Goal: Information Seeking & Learning: Learn about a topic

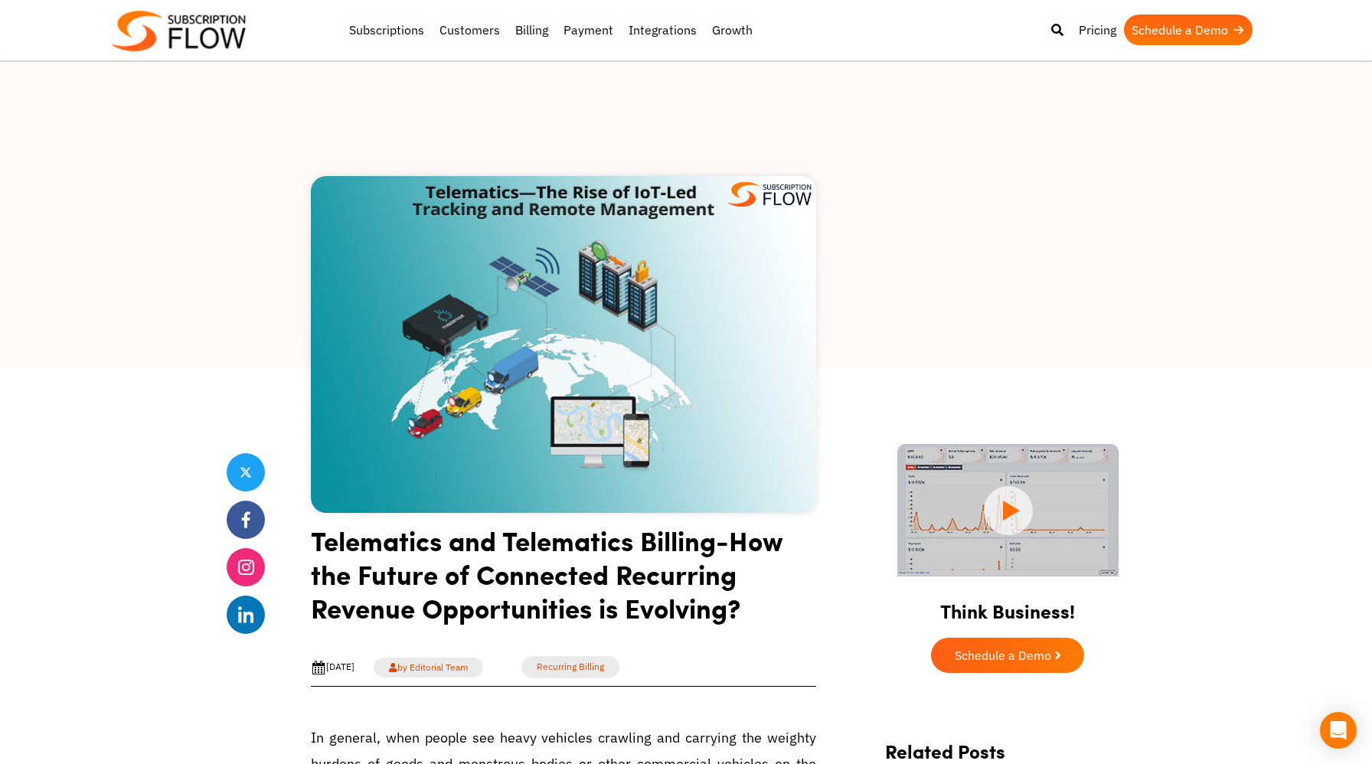
click at [1024, 504] on img at bounding box center [1007, 510] width 221 height 132
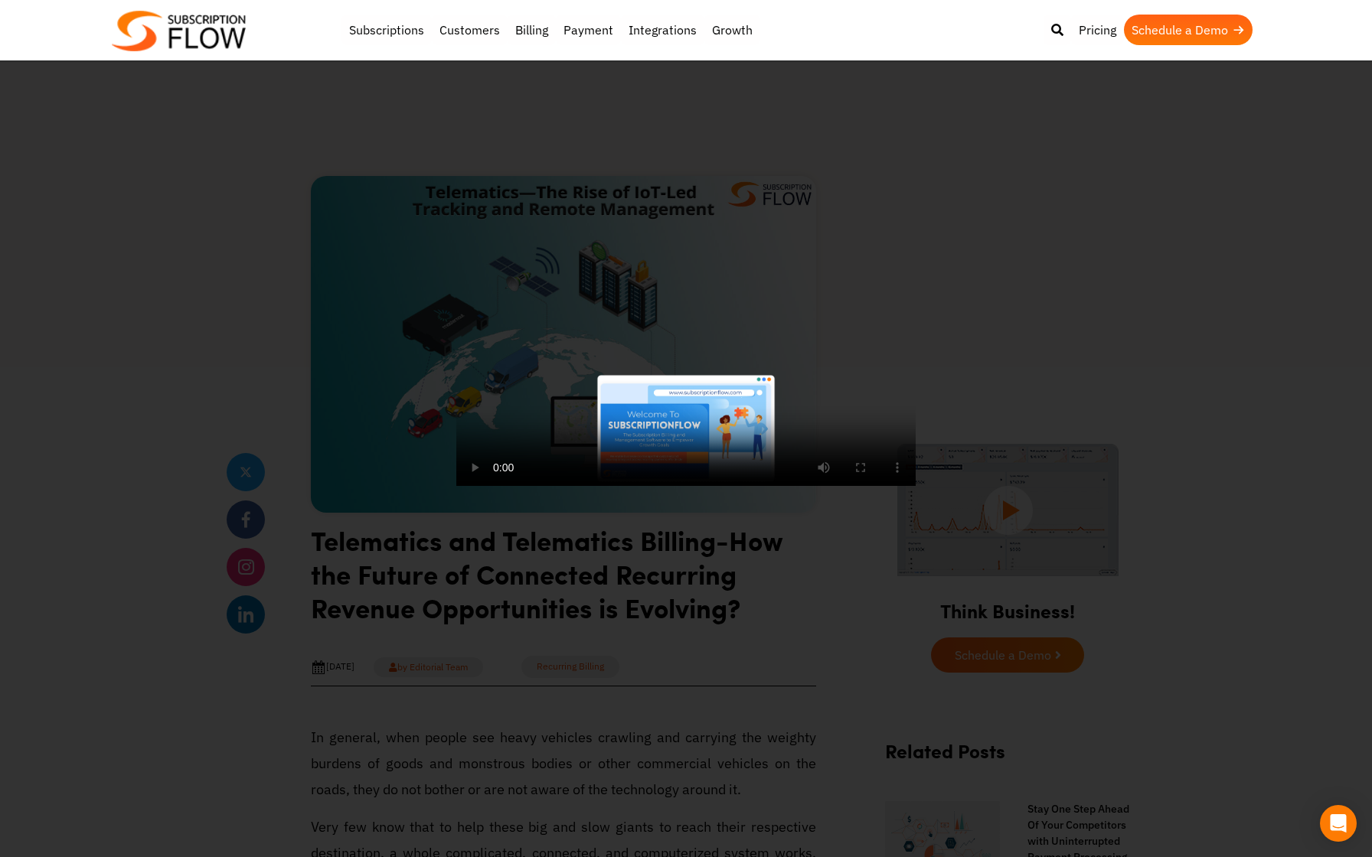
click at [465, 486] on video at bounding box center [685, 428] width 459 height 115
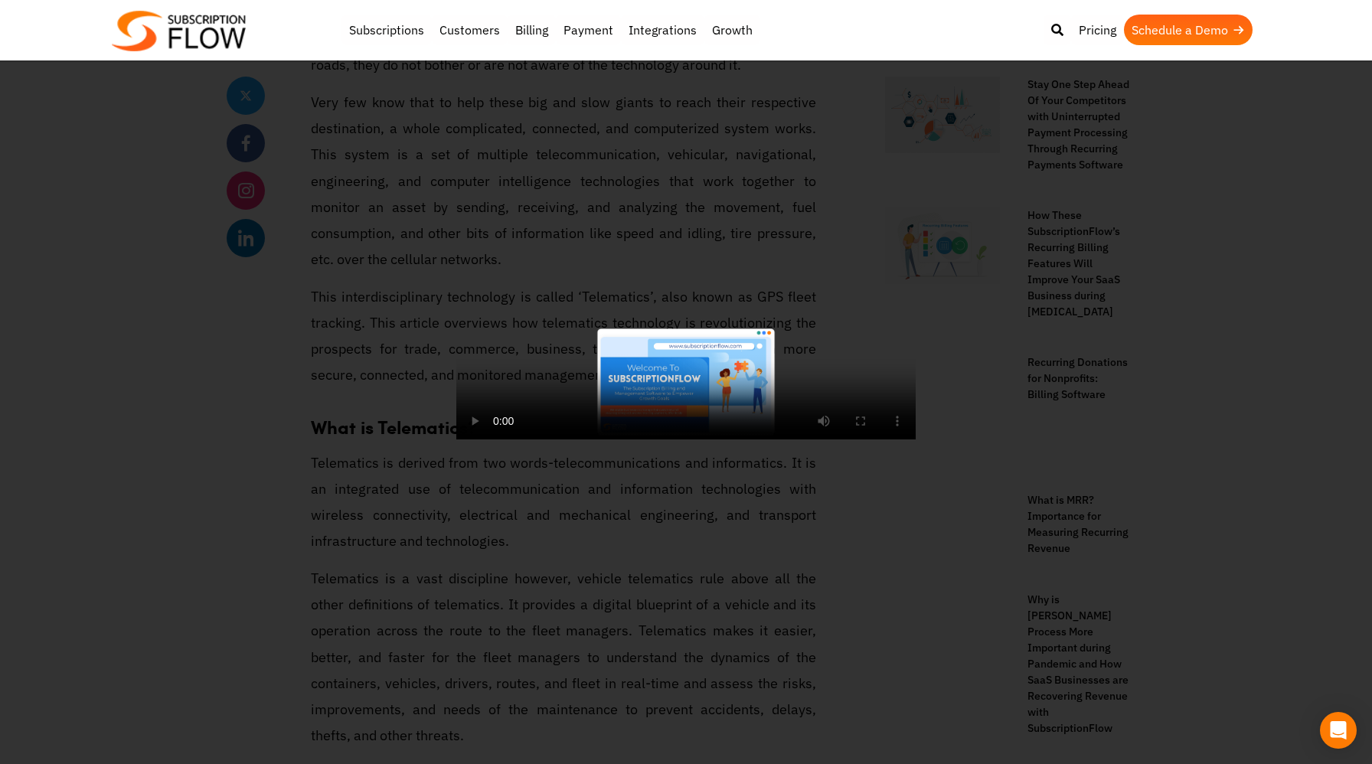
scroll to position [749, 0]
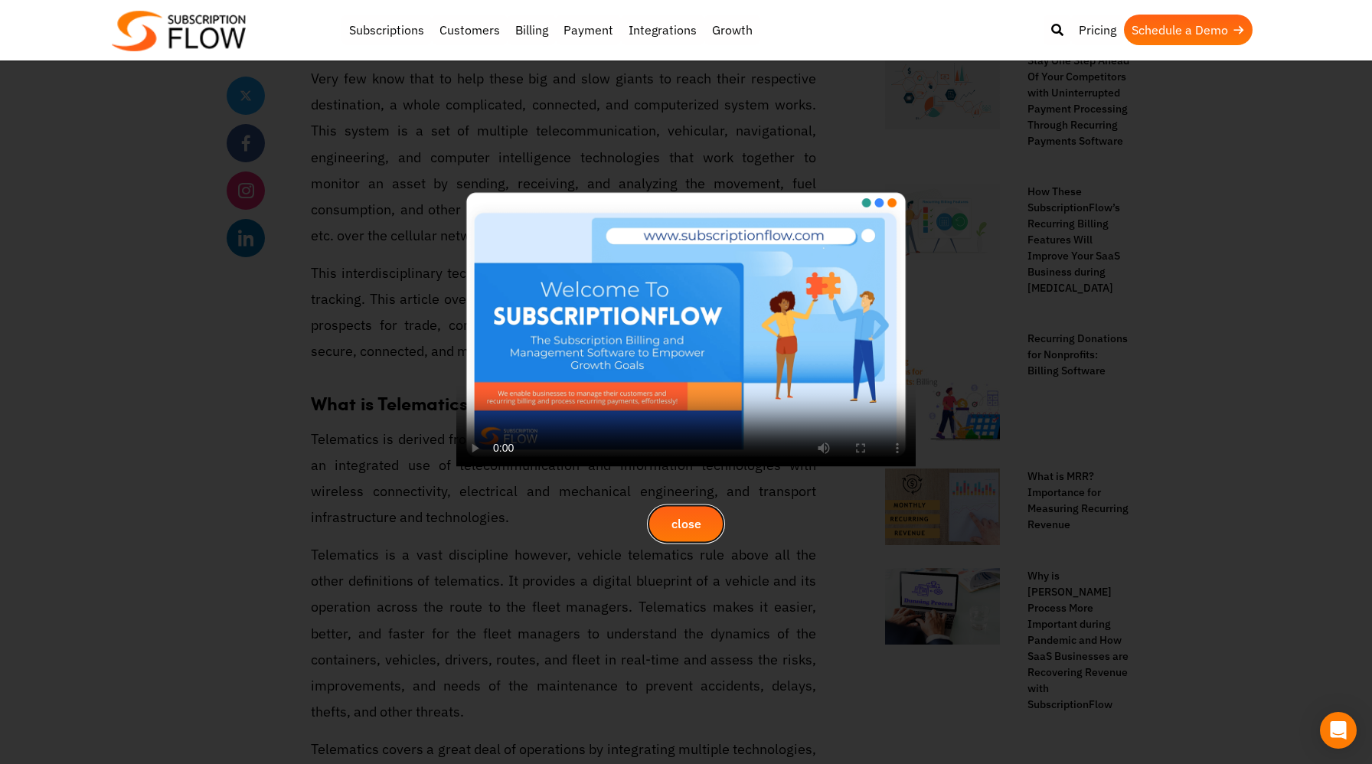
click at [691, 507] on button "close" at bounding box center [686, 524] width 77 height 38
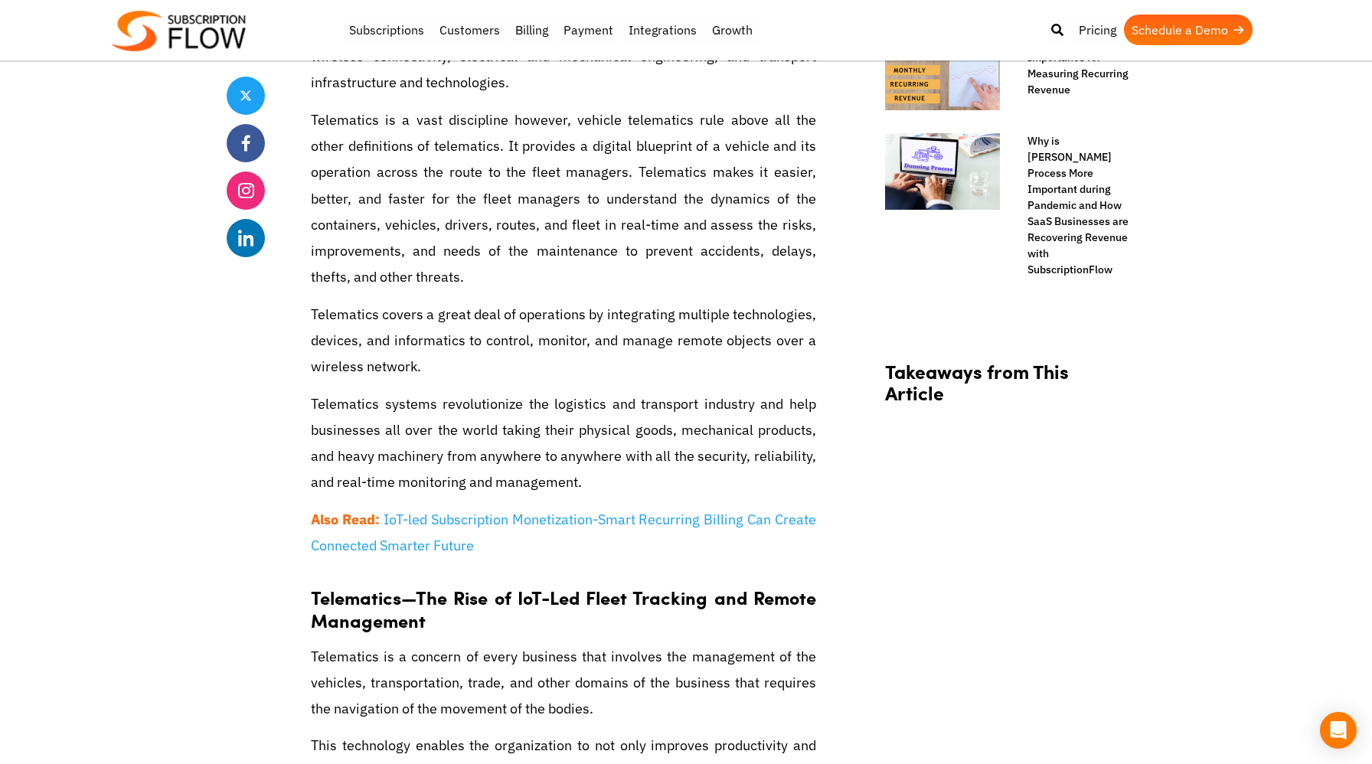
scroll to position [1132, 0]
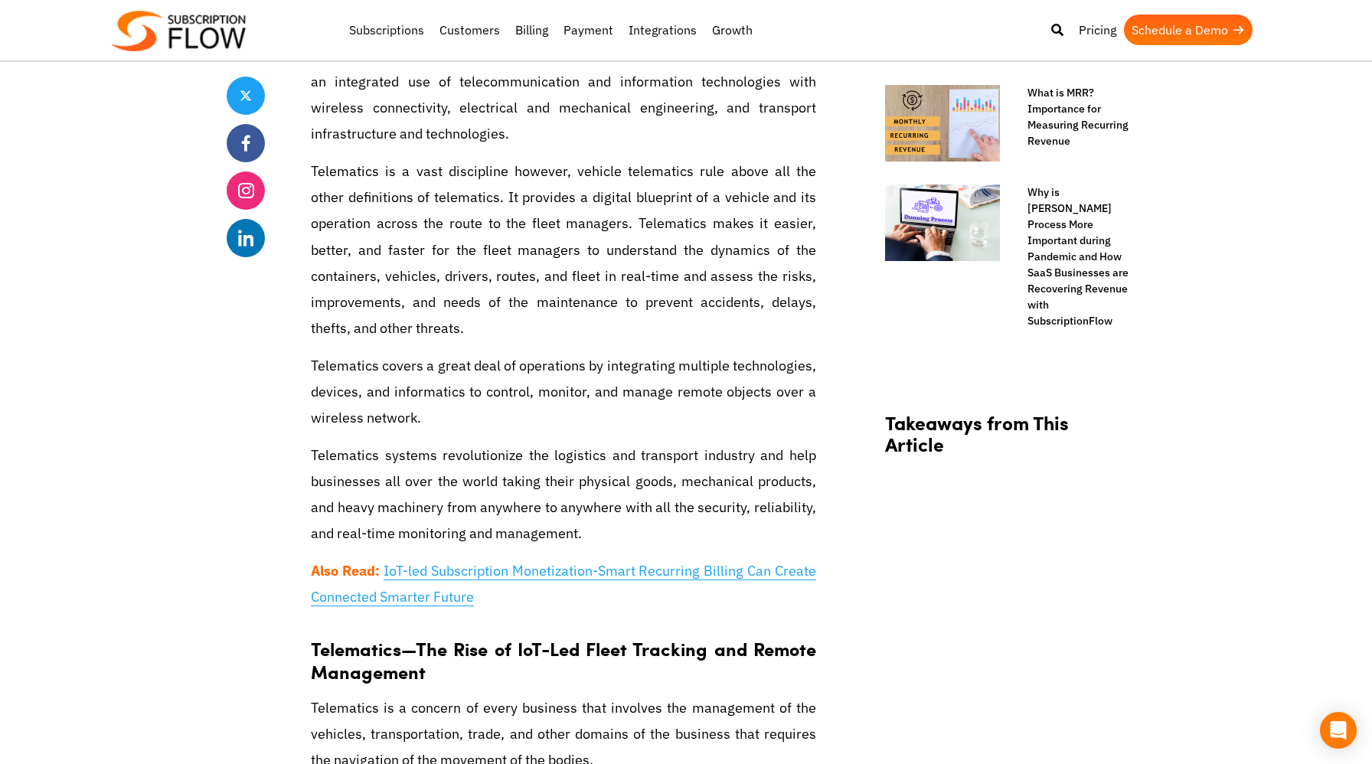
click at [557, 565] on link "IoT-led Subscription Monetization-Smart Recurring Billing Can Create Connected …" at bounding box center [563, 584] width 505 height 44
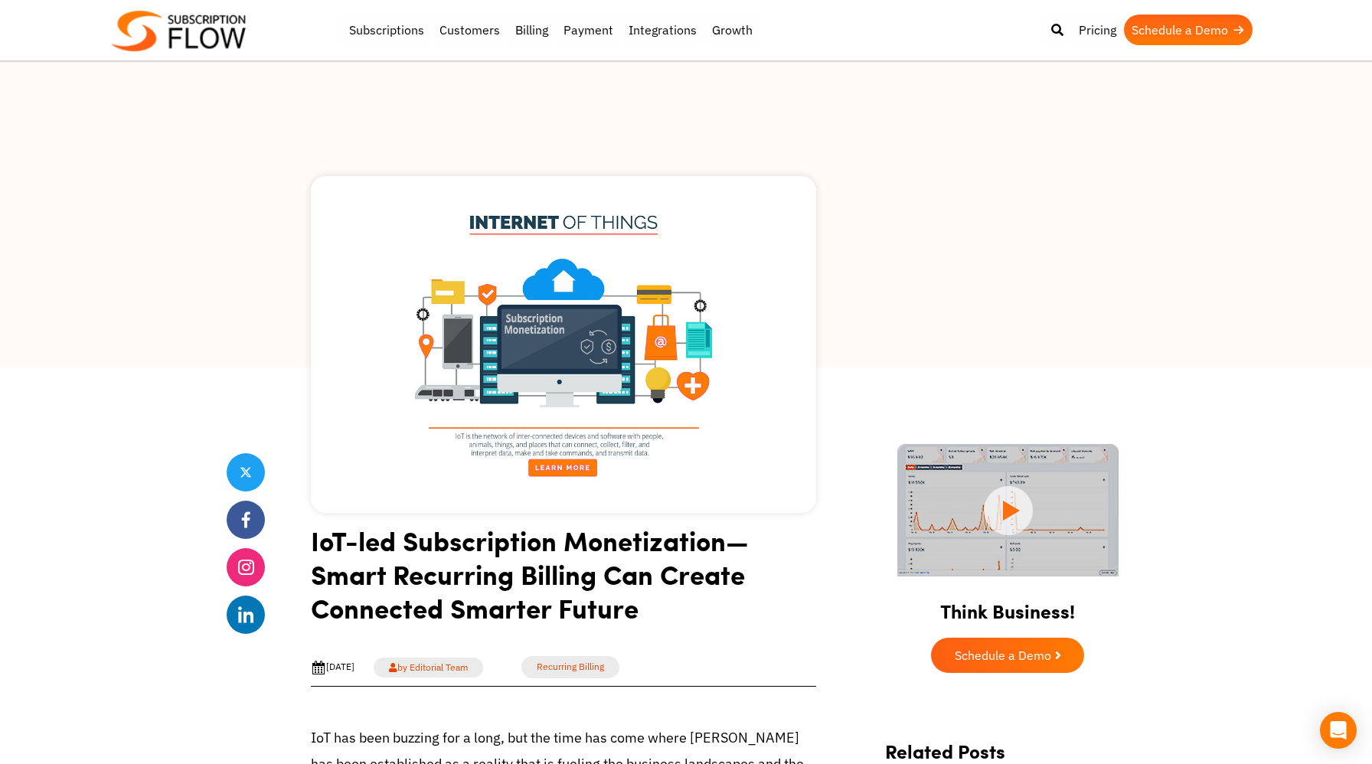
click at [204, 35] on img at bounding box center [179, 31] width 134 height 41
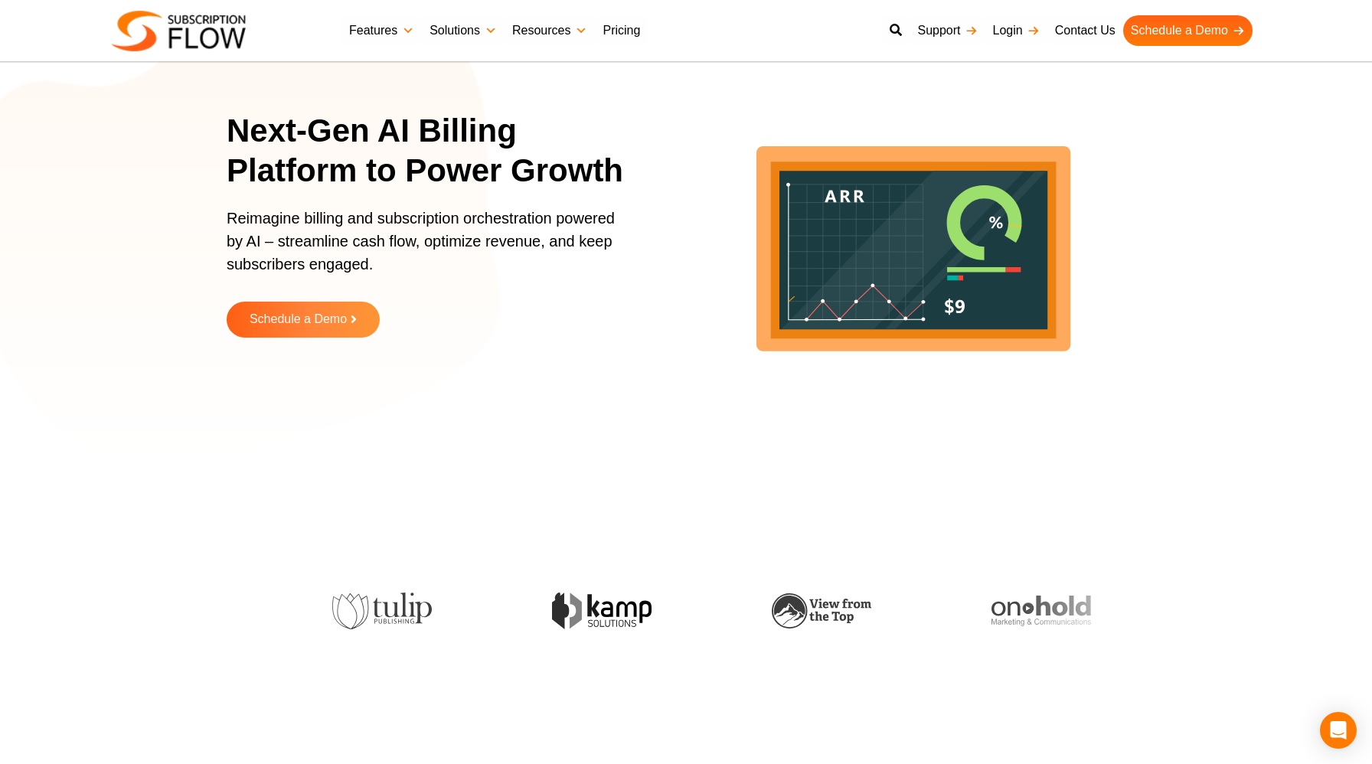
scroll to position [349, 0]
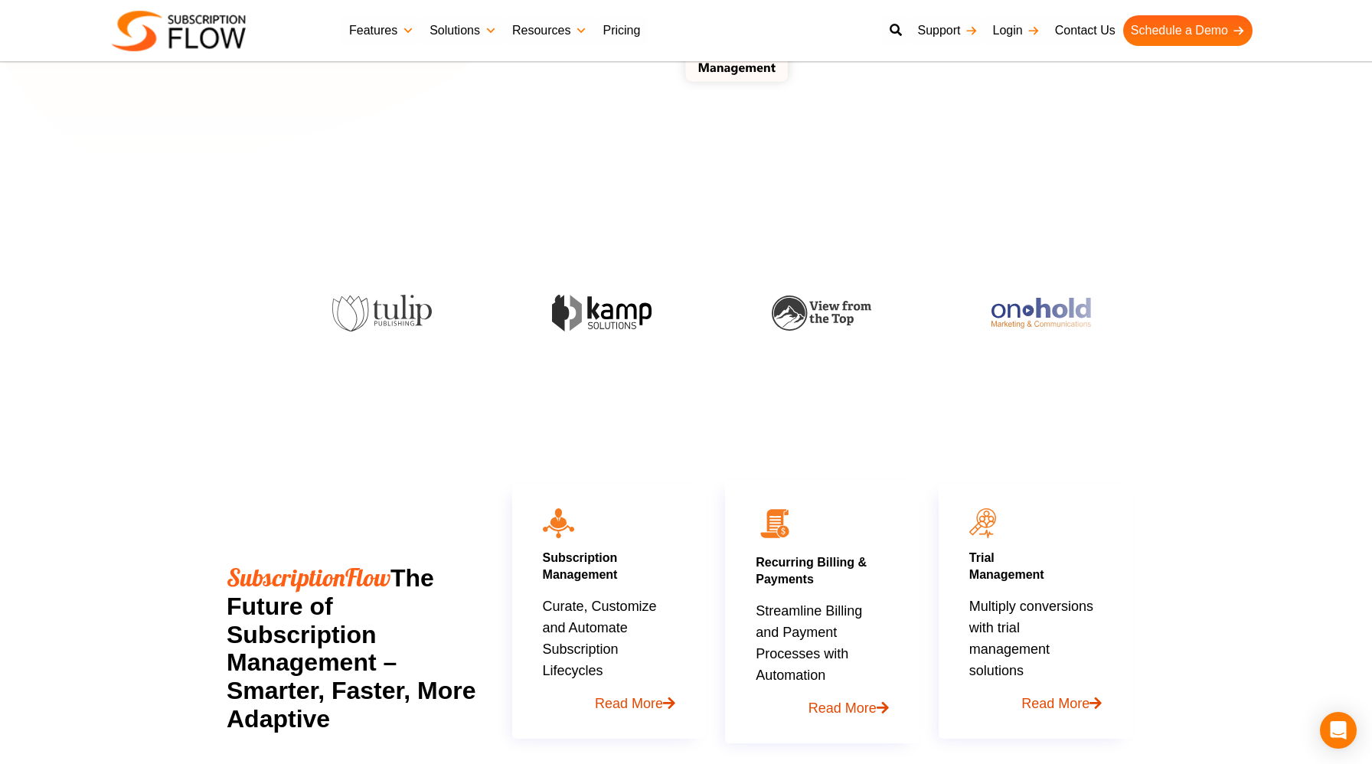
click at [990, 321] on img at bounding box center [1040, 313] width 100 height 31
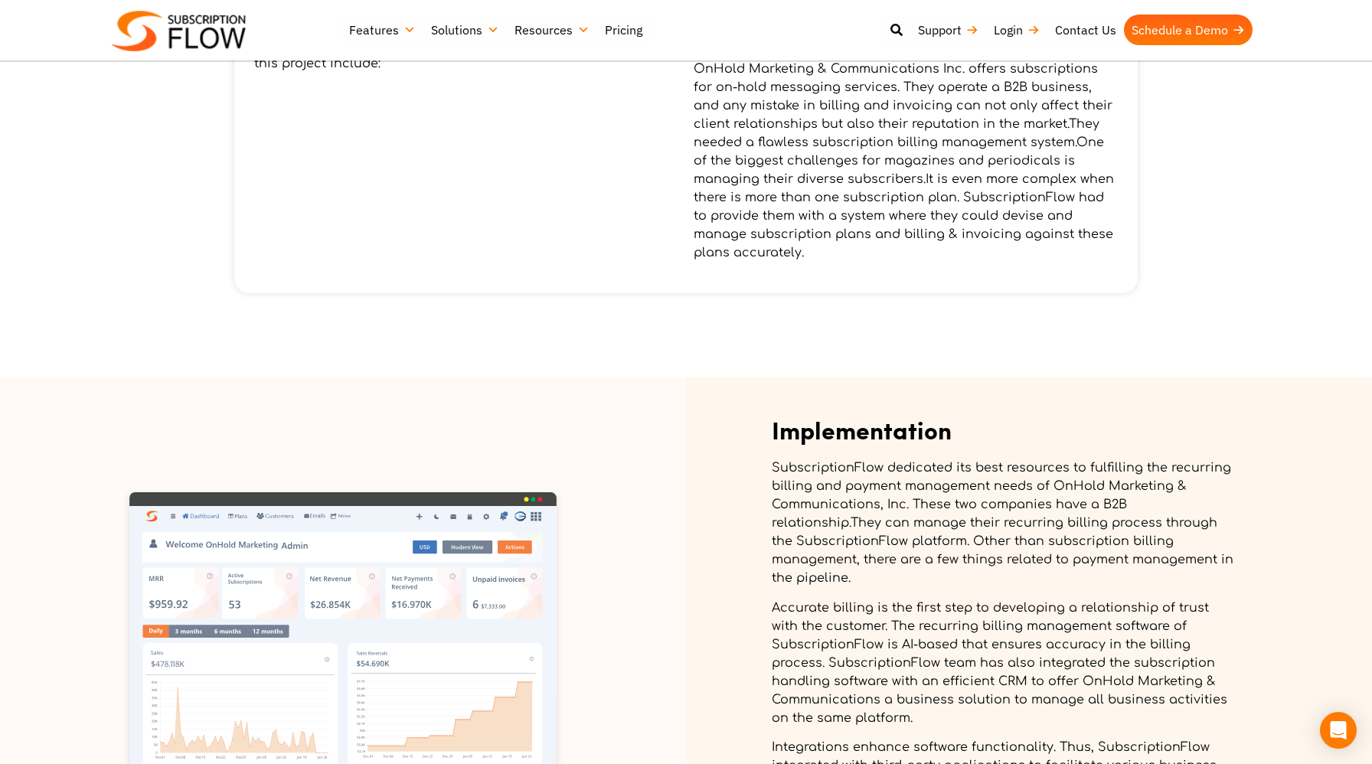
scroll to position [1915, 0]
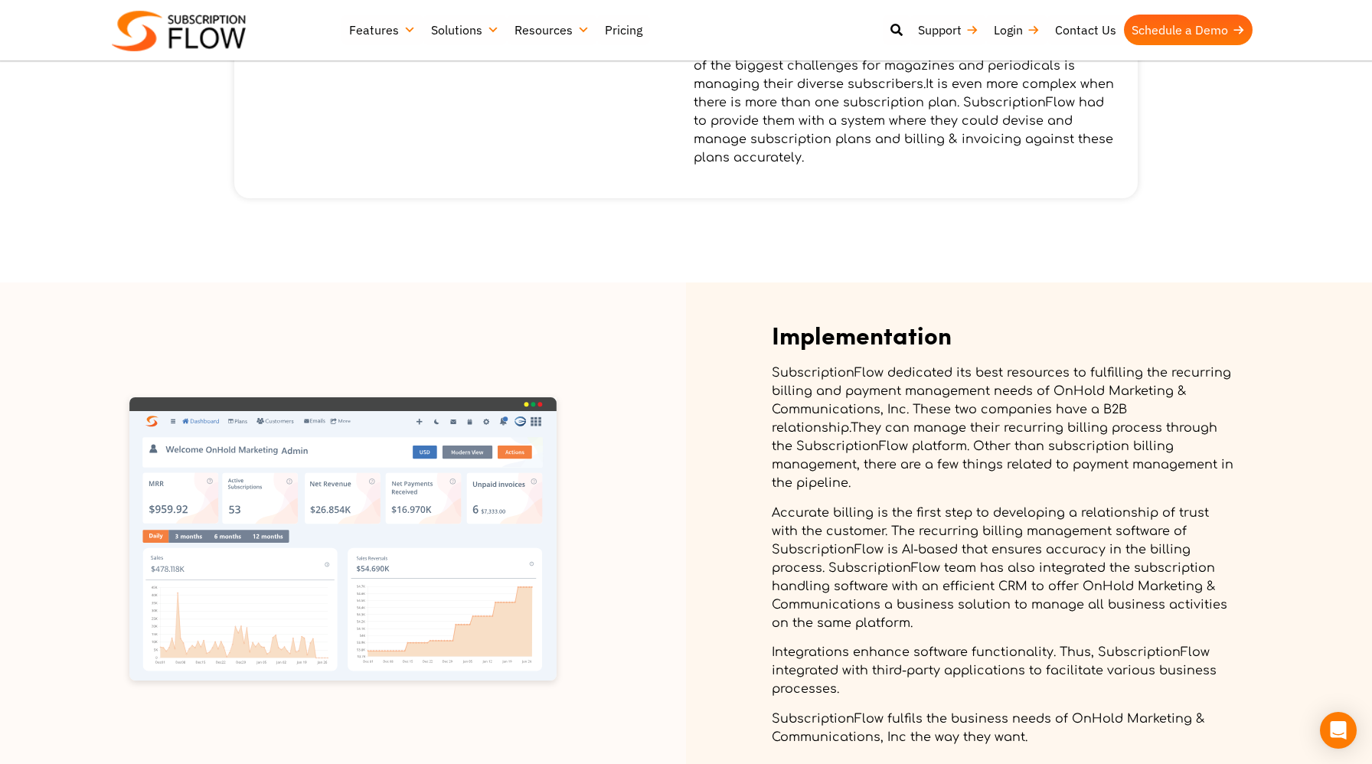
click at [315, 496] on img at bounding box center [342, 538] width 426 height 283
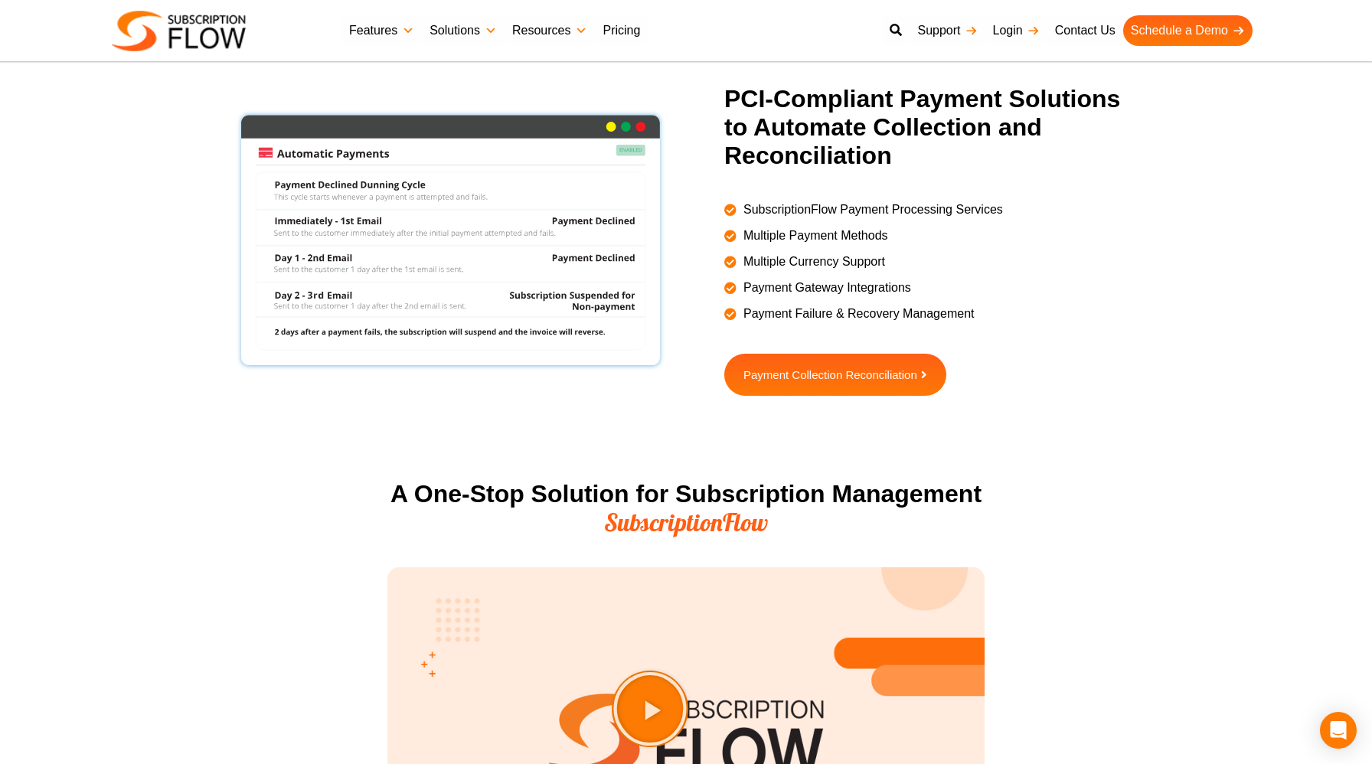
scroll to position [1378, 0]
drag, startPoint x: 109, startPoint y: 358, endPoint x: 101, endPoint y: 361, distance: 9.0
click at [101, 361] on section "PCI-Compliant Payment Solutions to Automate Collection and Reconciliation Subsc…" at bounding box center [686, 277] width 1372 height 387
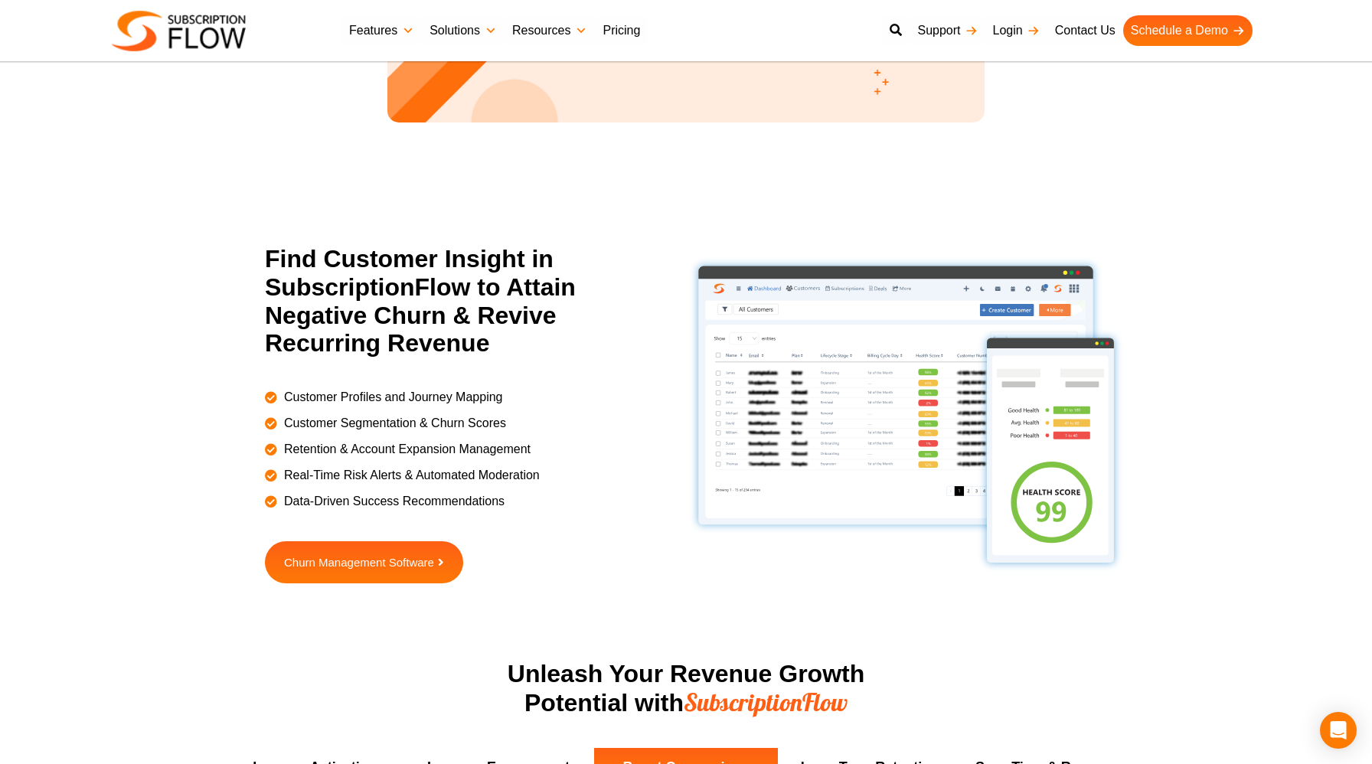
scroll to position [2255, 0]
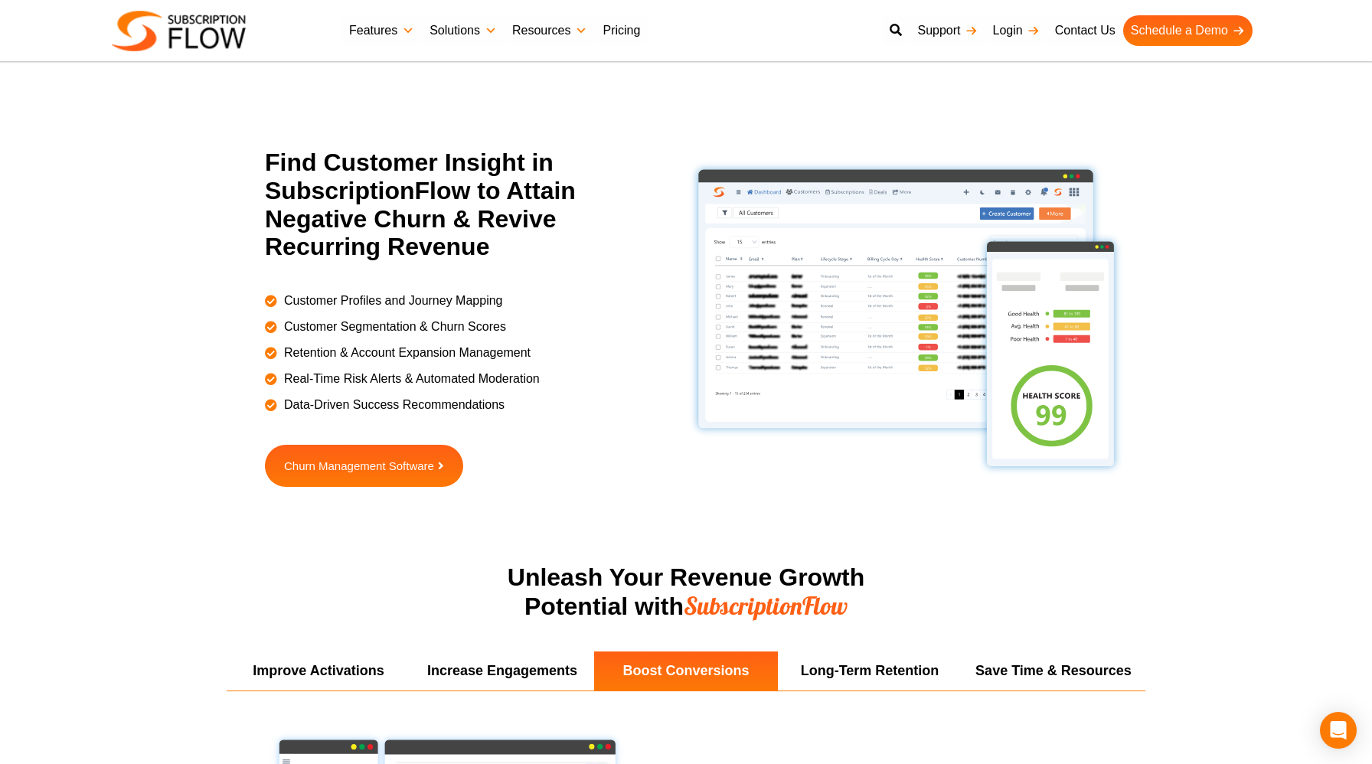
click at [146, 270] on section "Find Customer Insight in SubscriptionFlow to Attain Negative Churn & Revive Rec…" at bounding box center [686, 356] width 1372 height 415
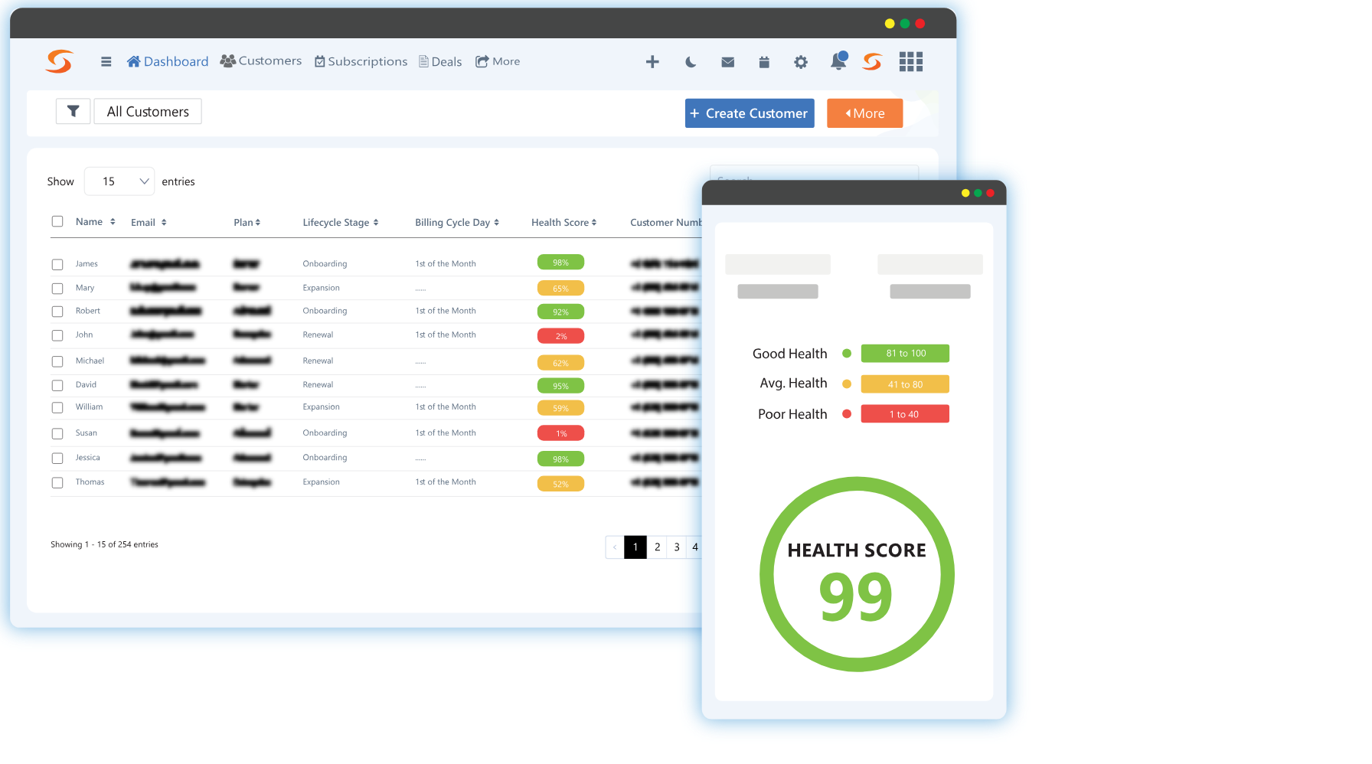
click at [1199, 289] on section "Find Customer Insight in SubscriptionFlow to Attain Negative Churn & Revive Rec…" at bounding box center [686, 356] width 1372 height 415
click at [1198, 289] on section "Find Customer Insight in SubscriptionFlow to Attain Negative Churn & Revive Rec…" at bounding box center [686, 356] width 1372 height 415
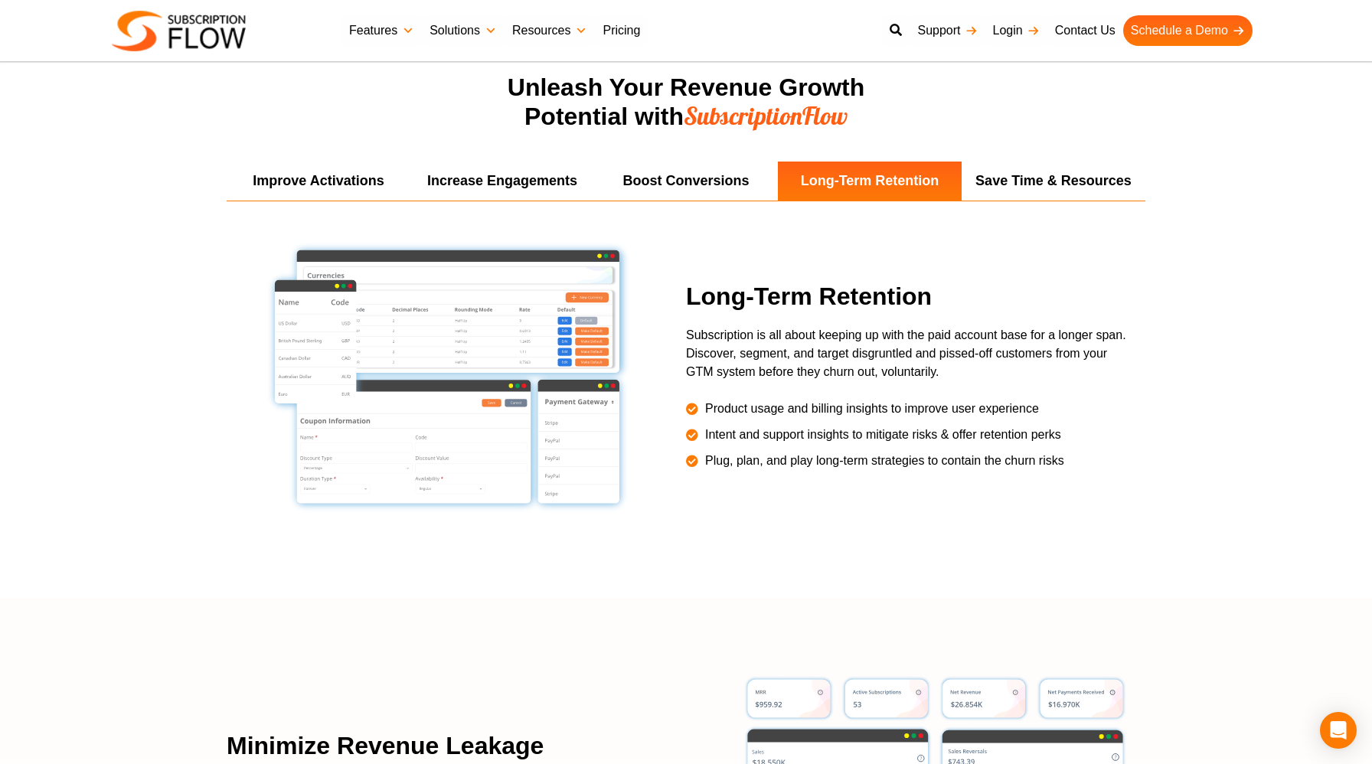
scroll to position [2751, 0]
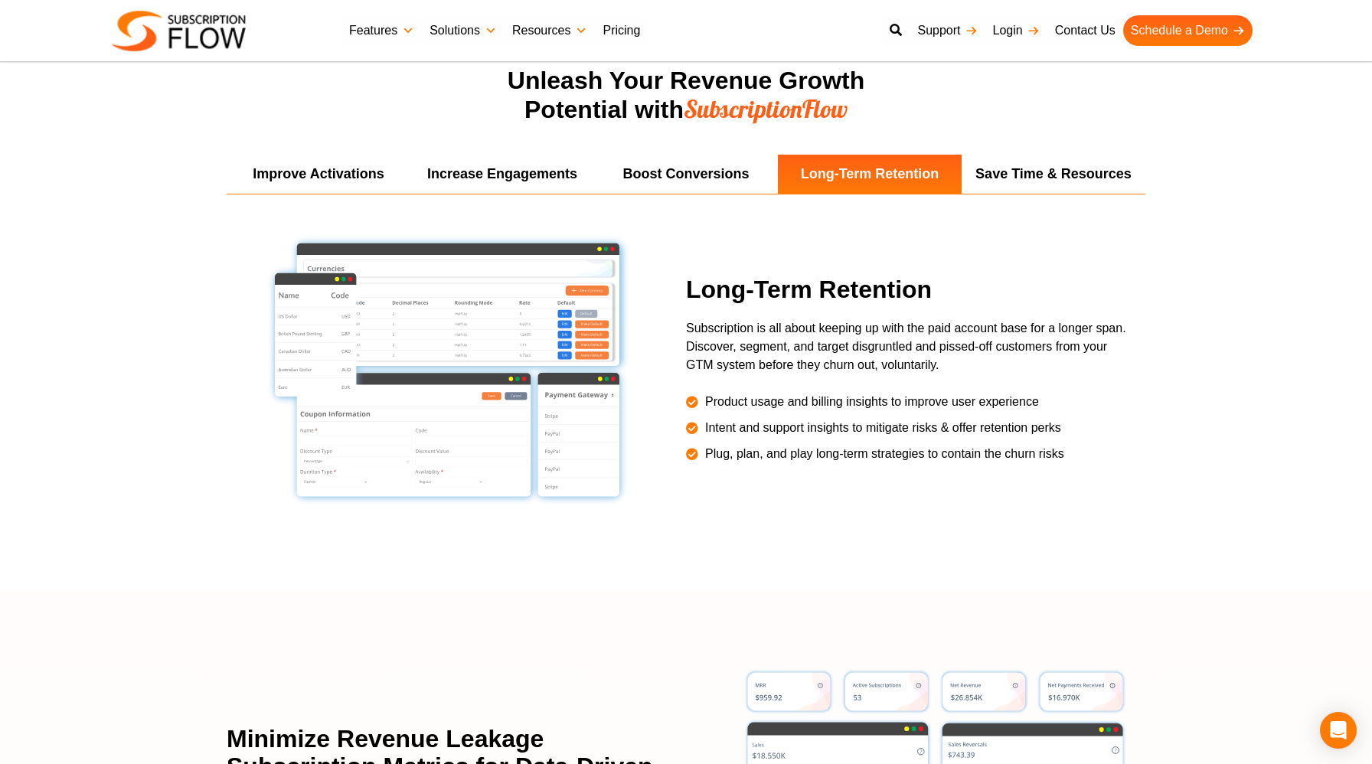
click at [174, 283] on section "Improve Activations Increase Engagements Boost Conversions Long-Term Retention …" at bounding box center [686, 373] width 1372 height 436
drag, startPoint x: 174, startPoint y: 283, endPoint x: 165, endPoint y: 283, distance: 9.2
click at [165, 283] on section "Improve Activations Increase Engagements Boost Conversions Long-Term Retention …" at bounding box center [686, 373] width 1372 height 436
click at [273, 168] on li "Improve Activations" at bounding box center [319, 174] width 184 height 39
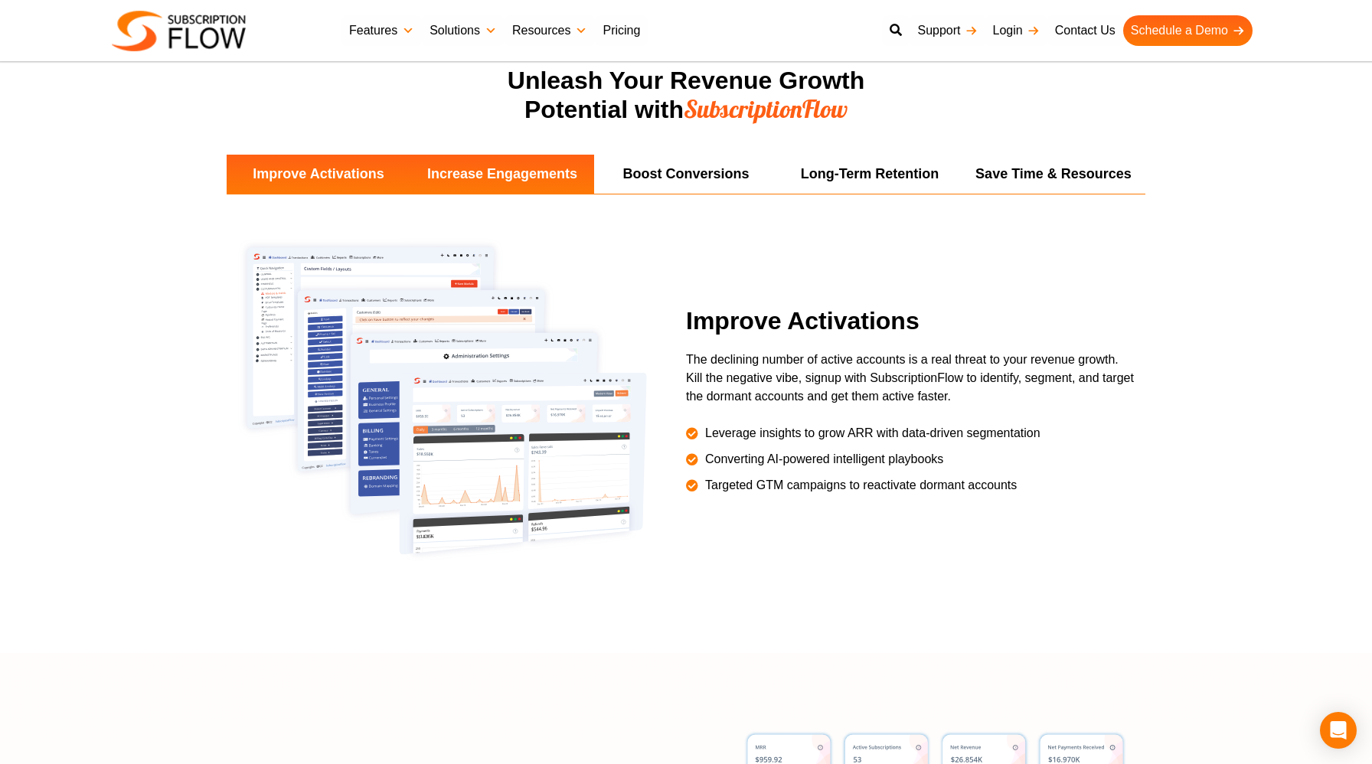
click at [518, 168] on li "Increase Engagements" at bounding box center [502, 174] width 184 height 39
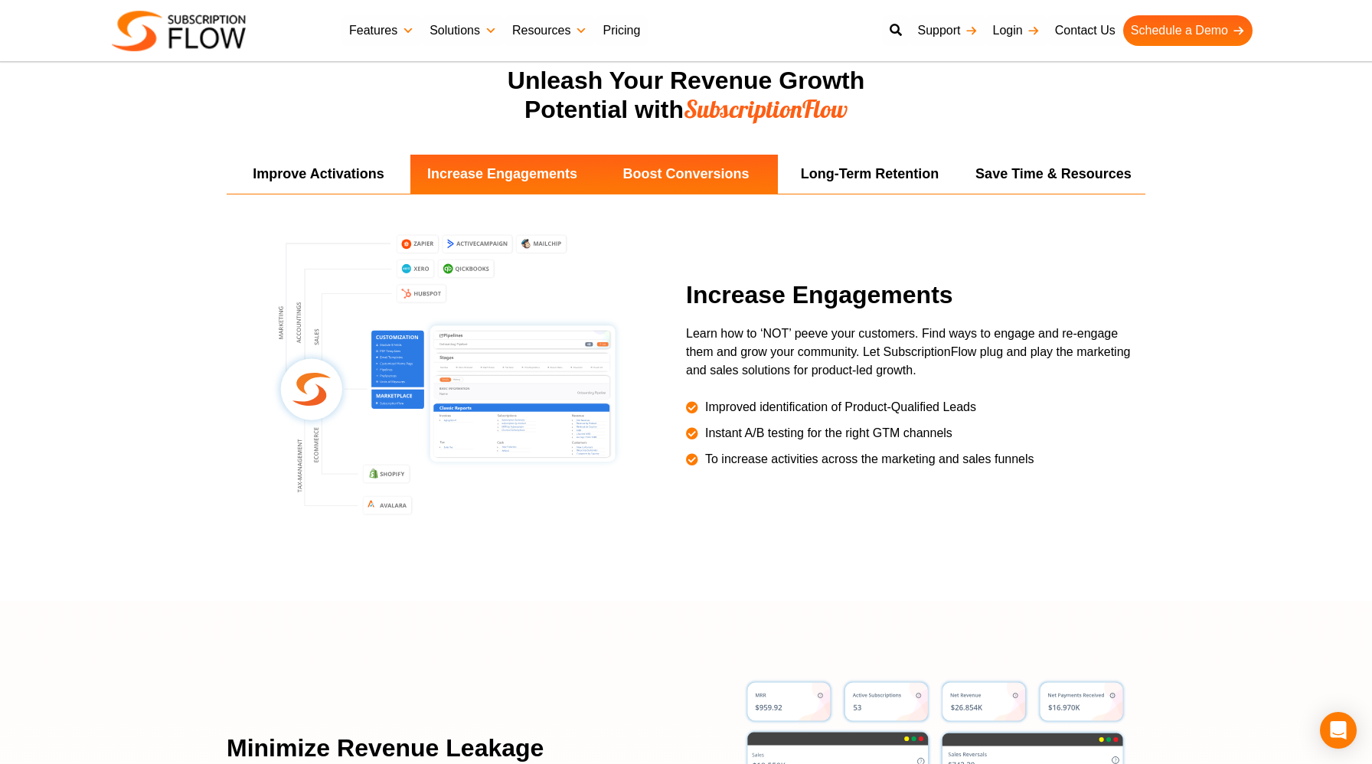
click at [701, 191] on li "Boost Conversions" at bounding box center [686, 174] width 184 height 39
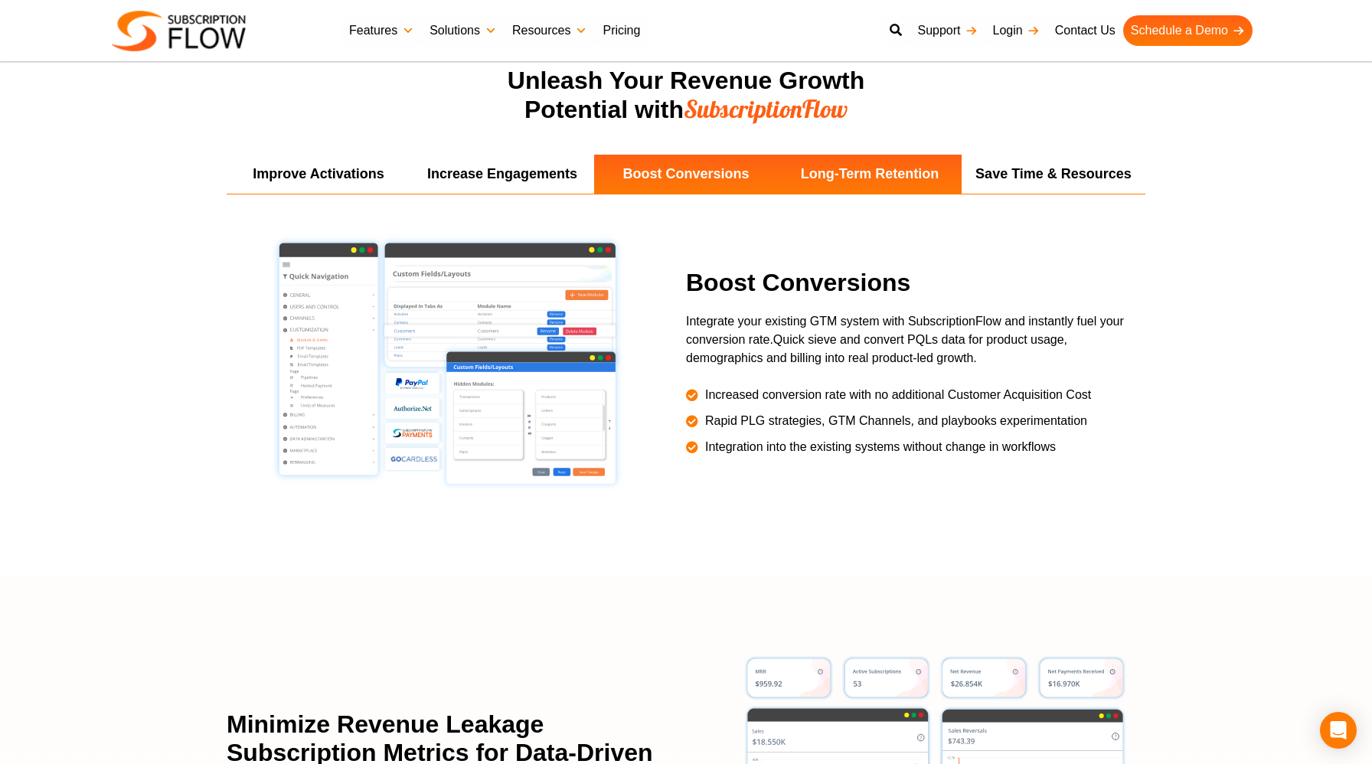
click at [872, 174] on li "Long-Term Retention" at bounding box center [870, 174] width 184 height 39
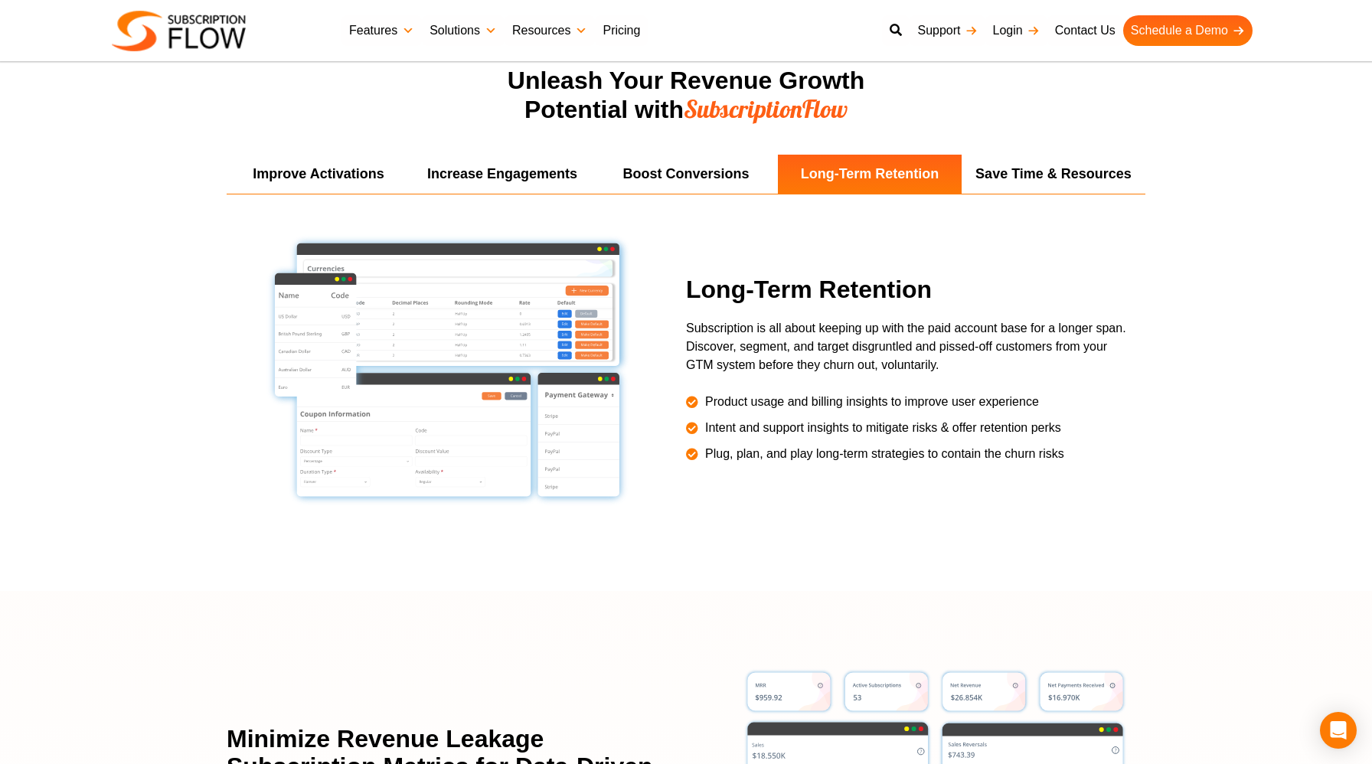
drag, startPoint x: 1203, startPoint y: 349, endPoint x: 1194, endPoint y: 351, distance: 10.2
click at [1194, 351] on section "Improve Activations Increase Engagements Boost Conversions Long-Term Retention …" at bounding box center [686, 373] width 1372 height 436
drag, startPoint x: 1194, startPoint y: 350, endPoint x: 1175, endPoint y: 350, distance: 18.4
click at [1175, 350] on section "Improve Activations Increase Engagements Boost Conversions Long-Term Retention …" at bounding box center [686, 373] width 1372 height 436
click at [999, 170] on li "Save Time & Resources" at bounding box center [1054, 174] width 184 height 39
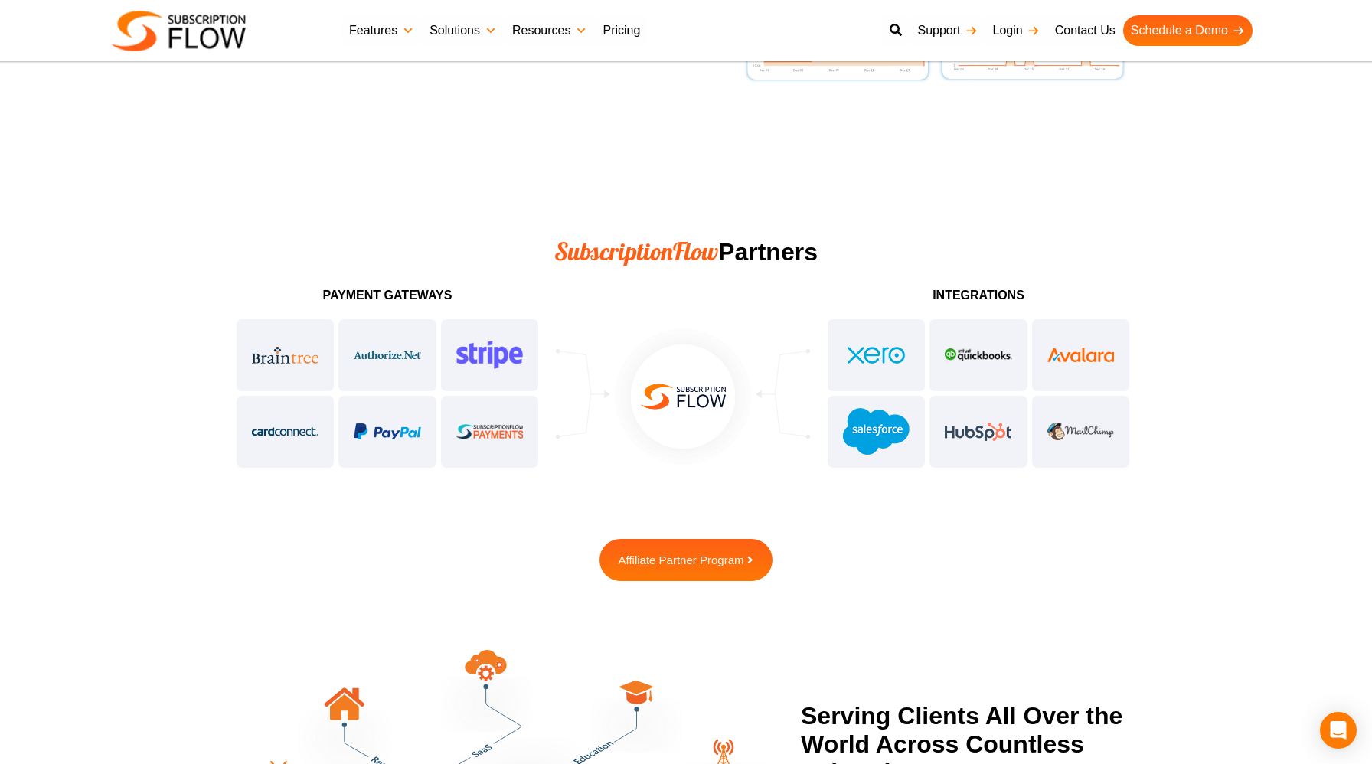
scroll to position [3682, 0]
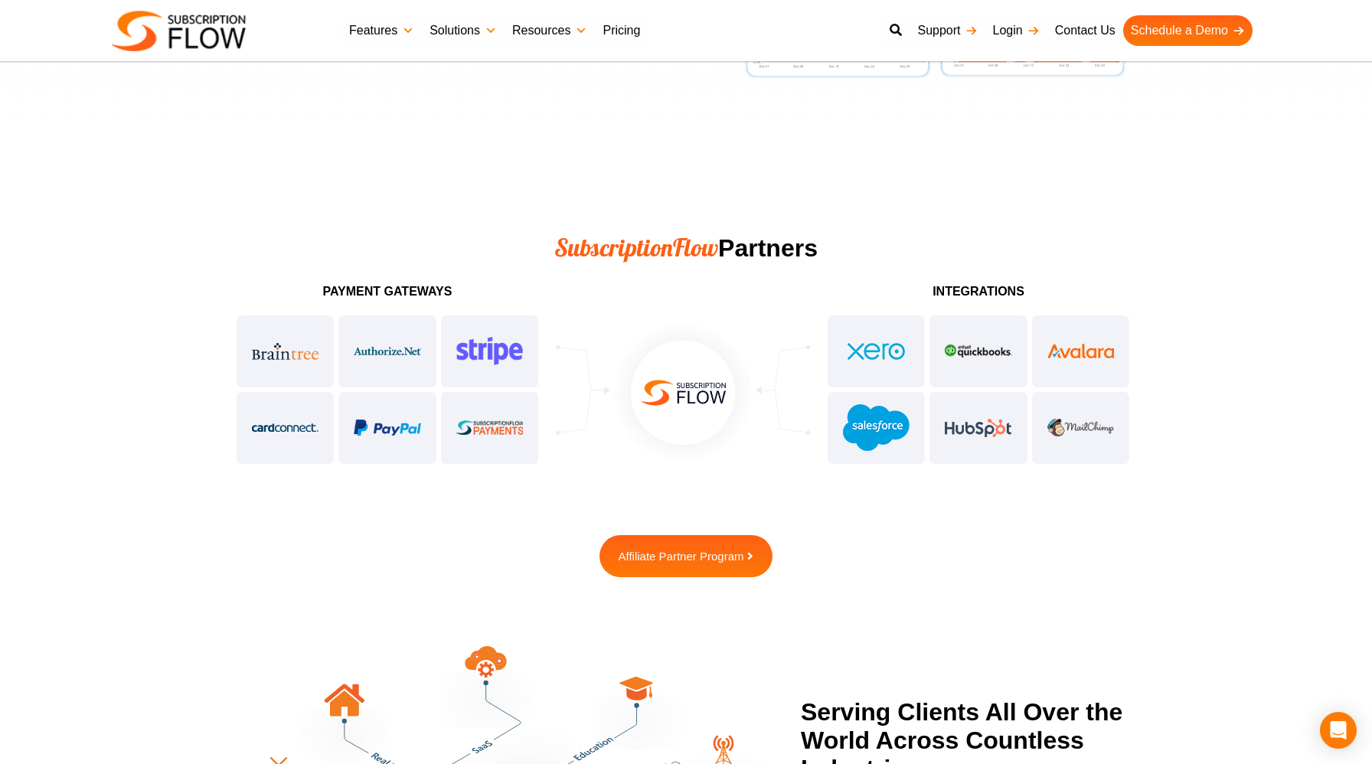
drag, startPoint x: 482, startPoint y: 344, endPoint x: 505, endPoint y: 355, distance: 25.0
click at [505, 355] on div at bounding box center [387, 389] width 306 height 153
drag, startPoint x: 505, startPoint y: 355, endPoint x: 536, endPoint y: 355, distance: 31.4
click at [536, 355] on div at bounding box center [387, 389] width 306 height 153
drag, startPoint x: 1228, startPoint y: 573, endPoint x: 1216, endPoint y: 573, distance: 11.5
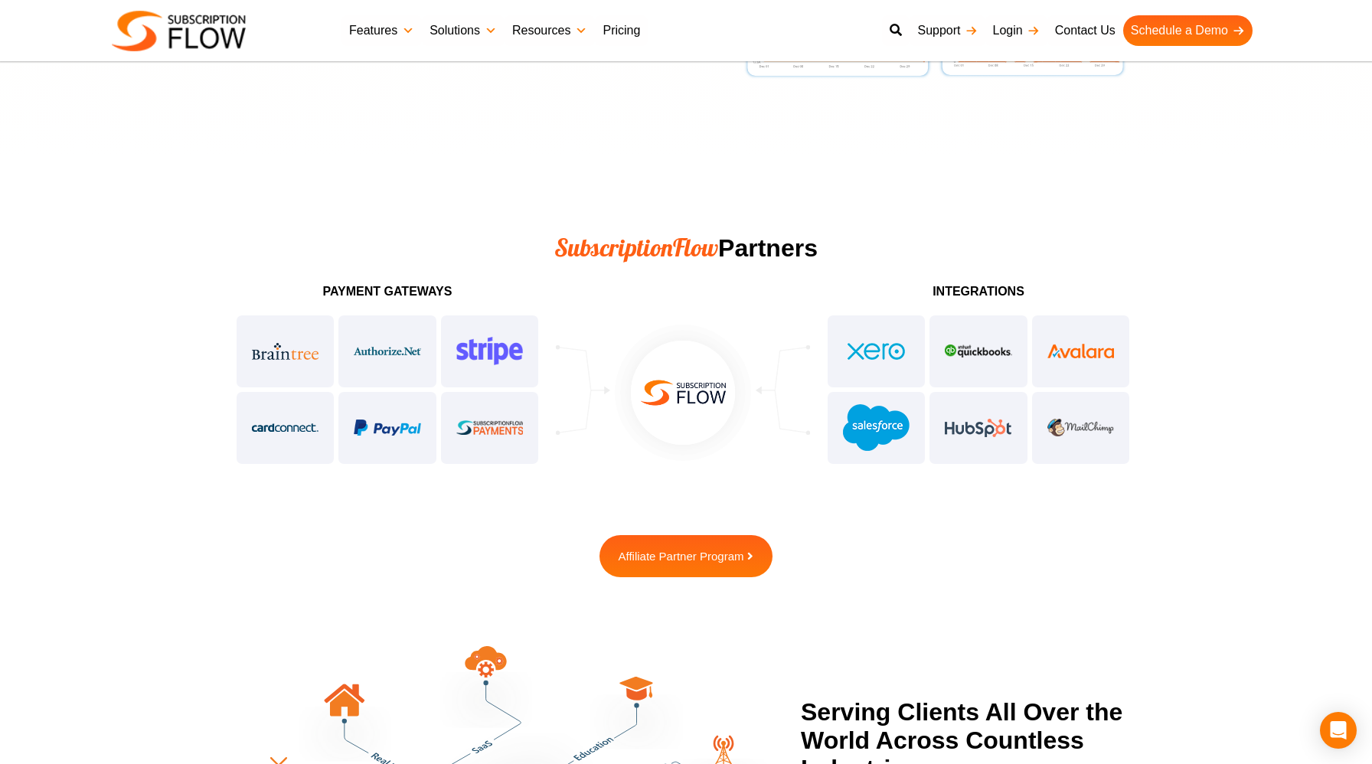
click at [1216, 573] on section "Payment Gateways integrations Affiliate Partner Program" at bounding box center [686, 427] width 1372 height 299
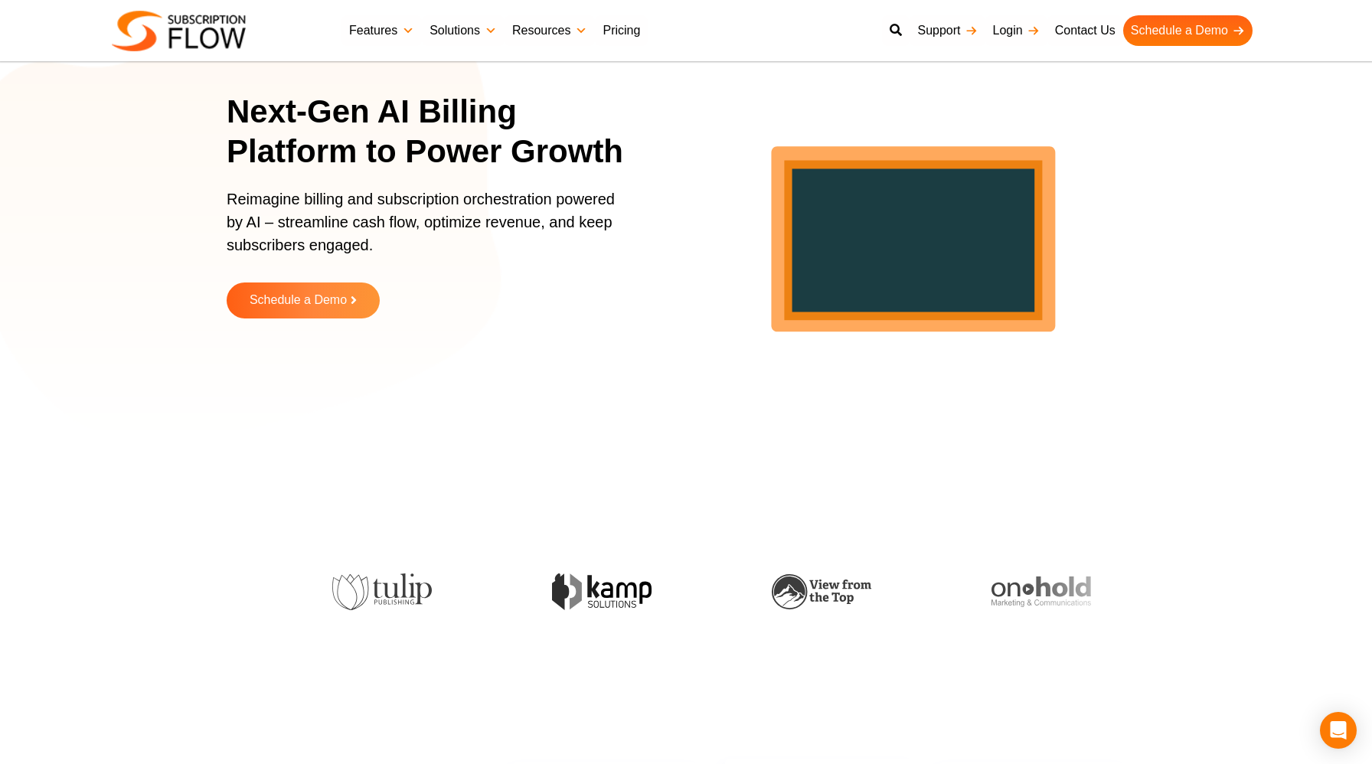
scroll to position [0, 0]
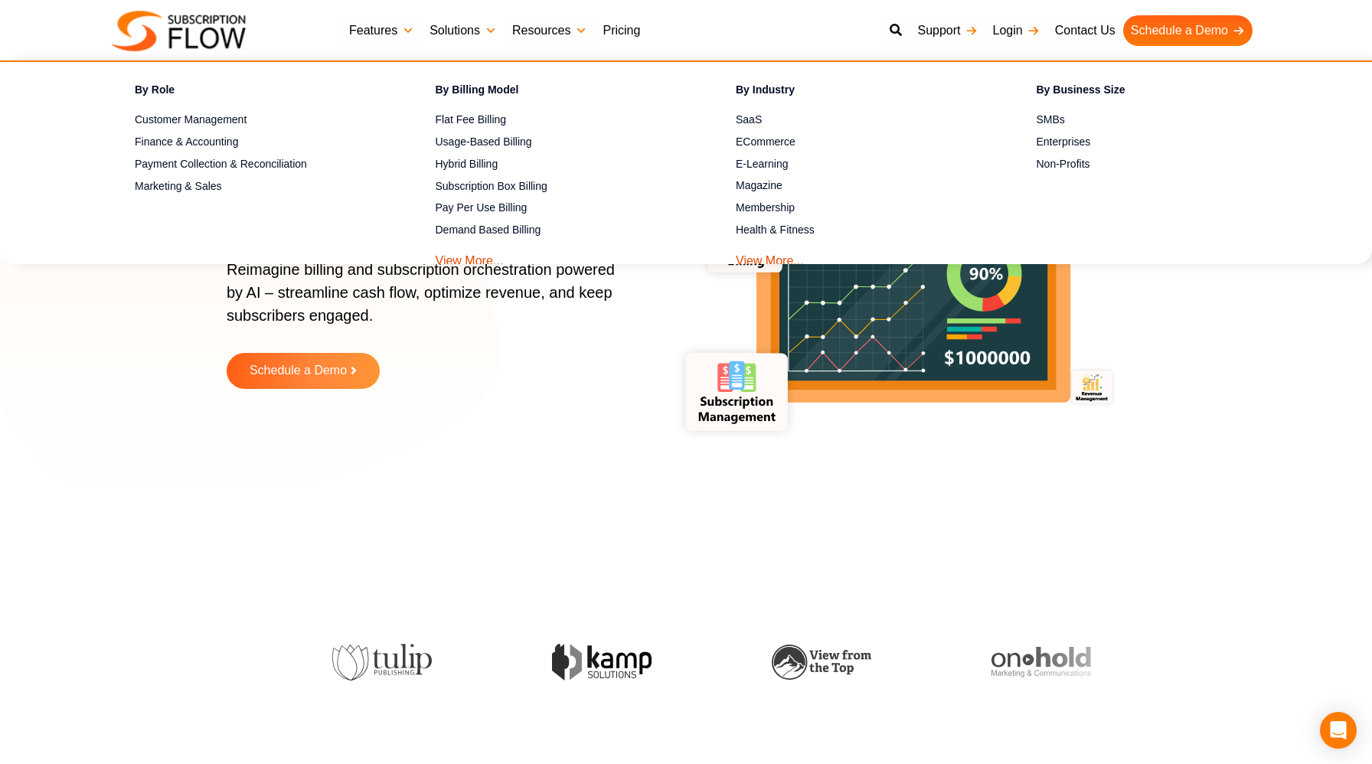
click at [626, 33] on link "Pricing" at bounding box center [621, 30] width 53 height 31
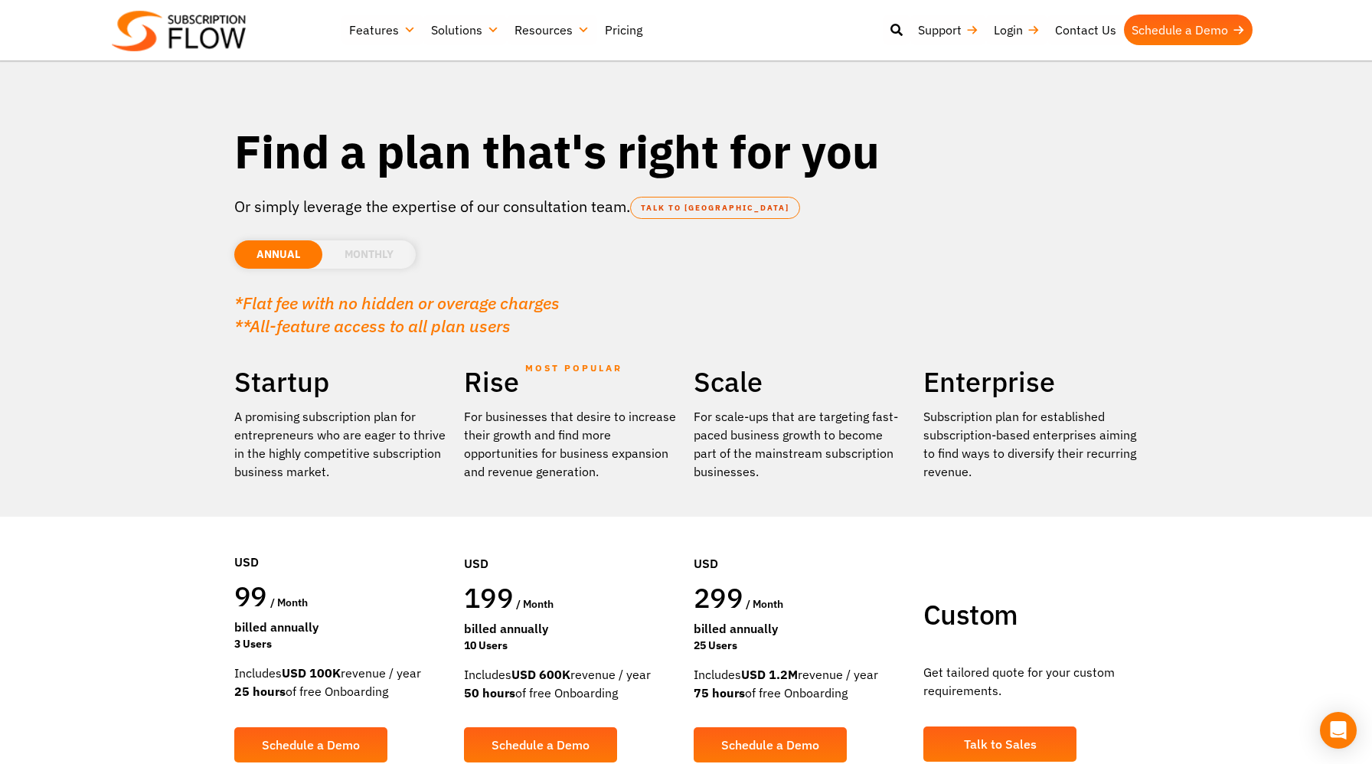
click at [1253, 418] on section "Find a plan that's right for you Or simply leverage the expertise of our consul…" at bounding box center [686, 423] width 1372 height 847
click at [1258, 418] on section "Find a plan that's right for you Or simply leverage the expertise of our consul…" at bounding box center [686, 423] width 1372 height 847
click at [1256, 418] on section "Find a plan that's right for you Or simply leverage the expertise of our consul…" at bounding box center [686, 423] width 1372 height 847
click at [1262, 418] on section "Find a plan that's right for you Or simply leverage the expertise of our consul…" at bounding box center [686, 423] width 1372 height 847
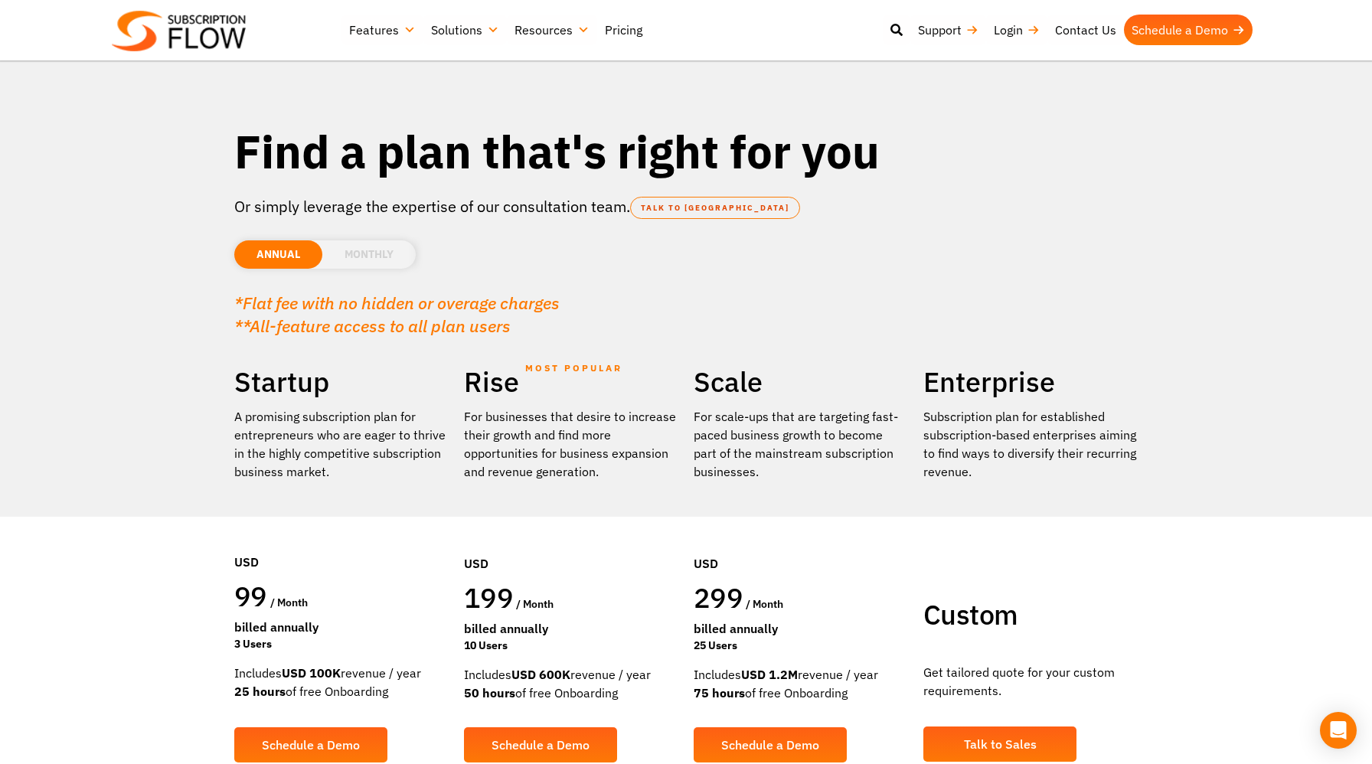
click at [379, 256] on li "MONTHLY" at bounding box center [368, 254] width 93 height 28
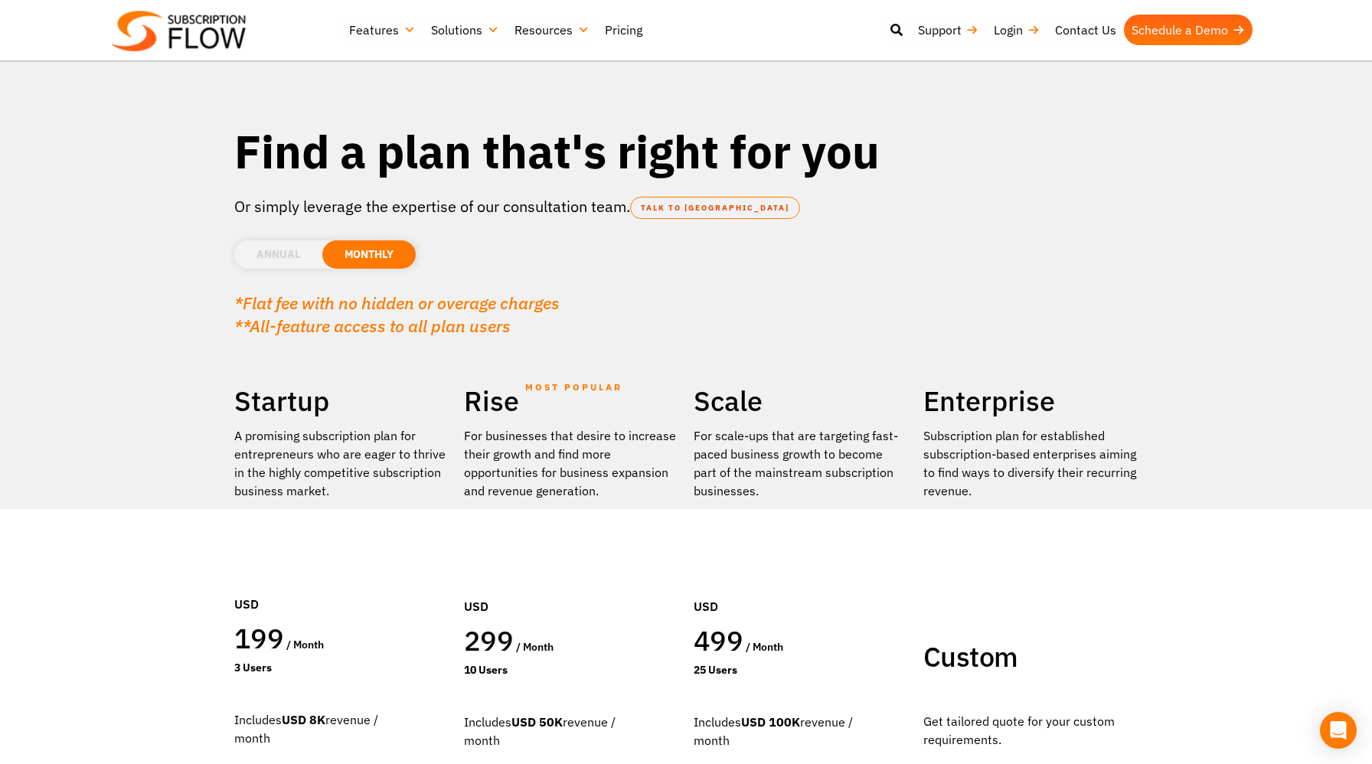
click at [1181, 346] on section "Find a plan that's right for you Or simply leverage the expertise of our consul…" at bounding box center [686, 417] width 1372 height 834
click at [288, 260] on li "ANNUAL" at bounding box center [278, 254] width 88 height 28
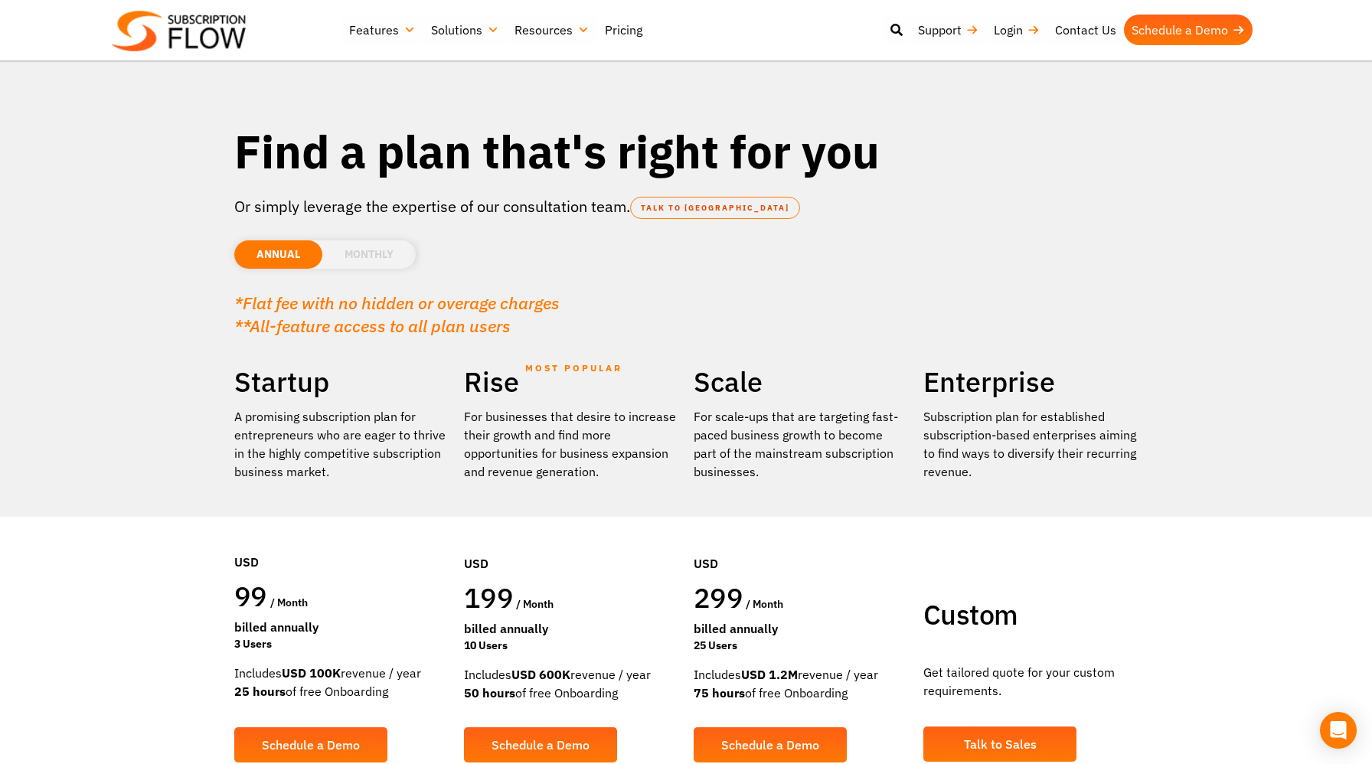
click at [343, 255] on li "MONTHLY" at bounding box center [368, 254] width 93 height 28
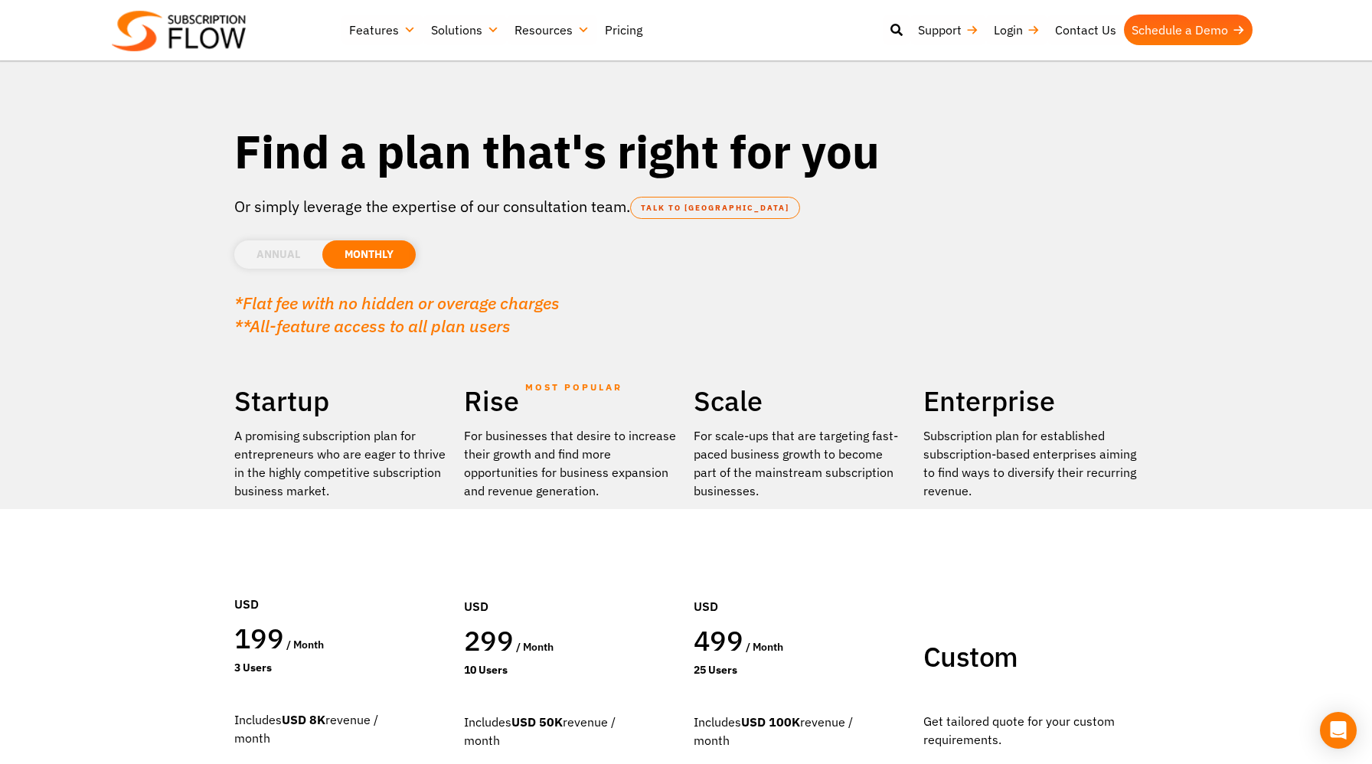
click at [293, 255] on li "ANNUAL" at bounding box center [278, 254] width 88 height 28
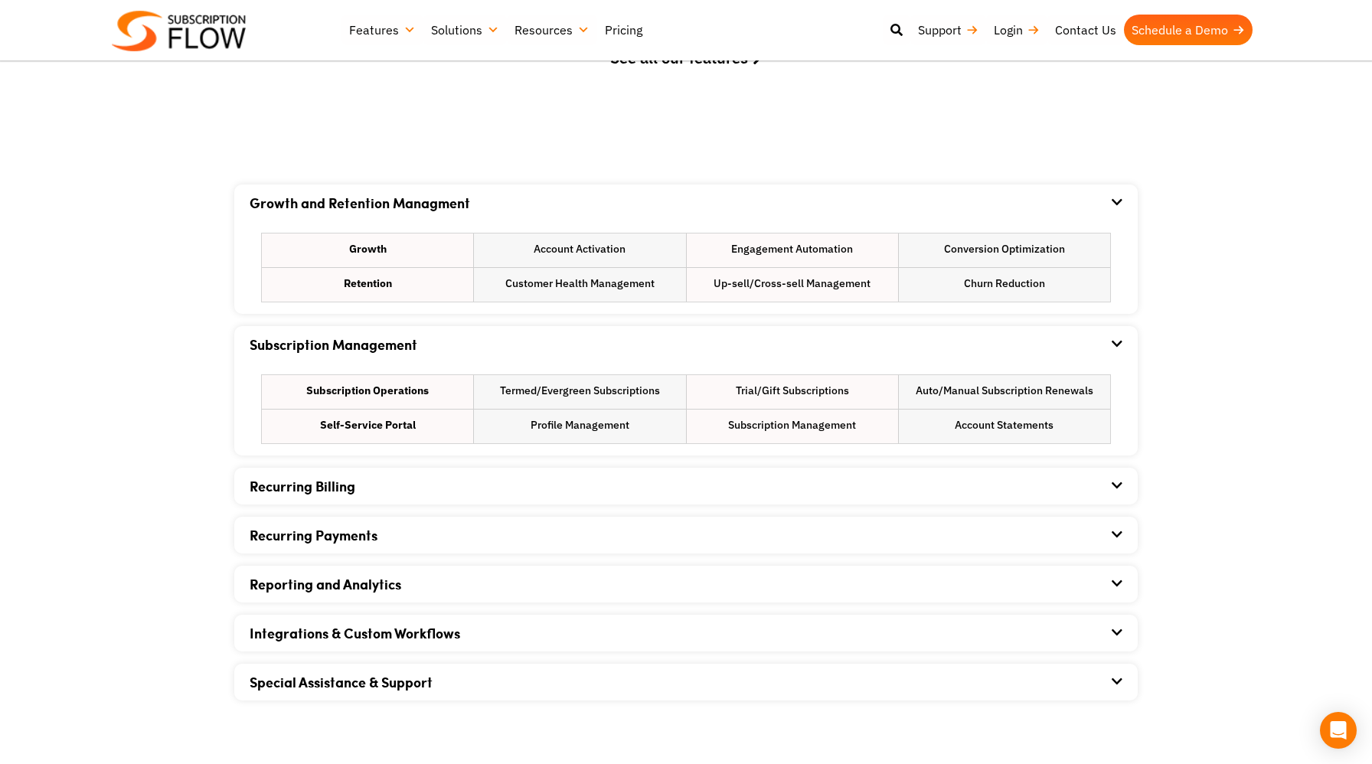
scroll to position [895, 0]
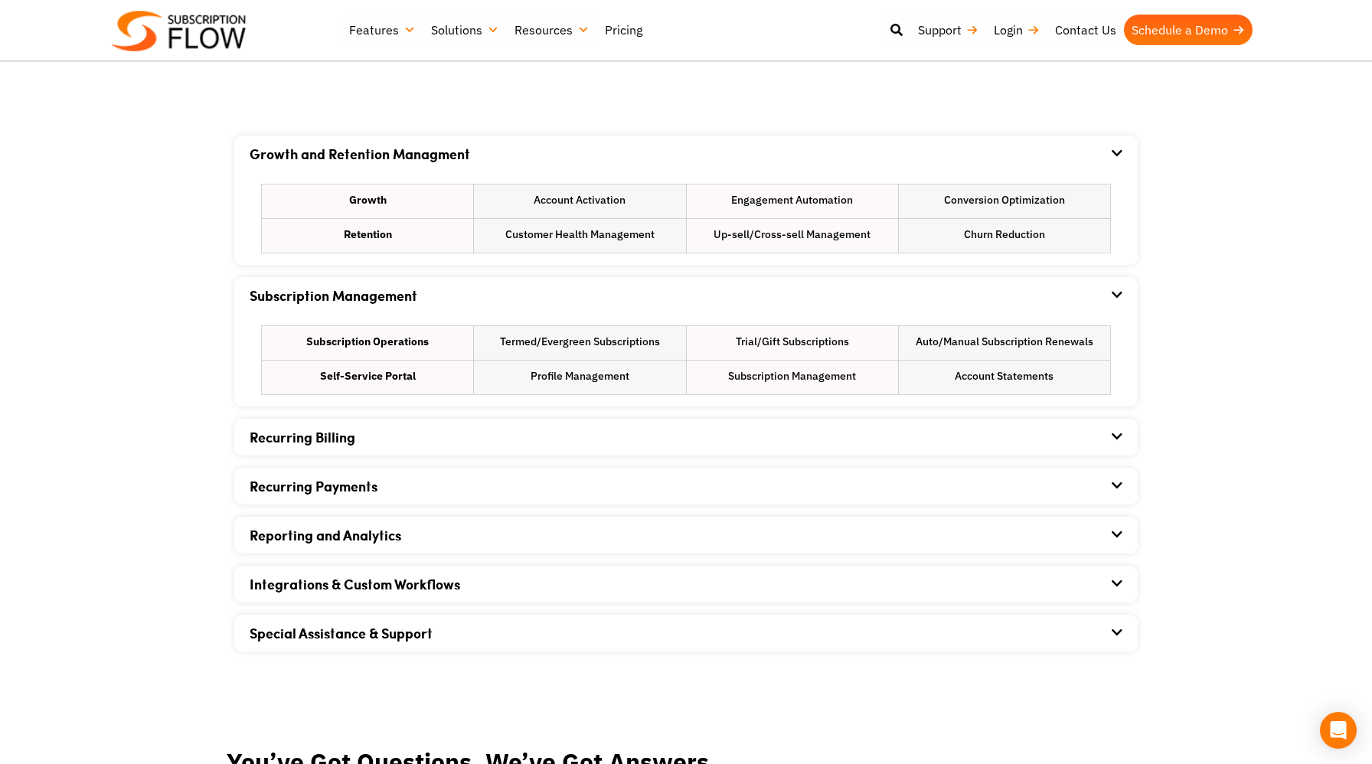
click at [335, 443] on link "Recurring Billing" at bounding box center [303, 437] width 106 height 20
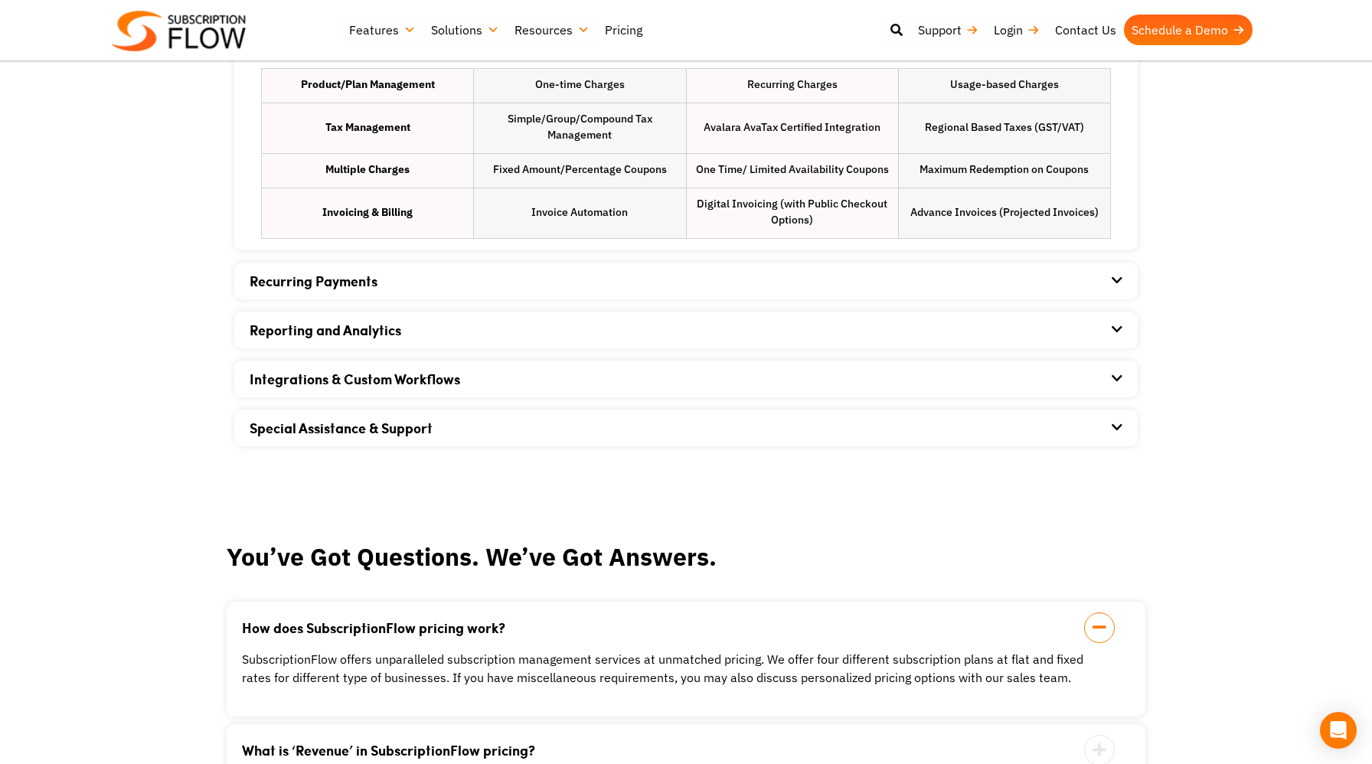
scroll to position [1299, 0]
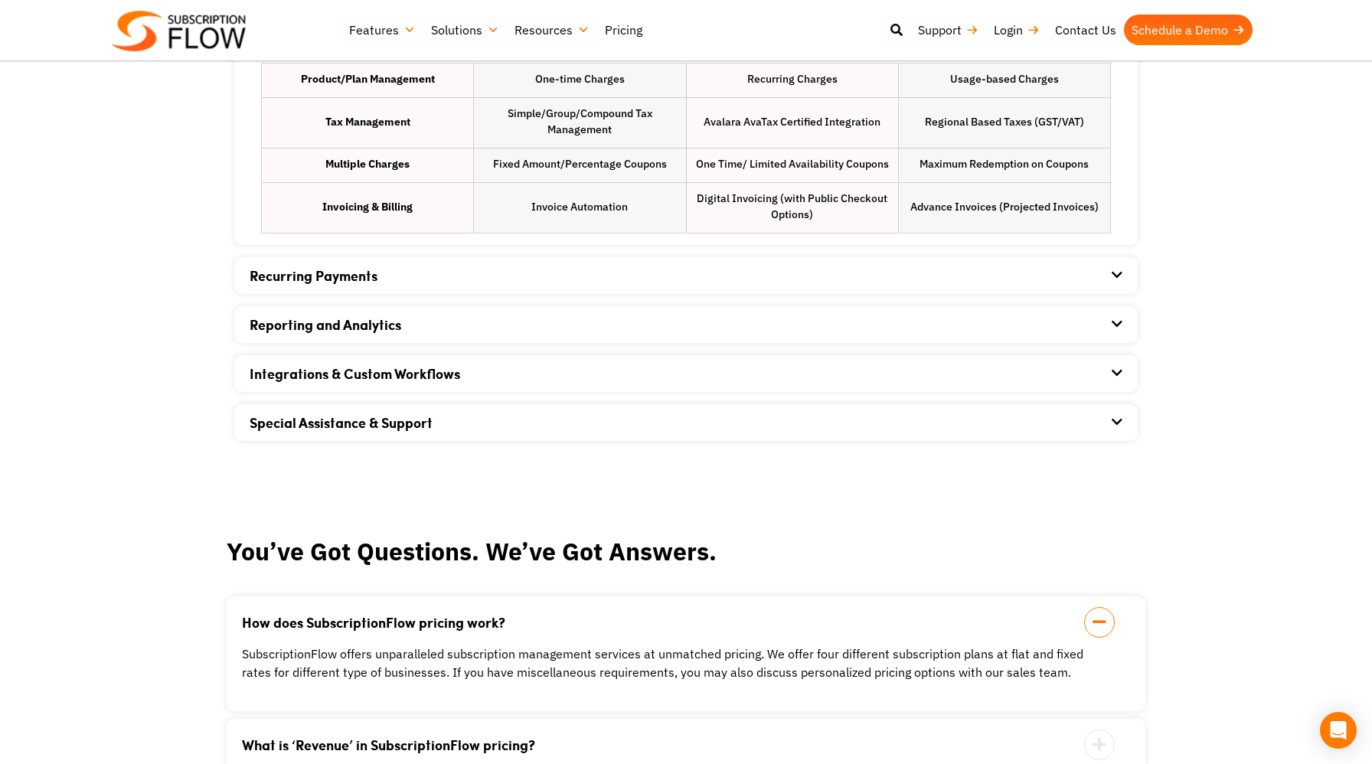
click at [339, 286] on div "Recurring Payments" at bounding box center [686, 275] width 873 height 37
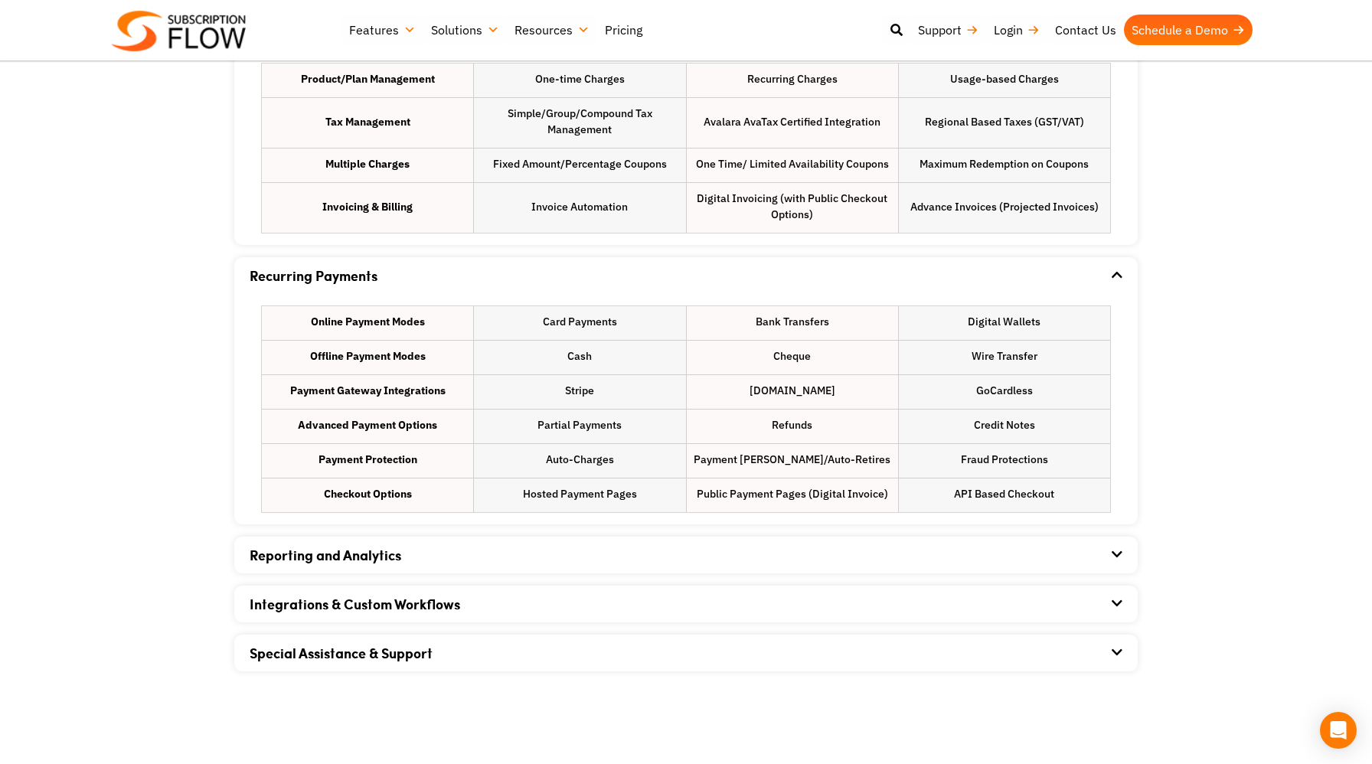
click at [351, 557] on link "Reporting and Analytics" at bounding box center [326, 555] width 152 height 20
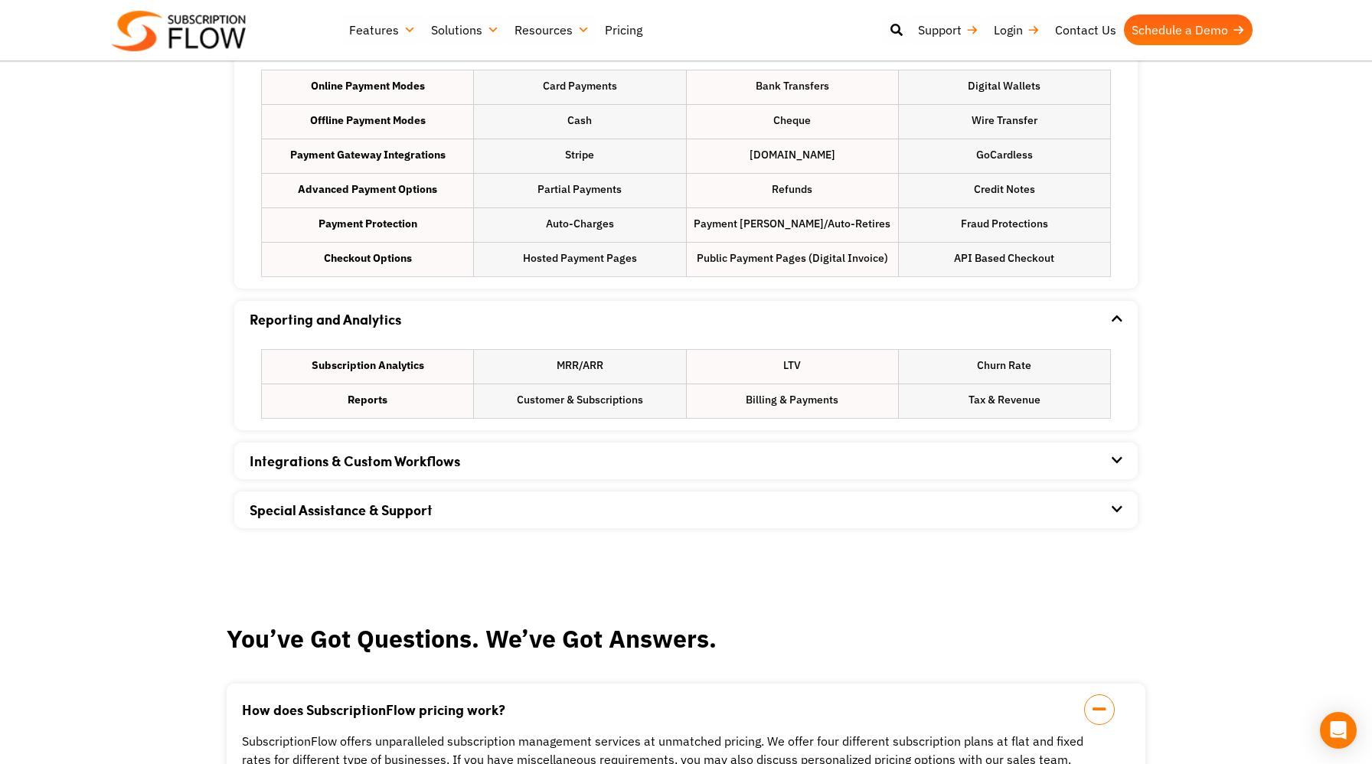
scroll to position [1539, 0]
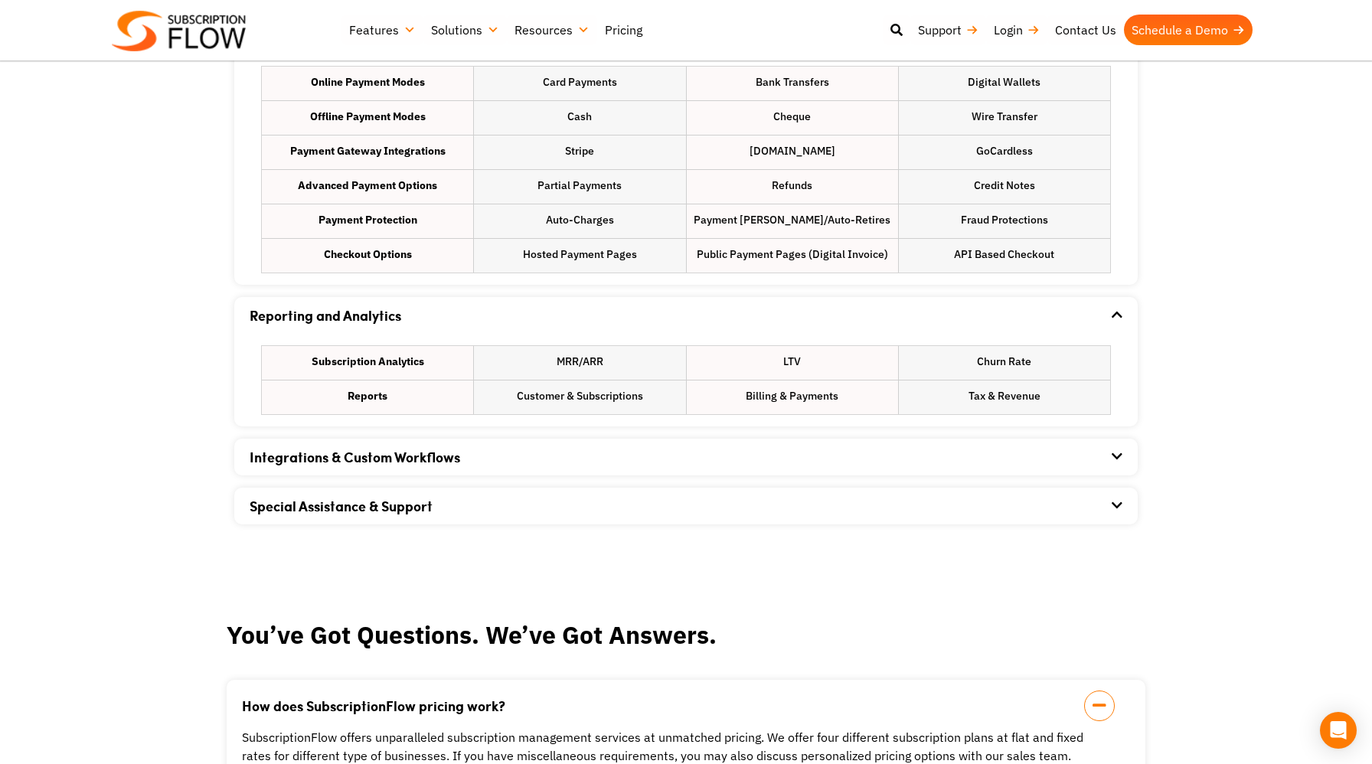
click at [354, 451] on link "Integrations & Custom Workflows" at bounding box center [355, 457] width 211 height 20
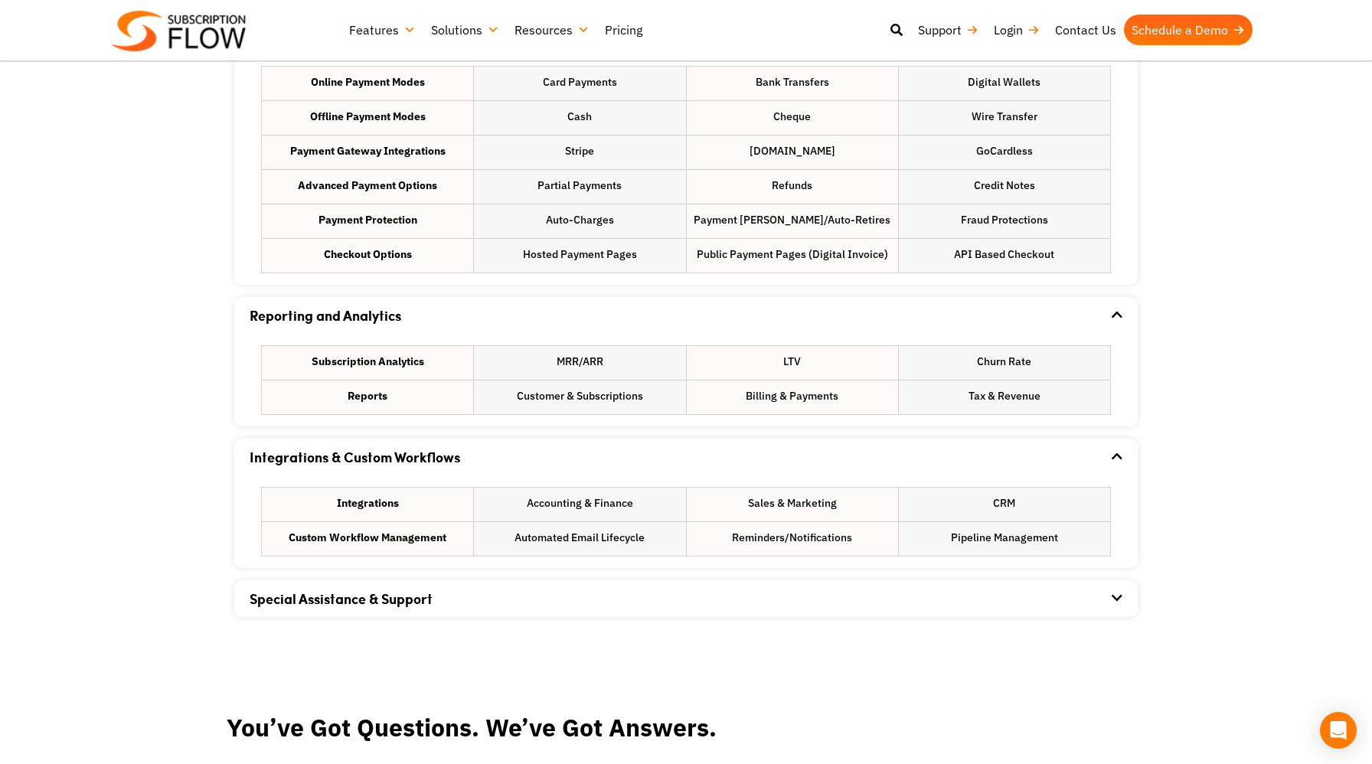
scroll to position [1674, 0]
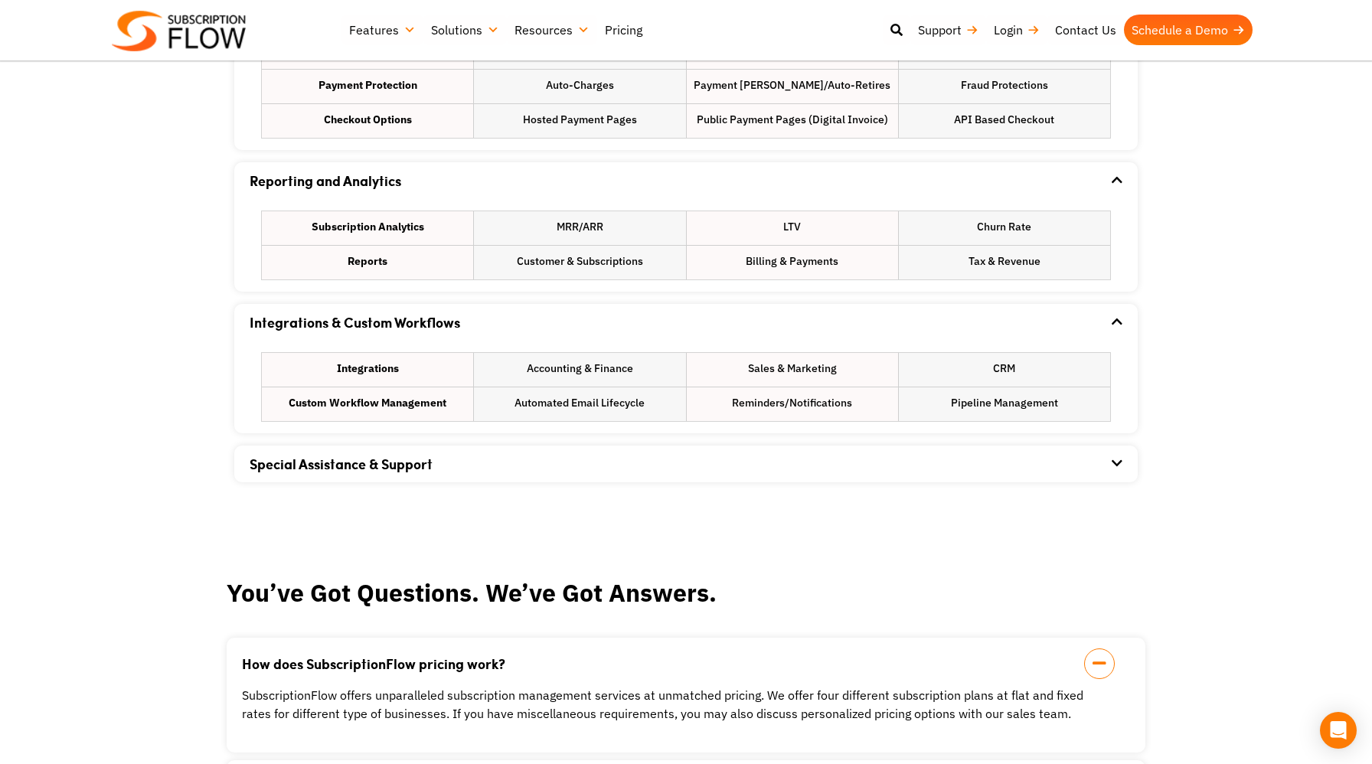
click at [352, 473] on div "Special Assistance & Support" at bounding box center [686, 464] width 873 height 37
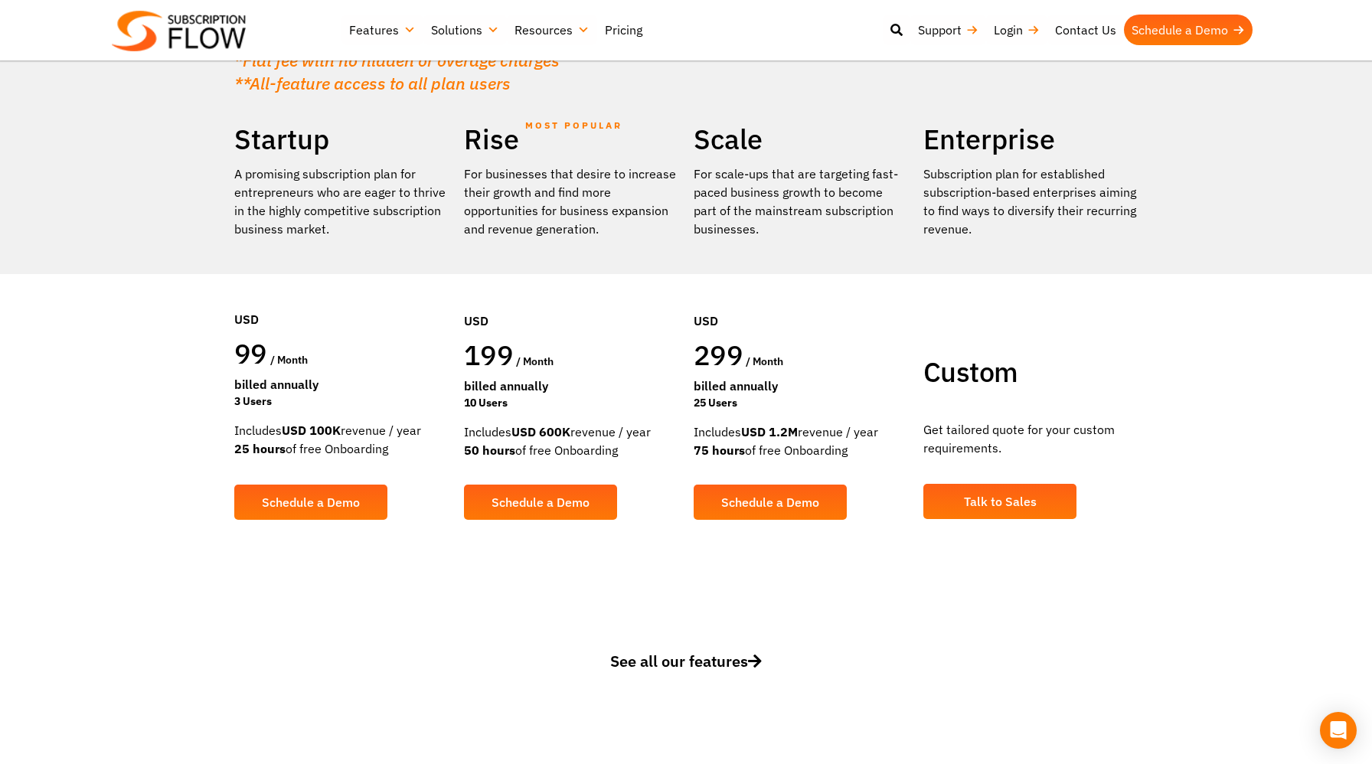
scroll to position [243, 0]
click at [720, 662] on span "See all our features" at bounding box center [686, 660] width 152 height 21
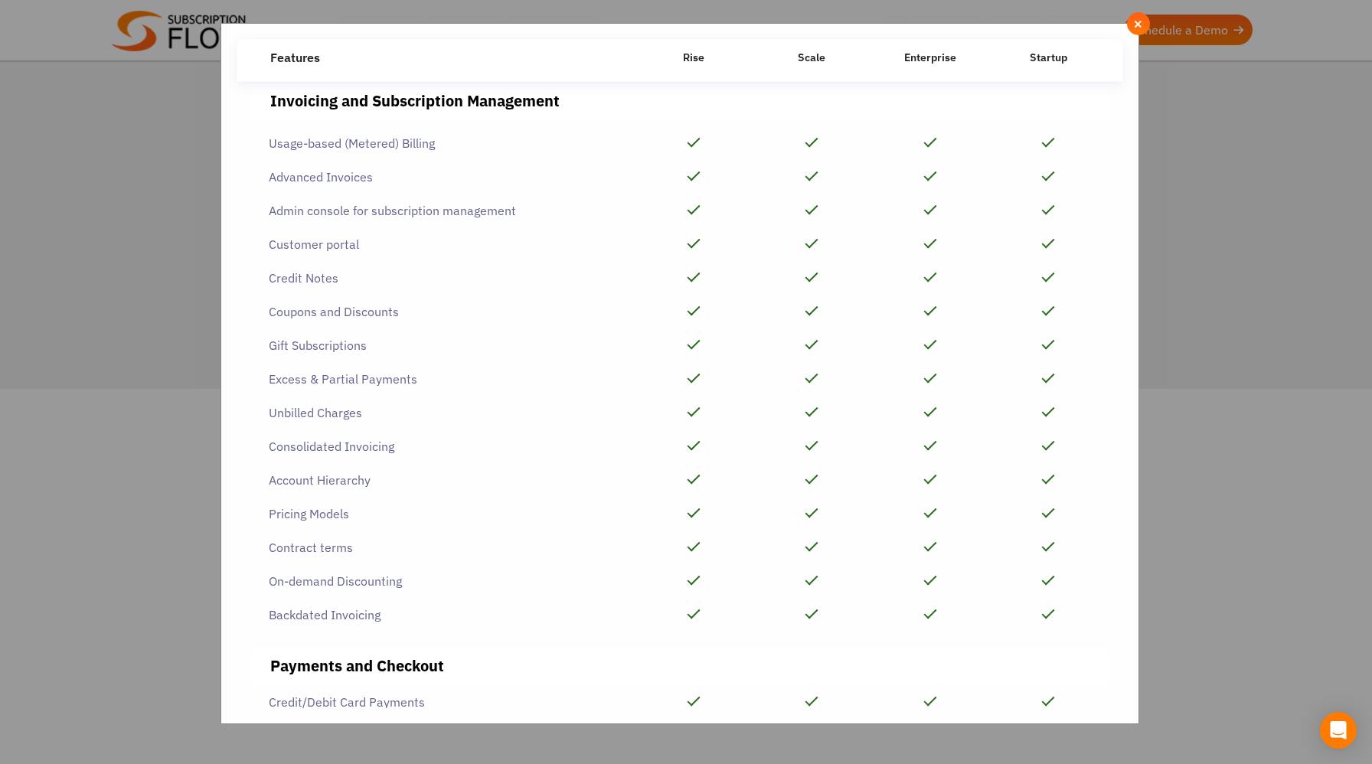
scroll to position [111, 0]
click at [1138, 18] on span "×" at bounding box center [1138, 23] width 10 height 17
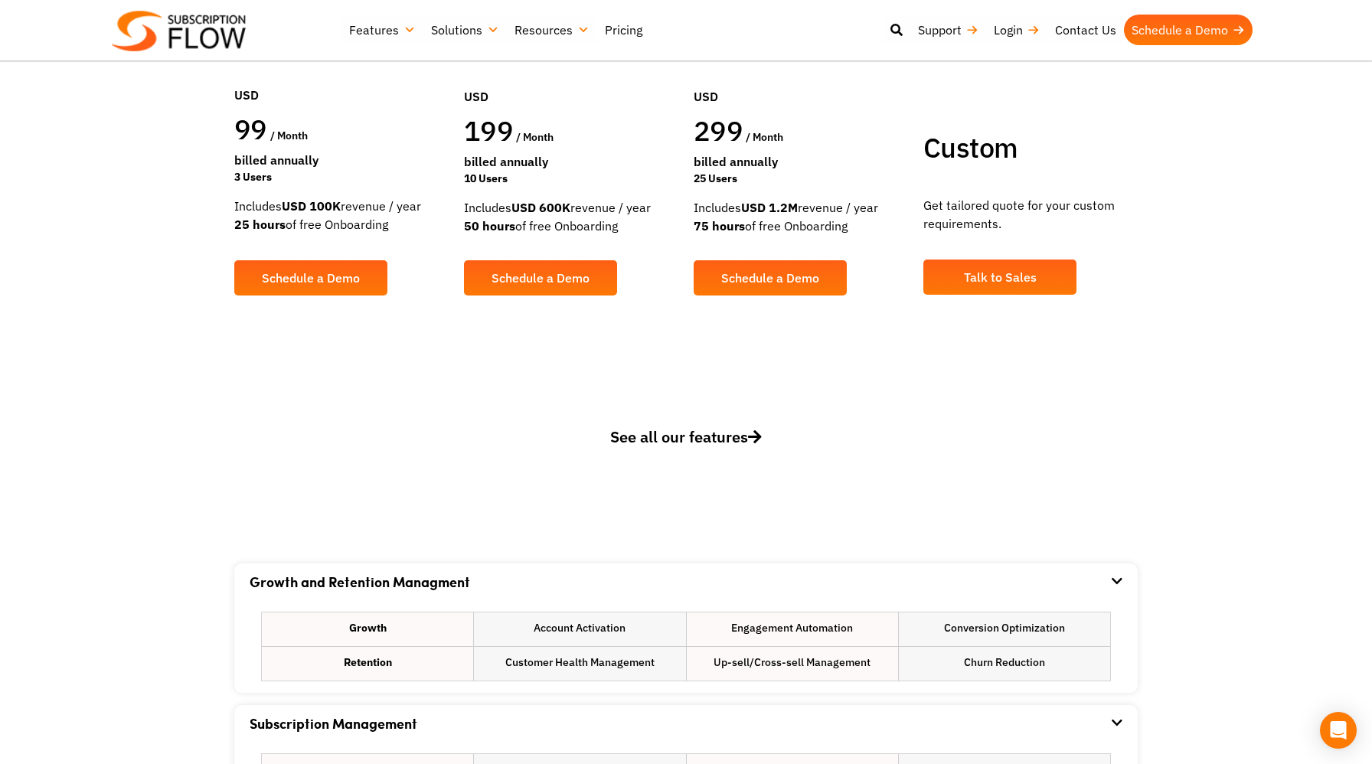
scroll to position [463, 0]
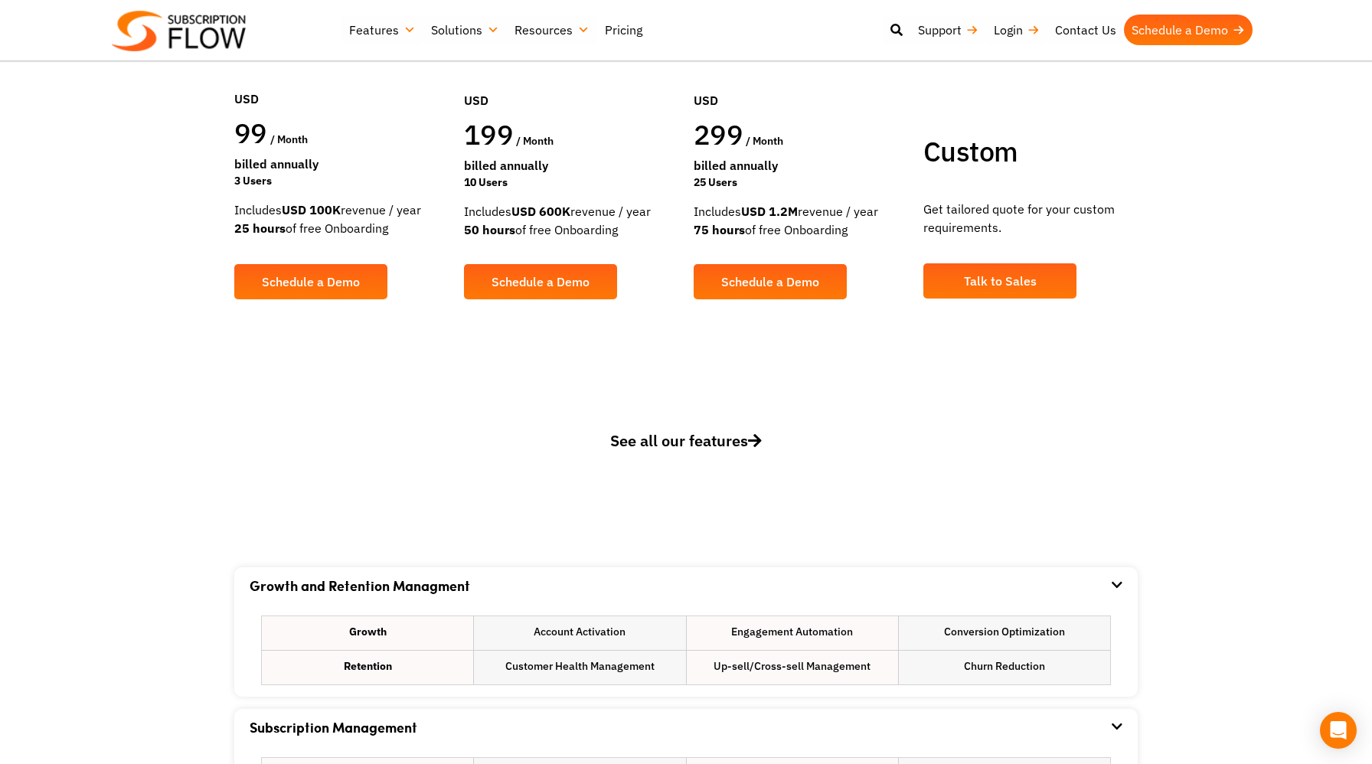
click at [658, 443] on span "See all our features" at bounding box center [686, 440] width 152 height 21
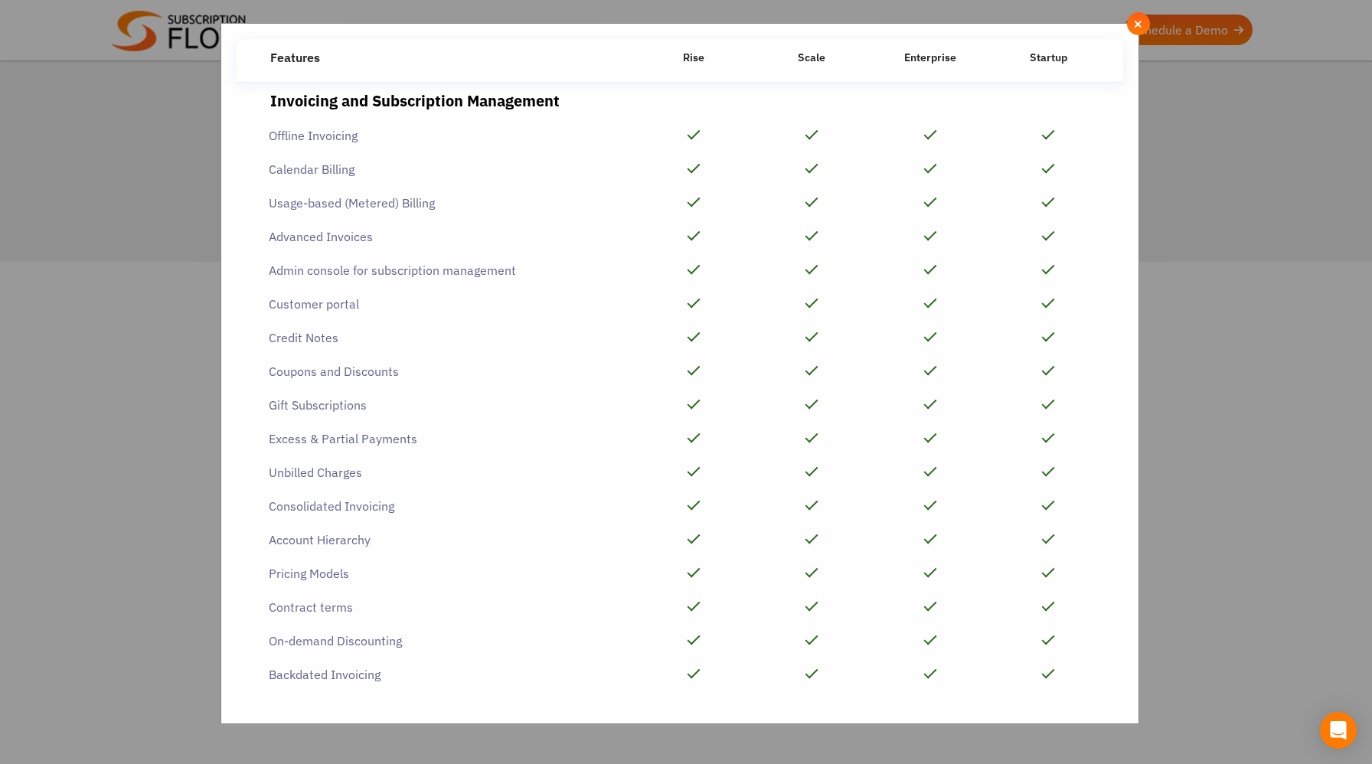
scroll to position [0, 0]
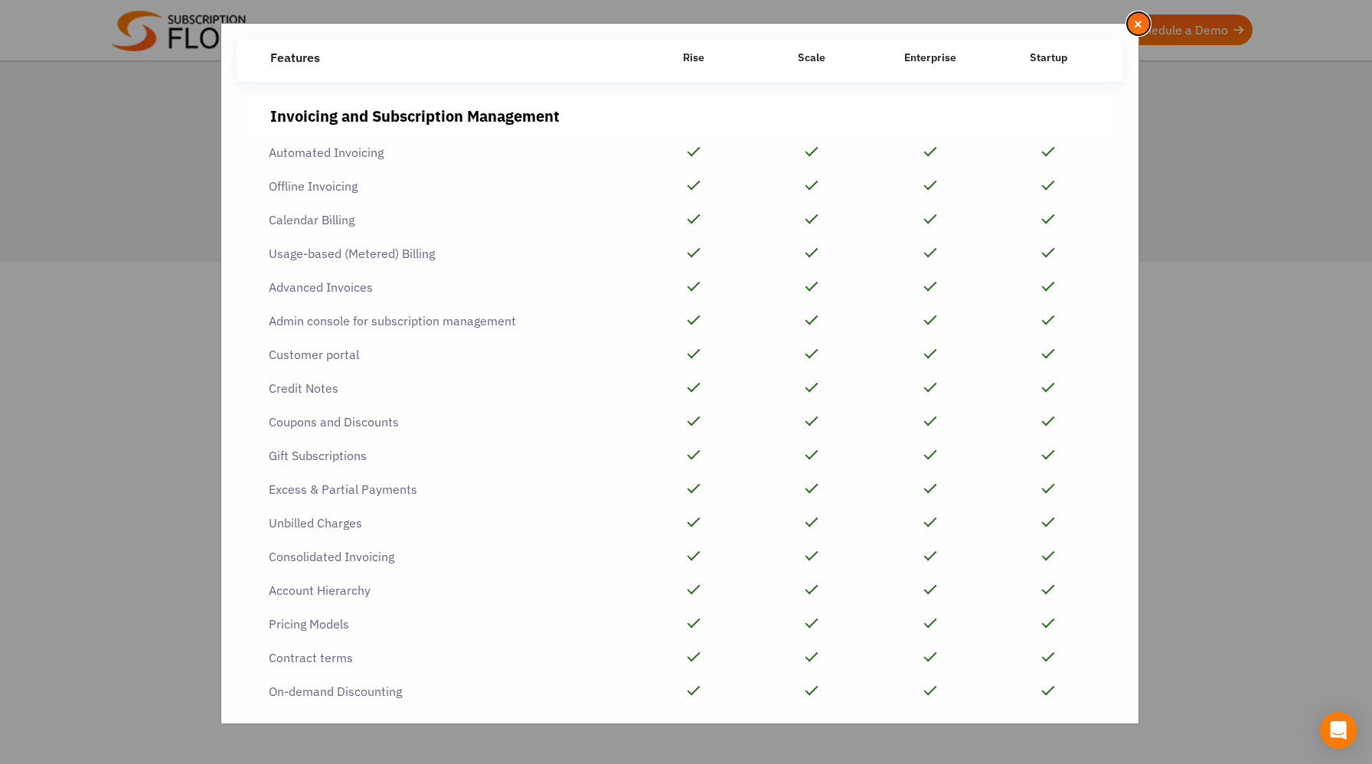
click at [1138, 15] on span "×" at bounding box center [1138, 23] width 10 height 17
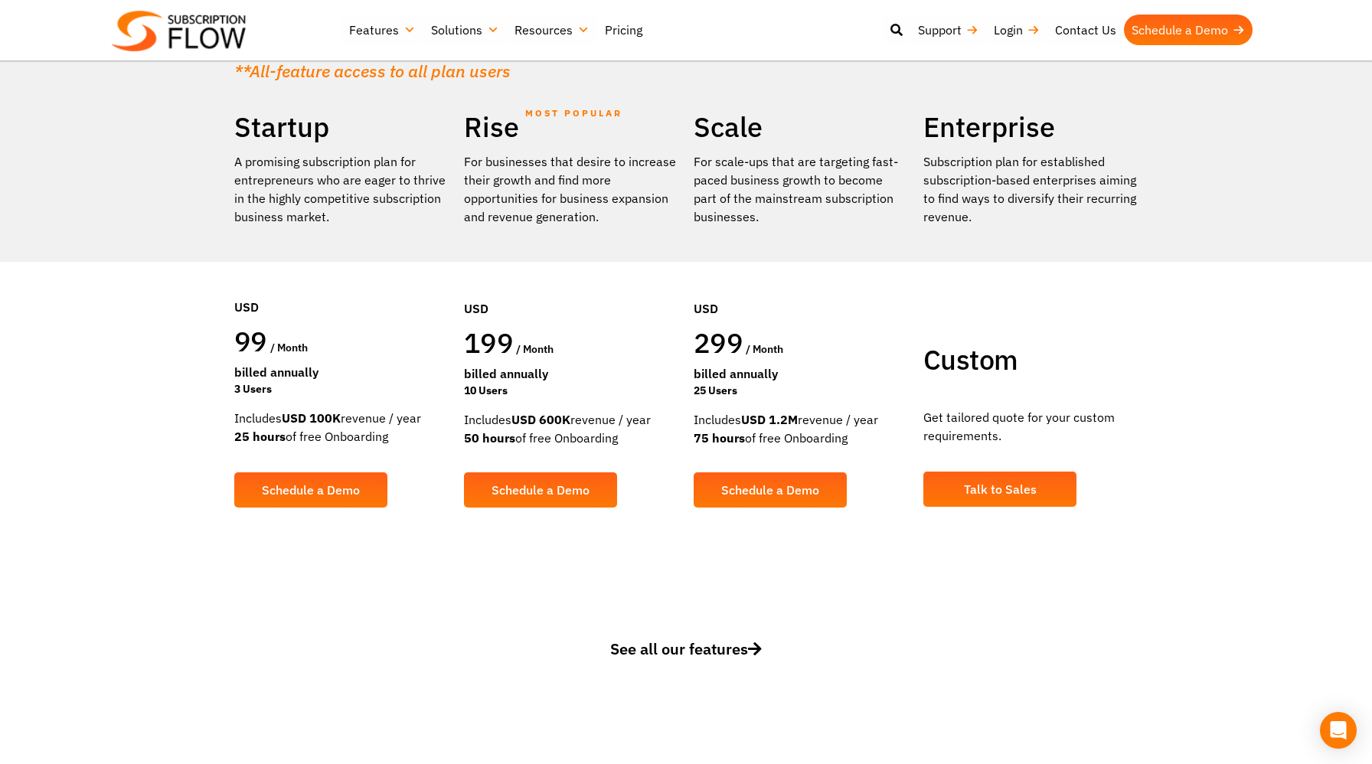
click at [636, 645] on span "See all our features" at bounding box center [686, 648] width 152 height 21
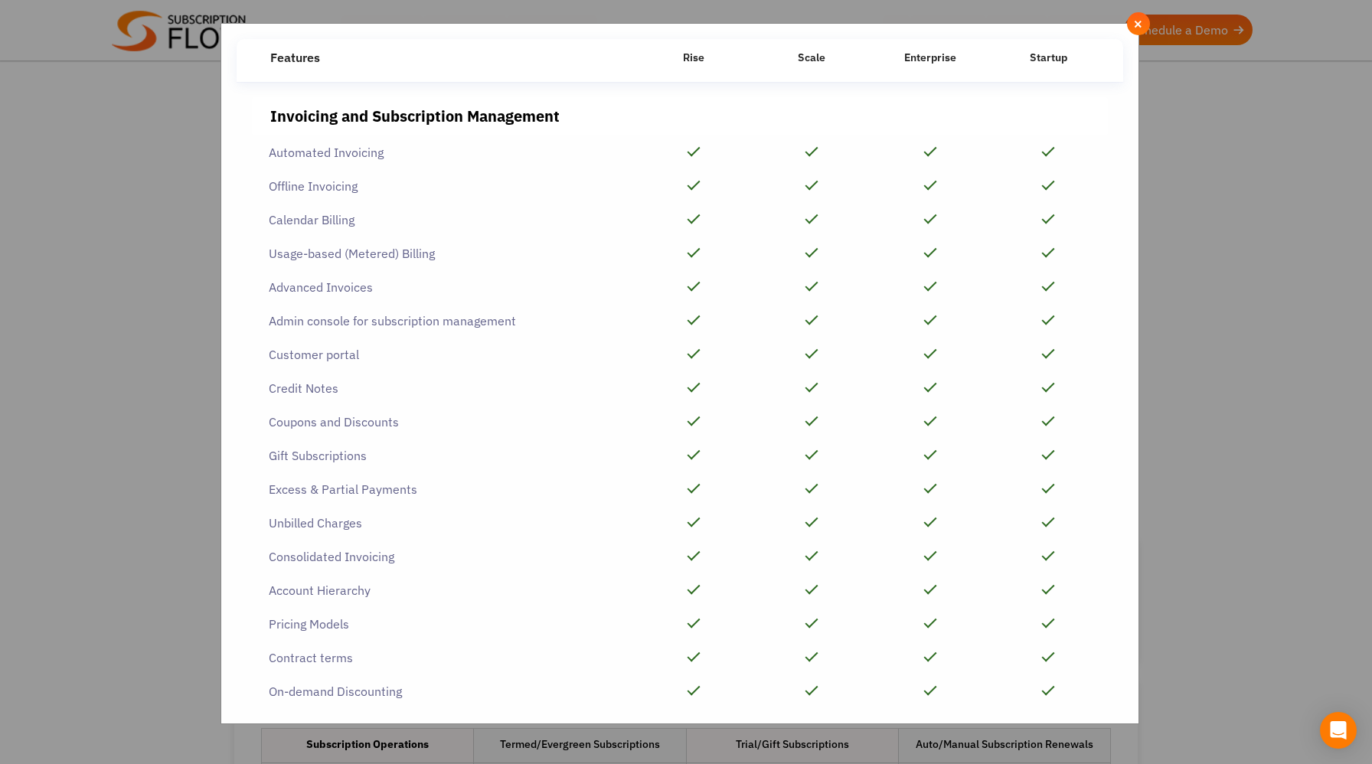
click at [303, 188] on div "Offline Invoicing" at bounding box center [443, 186] width 383 height 34
click at [317, 362] on div "Customer portal" at bounding box center [443, 355] width 383 height 34
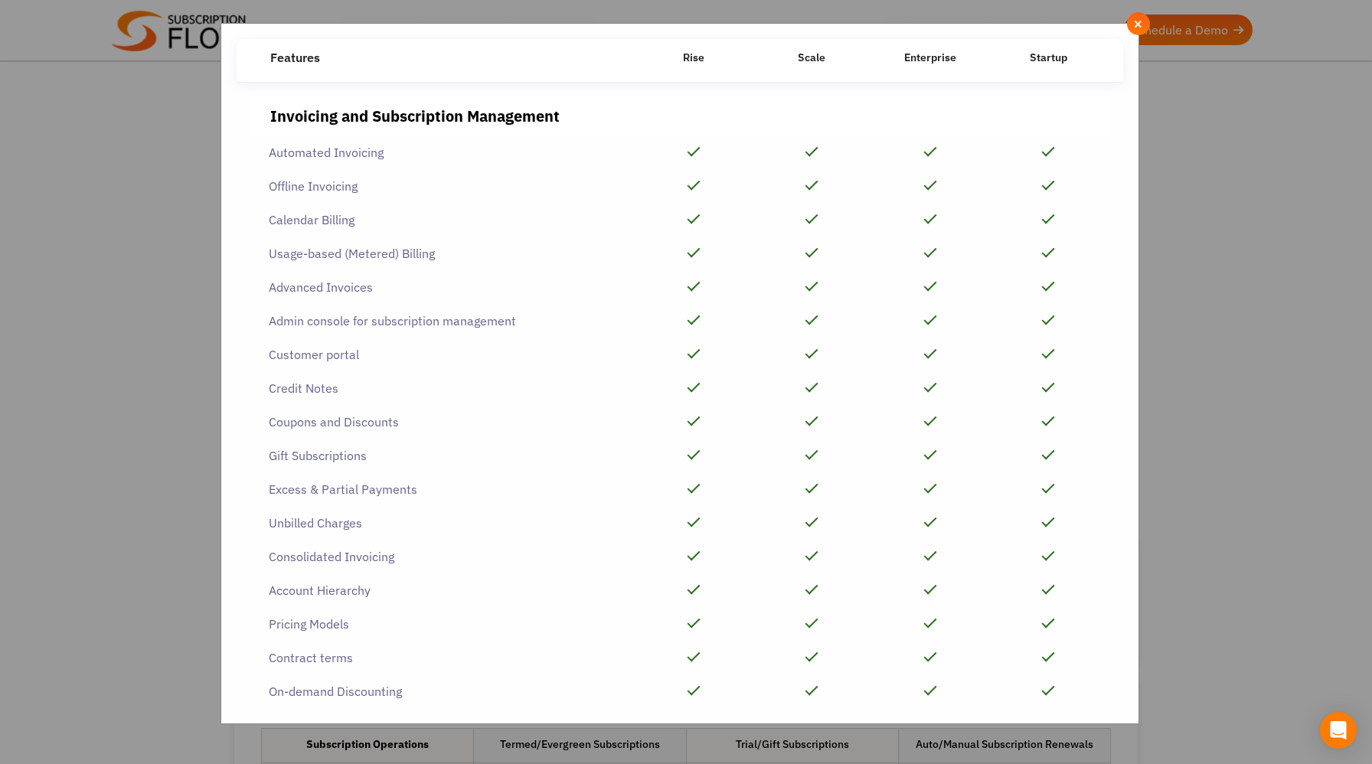
click at [320, 363] on div "Customer portal" at bounding box center [443, 355] width 383 height 34
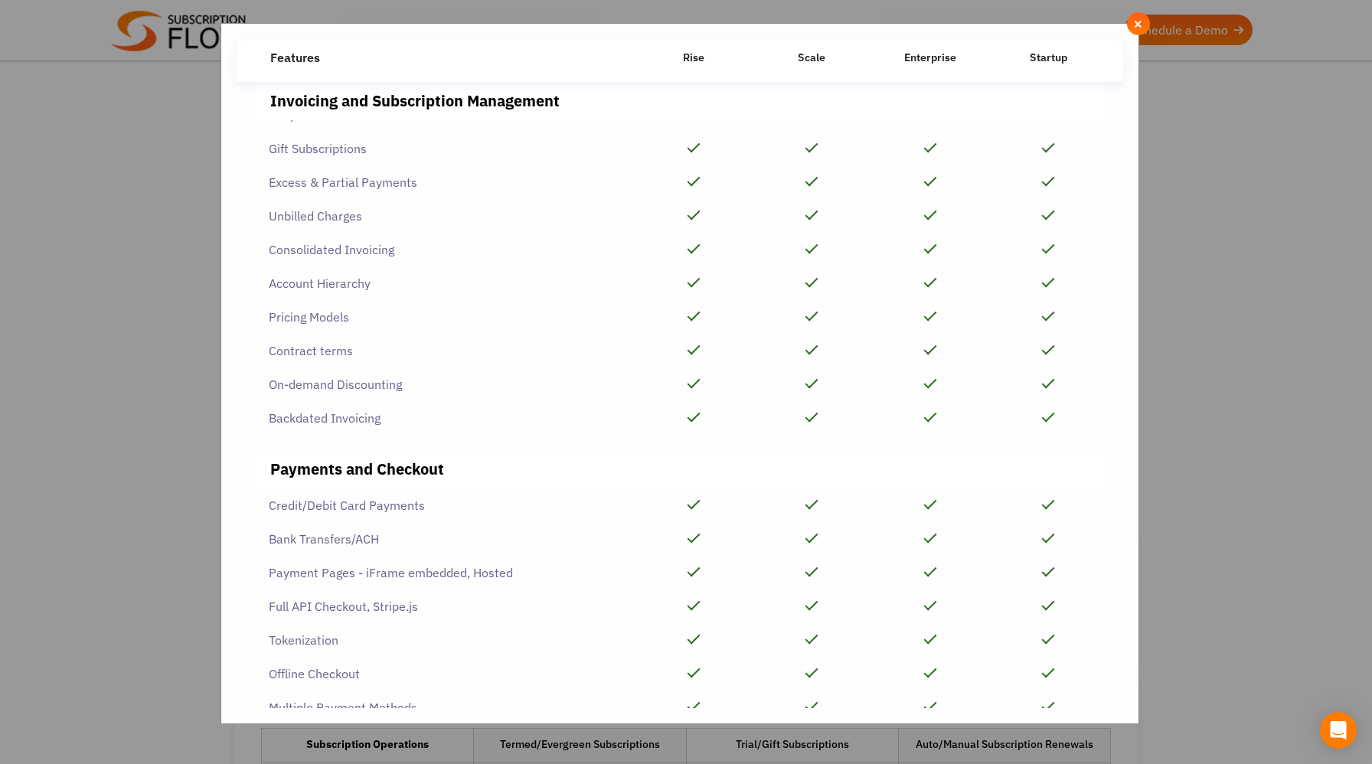
scroll to position [310, 0]
click at [338, 349] on div "Contract terms" at bounding box center [443, 348] width 383 height 34
click at [364, 350] on div "Contract terms" at bounding box center [443, 348] width 383 height 34
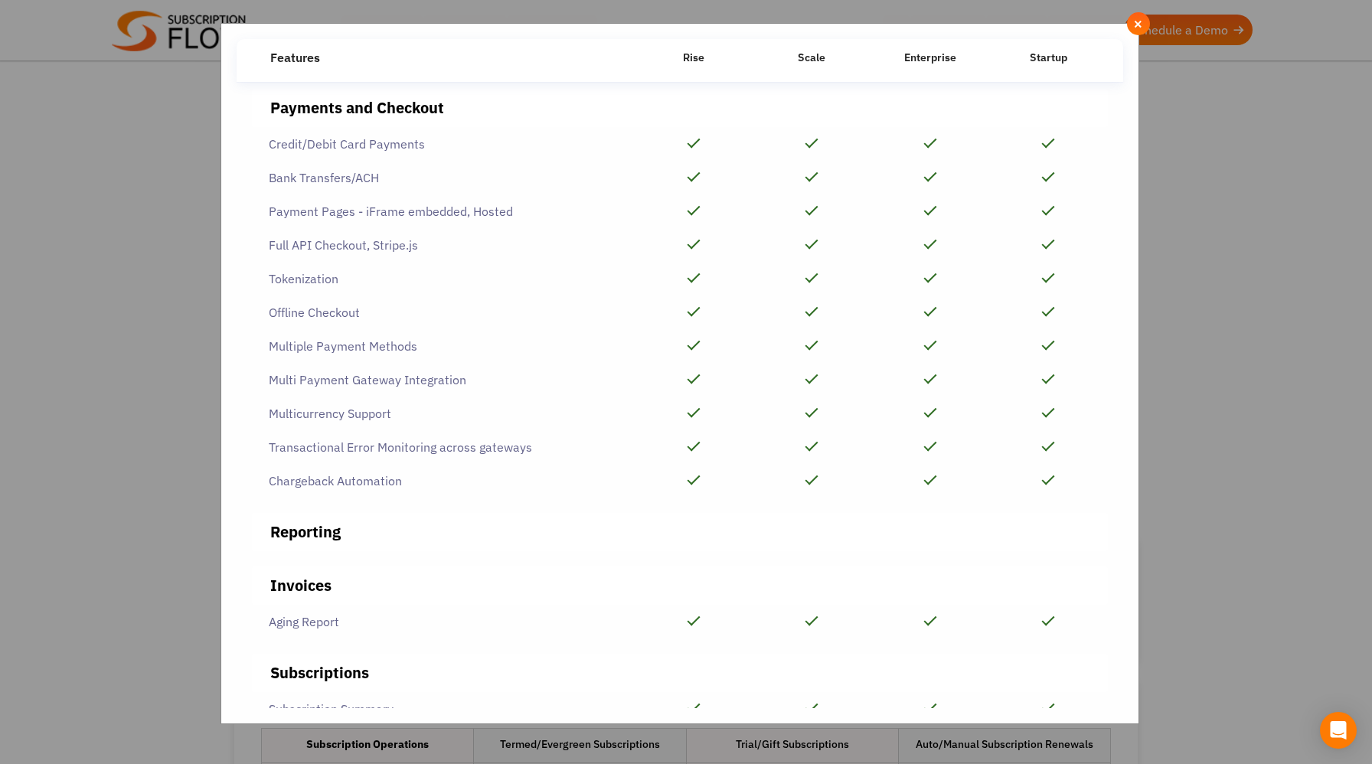
scroll to position [664, 0]
click at [446, 224] on div "Payment Pages - iFrame embedded, Hosted" at bounding box center [443, 216] width 383 height 34
click at [442, 234] on div "Full API Checkout, Stripe.js" at bounding box center [443, 250] width 383 height 34
click at [423, 251] on div "Full API Checkout, Stripe.js" at bounding box center [443, 250] width 383 height 34
click at [407, 259] on div "Full API Checkout, Stripe.js" at bounding box center [443, 250] width 383 height 34
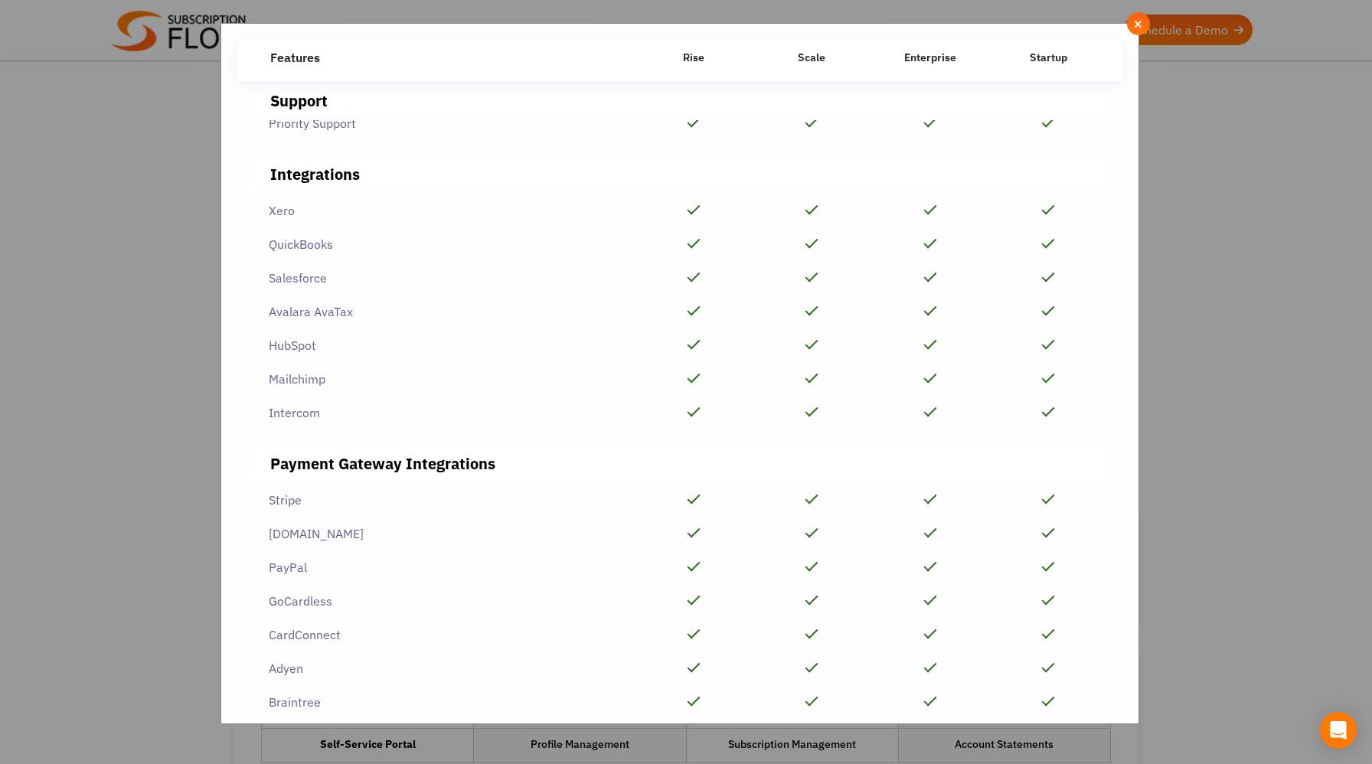
scroll to position [3419, 0]
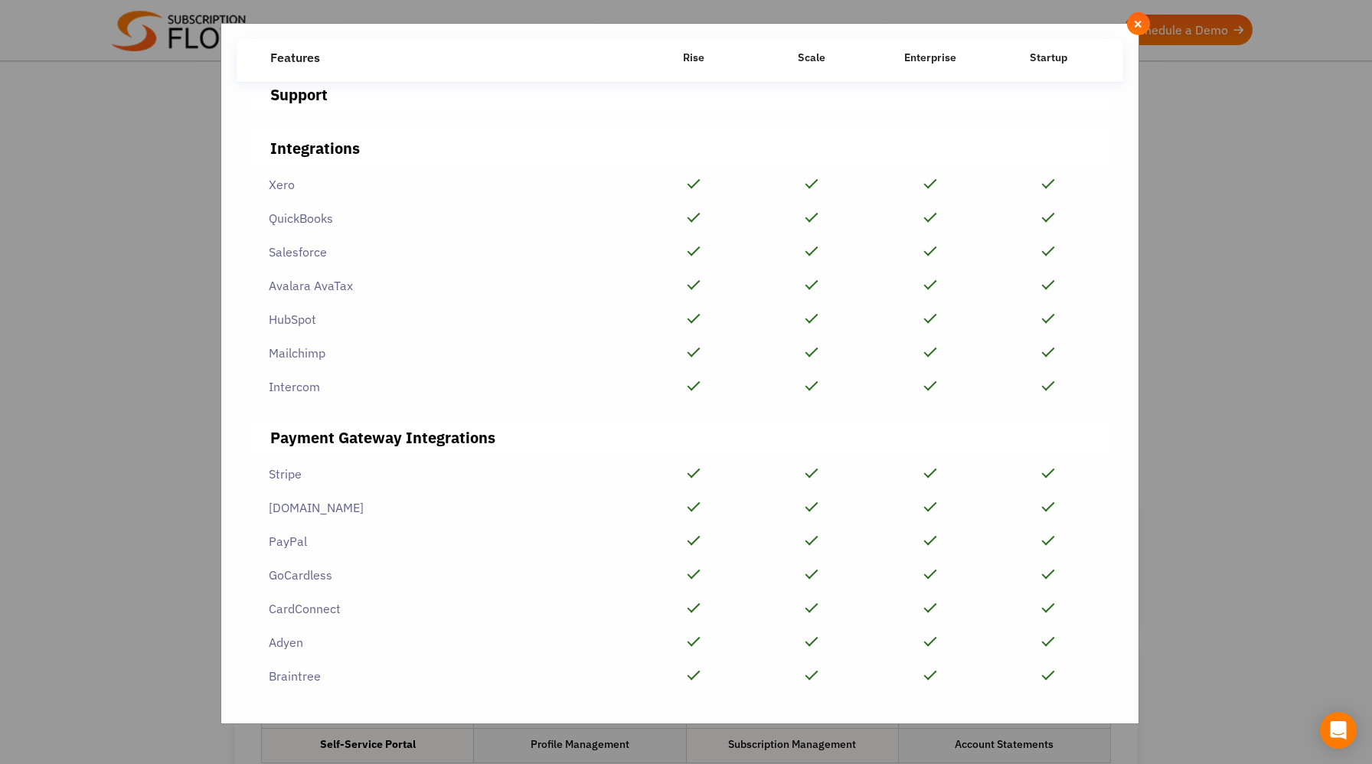
click at [293, 188] on div "Xero" at bounding box center [443, 185] width 383 height 34
click at [289, 185] on div "Xero" at bounding box center [443, 185] width 383 height 34
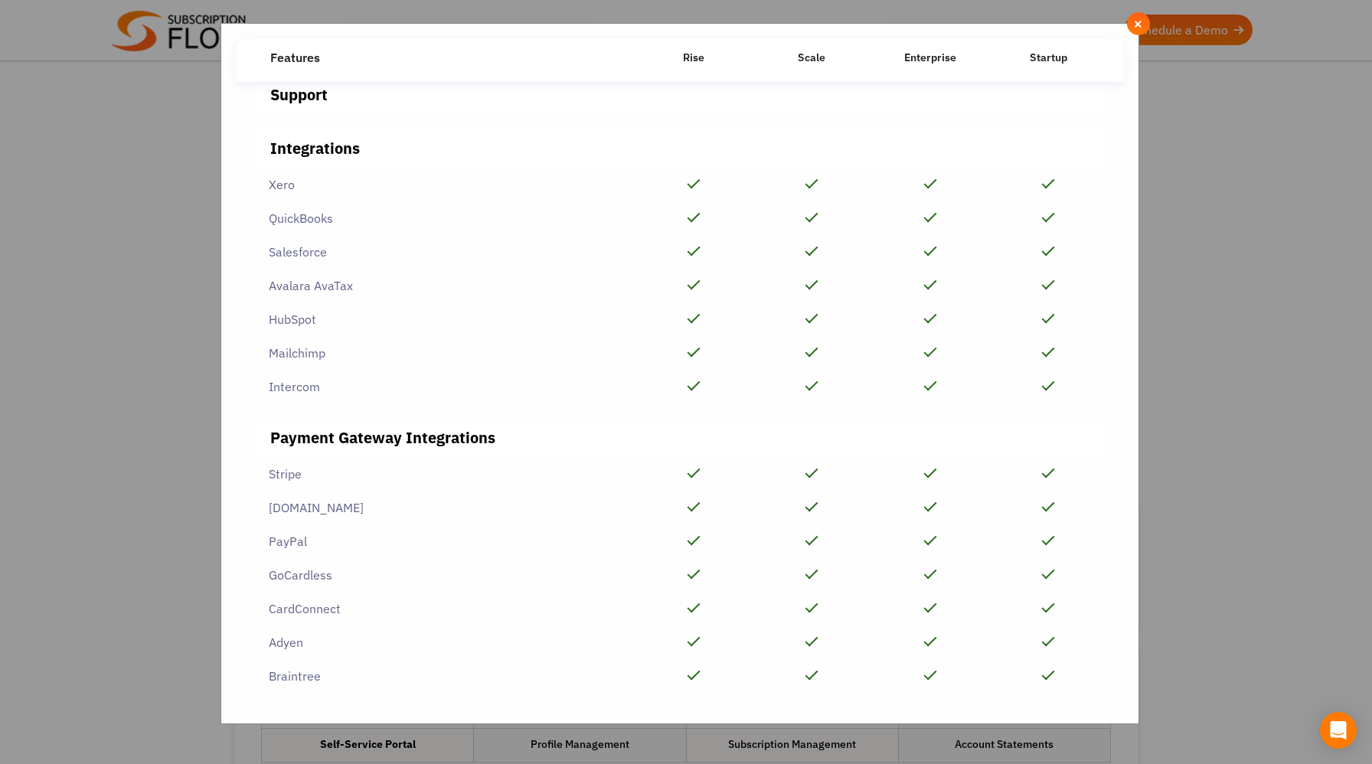
click at [321, 185] on div "Xero" at bounding box center [443, 185] width 383 height 34
click at [1239, 343] on div "**********" at bounding box center [686, 382] width 1372 height 764
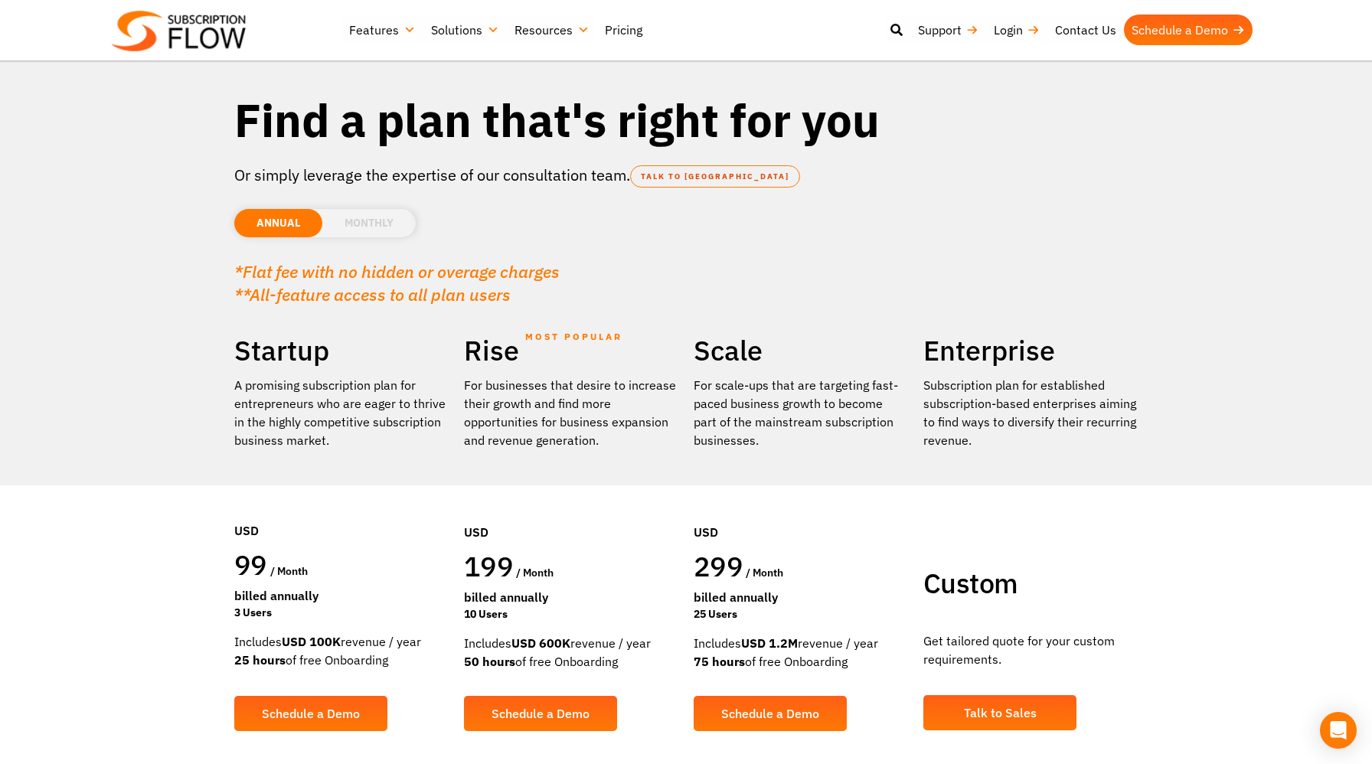
scroll to position [29, 0]
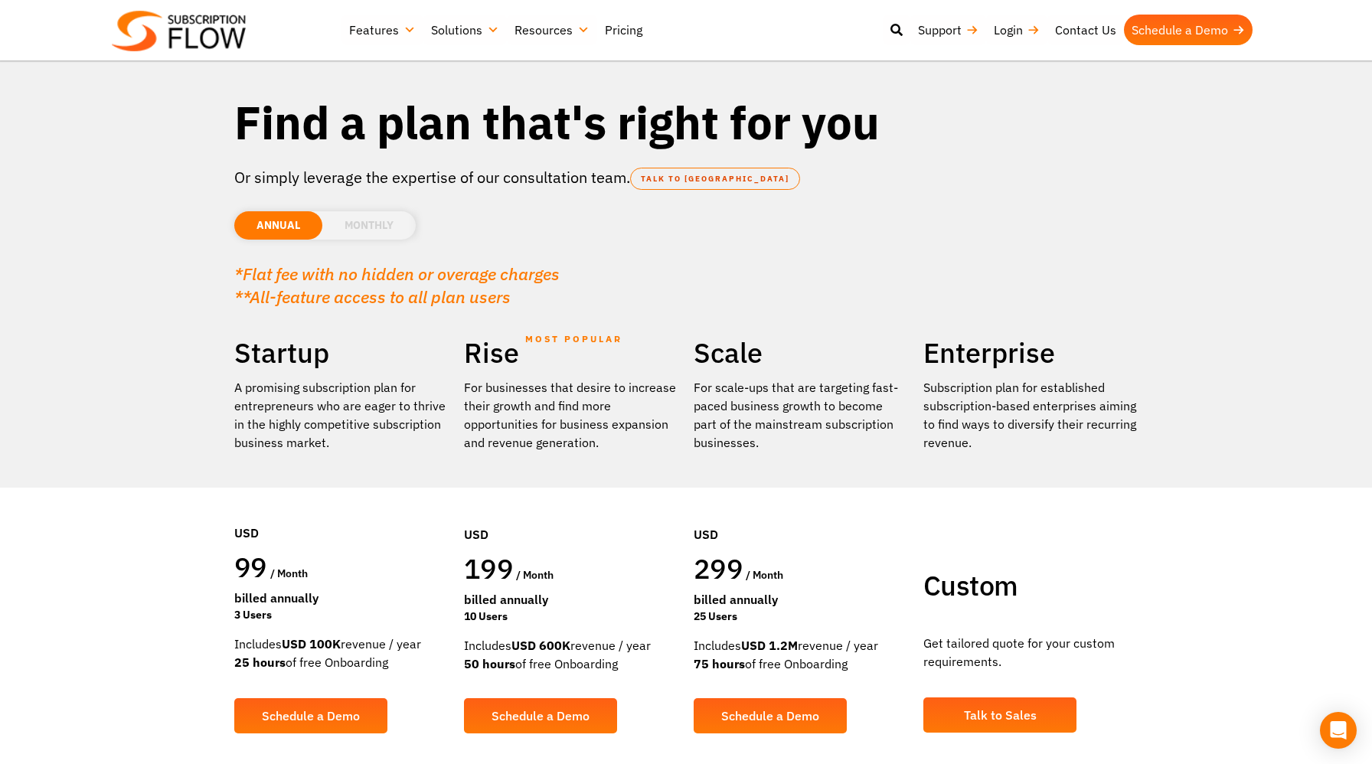
click at [362, 221] on li "MONTHLY" at bounding box center [368, 225] width 93 height 28
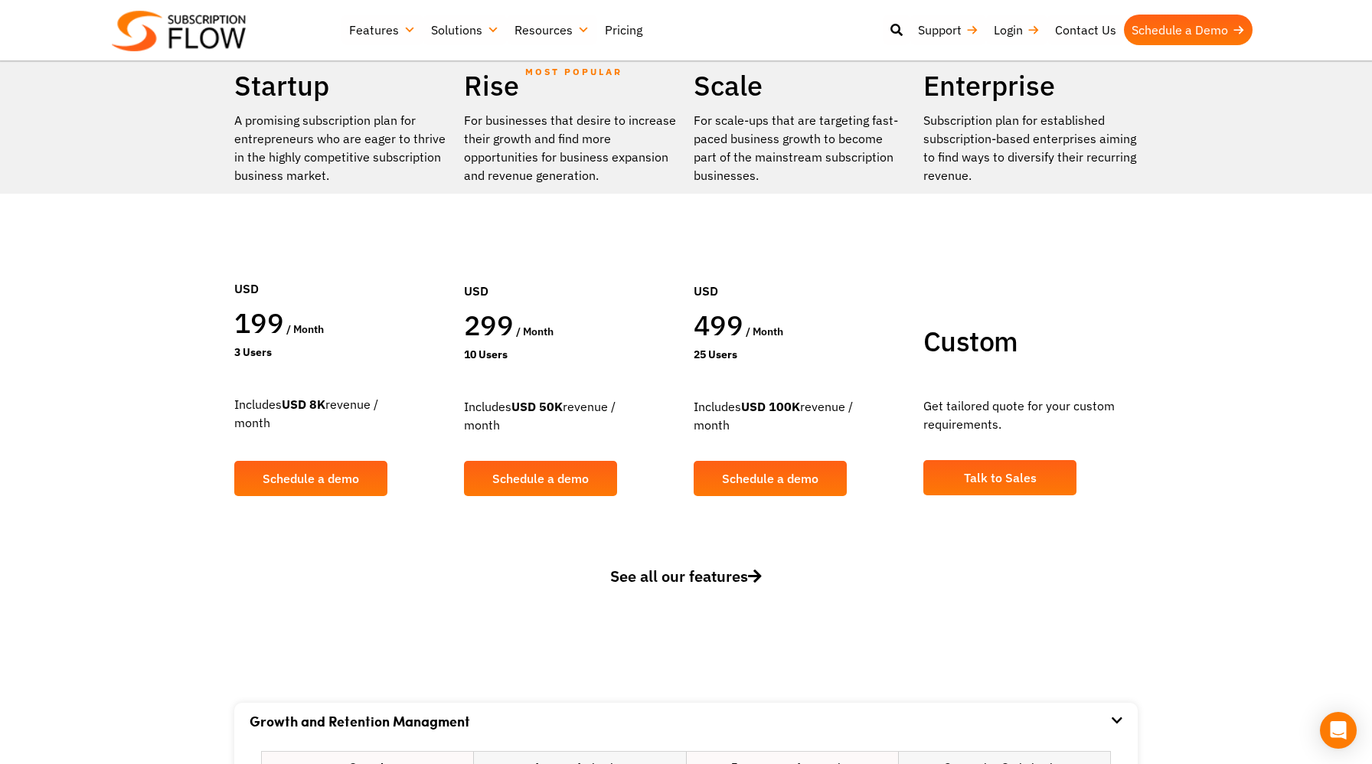
scroll to position [323, 0]
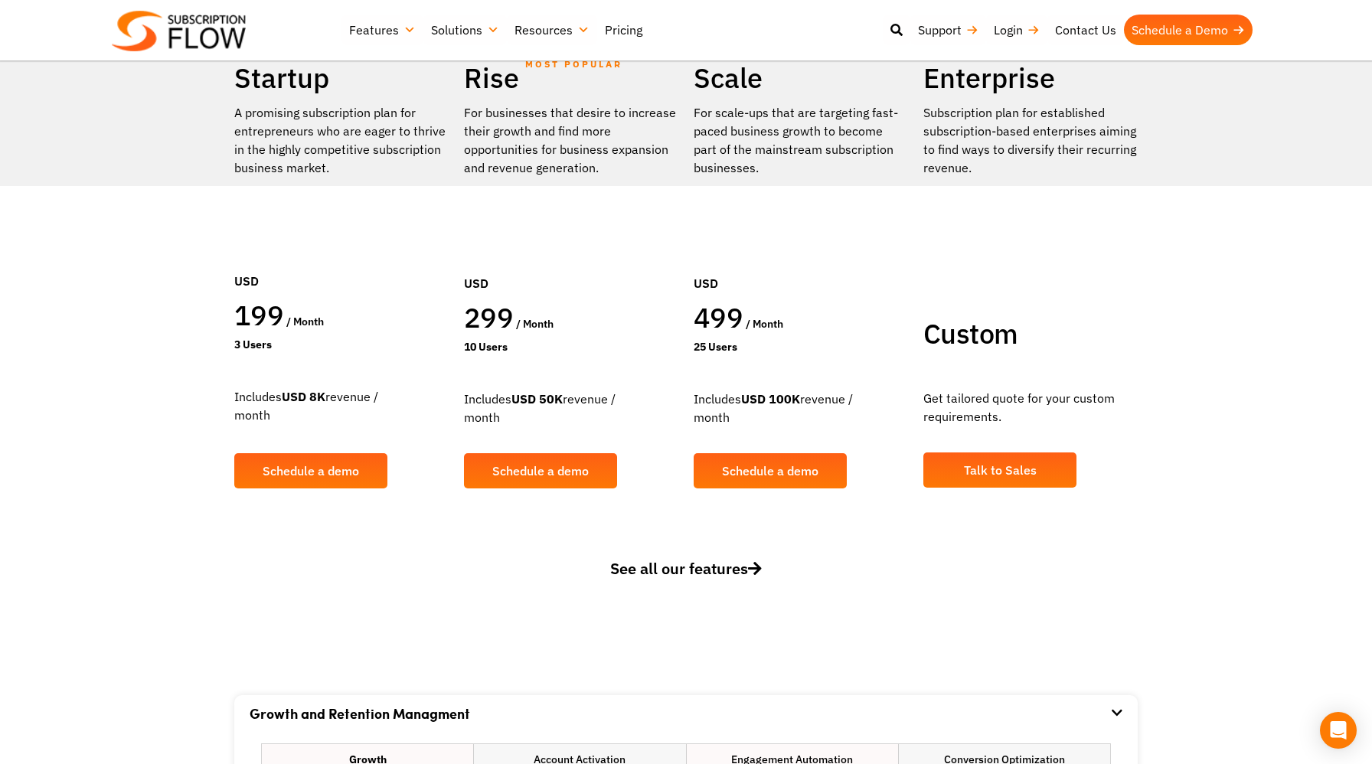
drag, startPoint x: 185, startPoint y: 507, endPoint x: 171, endPoint y: 513, distance: 15.8
click at [287, 545] on section "**********" at bounding box center [686, 561] width 1372 height 100
drag, startPoint x: 338, startPoint y: 552, endPoint x: 325, endPoint y: 552, distance: 13.8
click at [325, 552] on div "**********" at bounding box center [686, 580] width 919 height 61
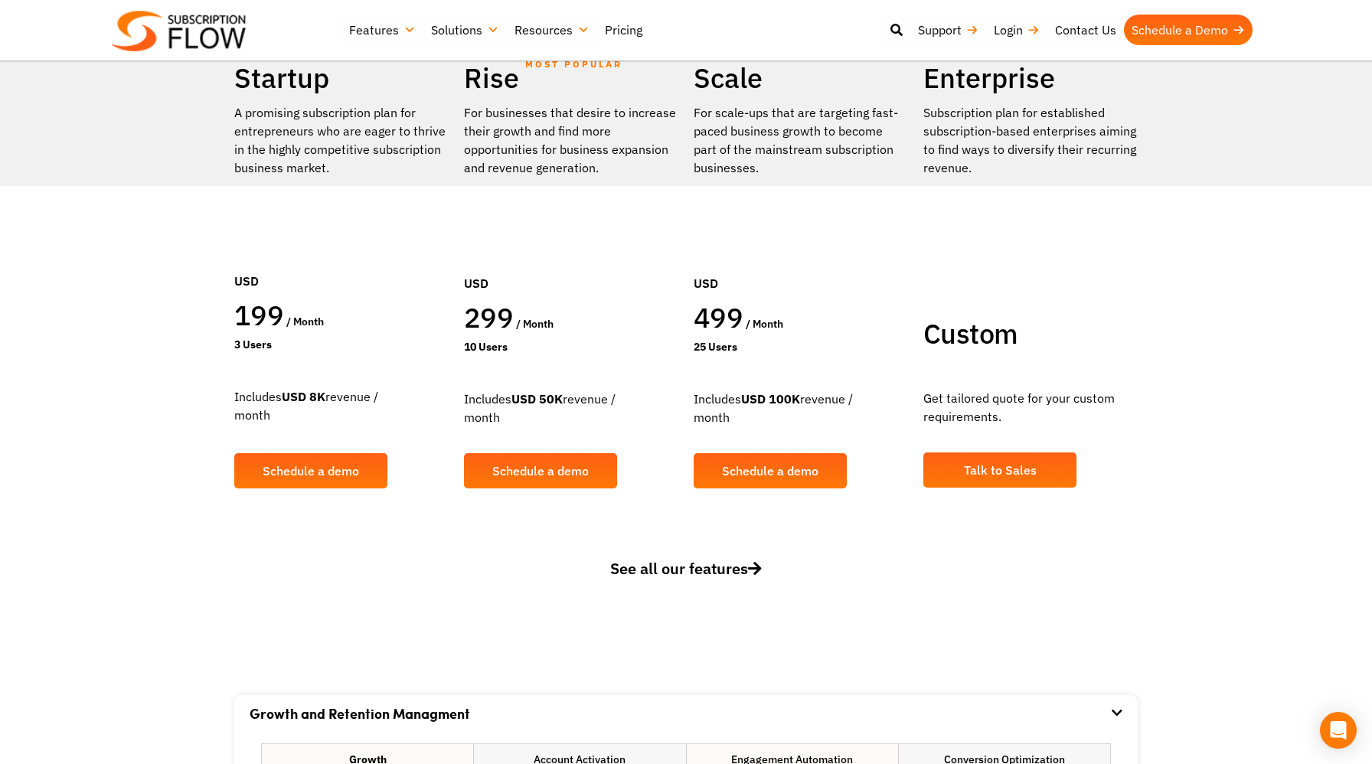
drag, startPoint x: 325, startPoint y: 552, endPoint x: 309, endPoint y: 552, distance: 16.1
click at [309, 552] on div "**********" at bounding box center [686, 580] width 919 height 61
click at [311, 547] on section "**********" at bounding box center [686, 561] width 1372 height 100
drag, startPoint x: 314, startPoint y: 545, endPoint x: 303, endPoint y: 545, distance: 10.7
click at [305, 545] on section "**********" at bounding box center [686, 561] width 1372 height 100
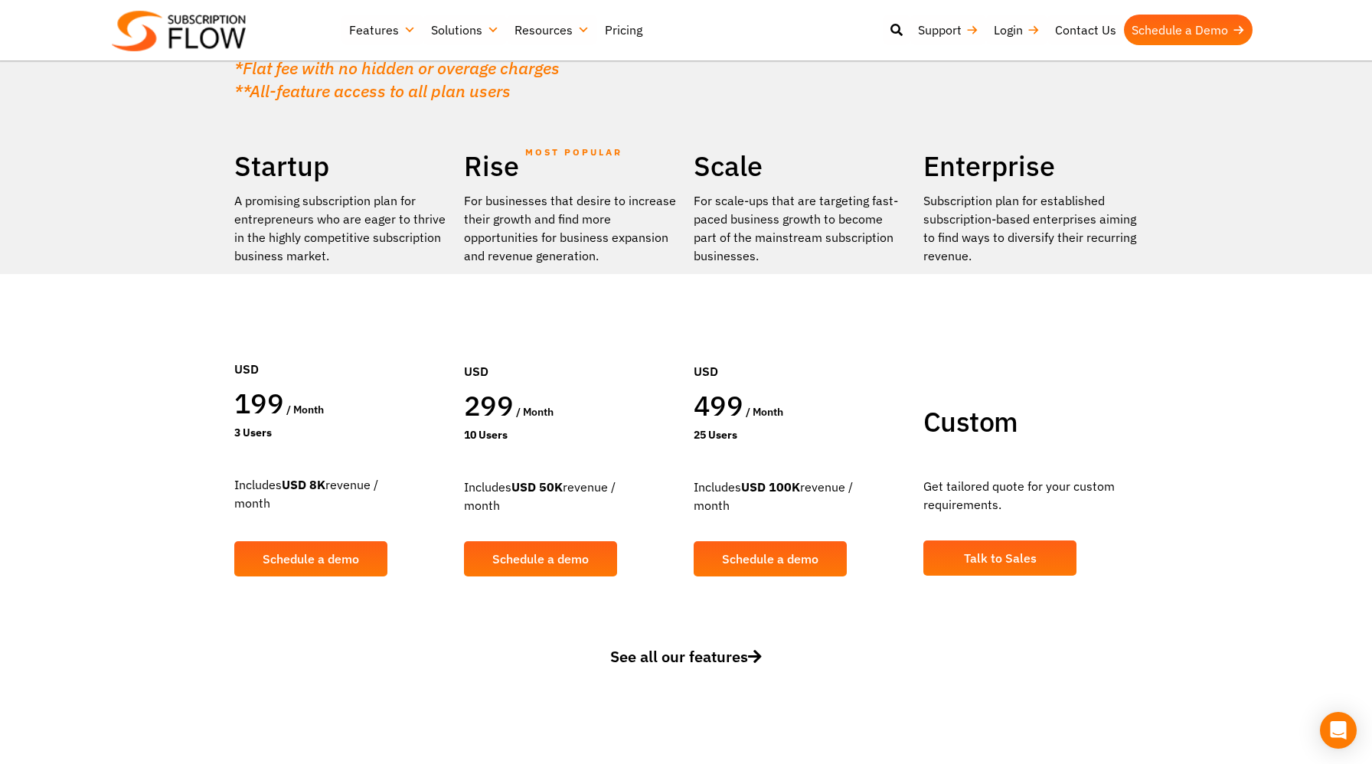
scroll to position [0, 0]
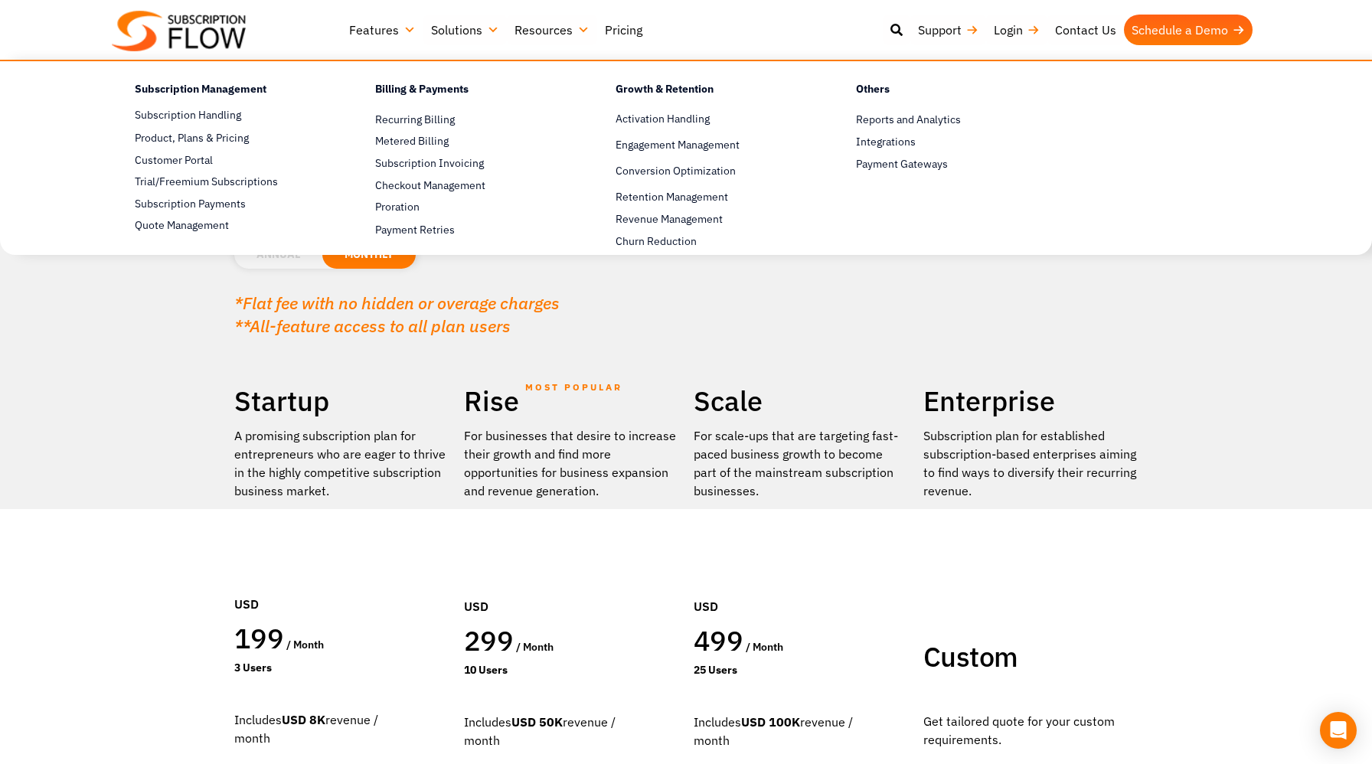
click at [388, 35] on link "Features" at bounding box center [382, 30] width 82 height 31
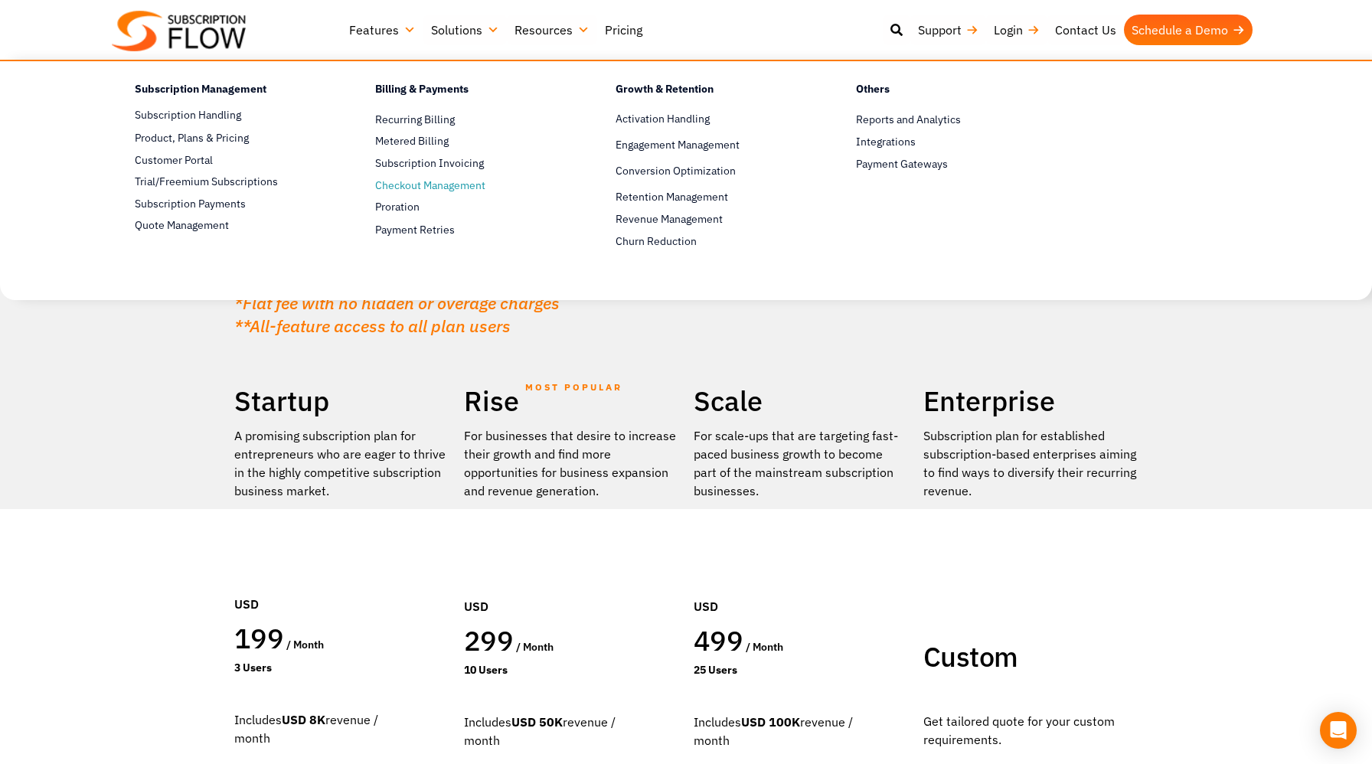
click at [413, 183] on span "Checkout Management" at bounding box center [430, 186] width 110 height 16
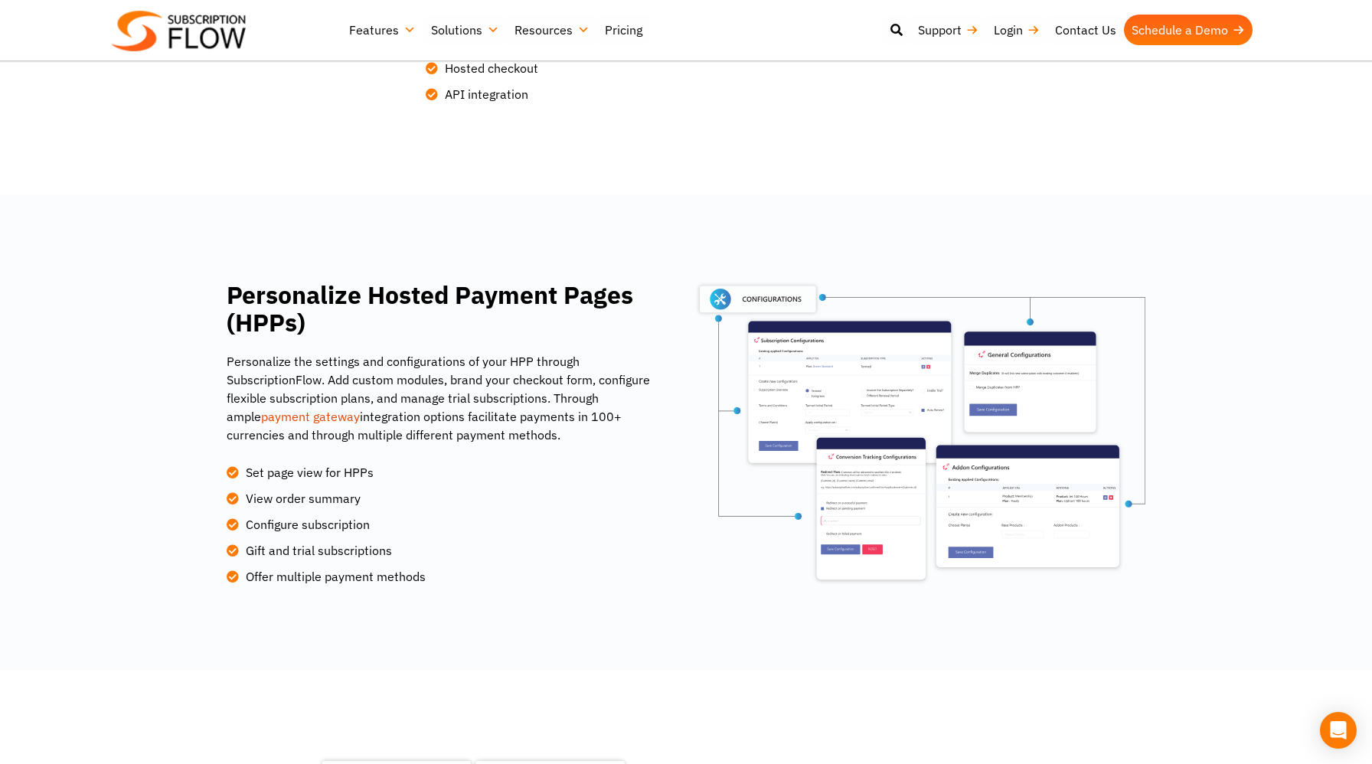
scroll to position [561, 0]
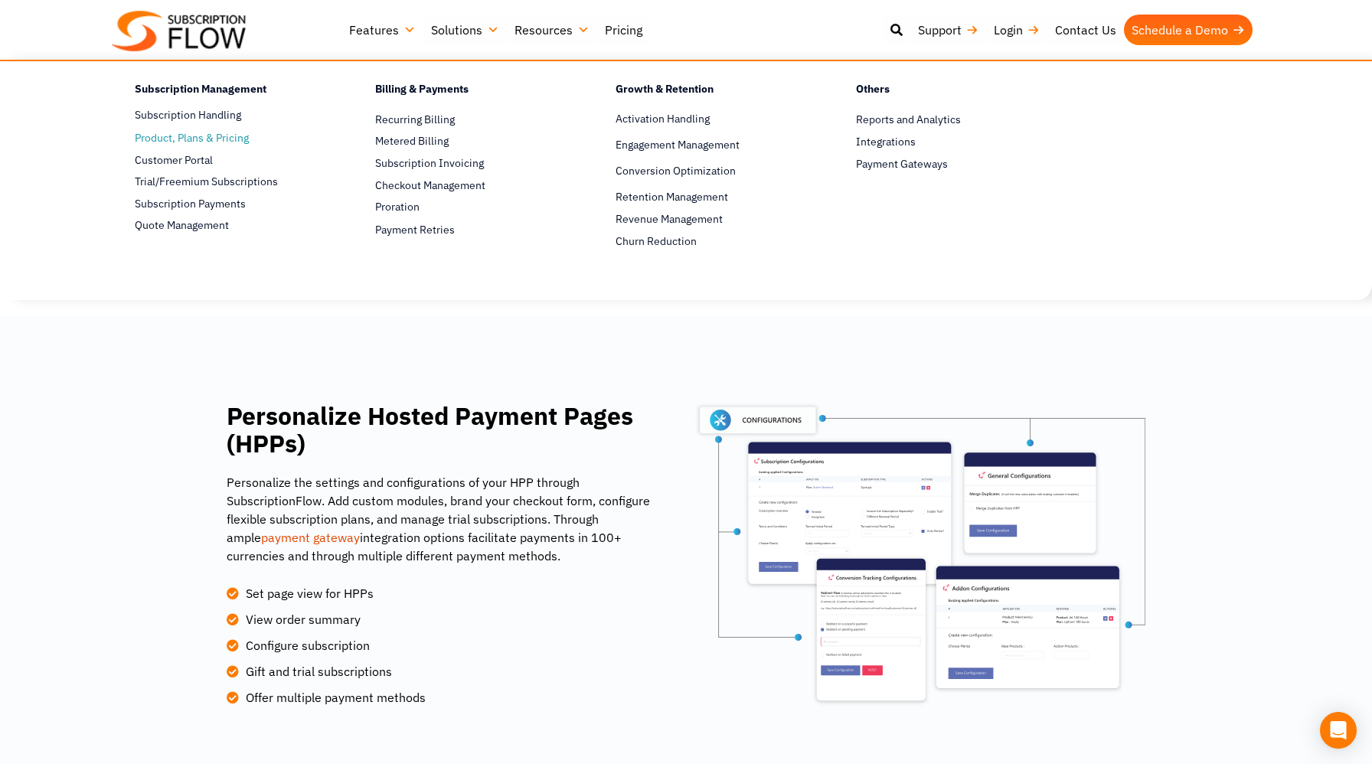
click at [214, 144] on span "Product, Plans & Pricing" at bounding box center [192, 138] width 114 height 16
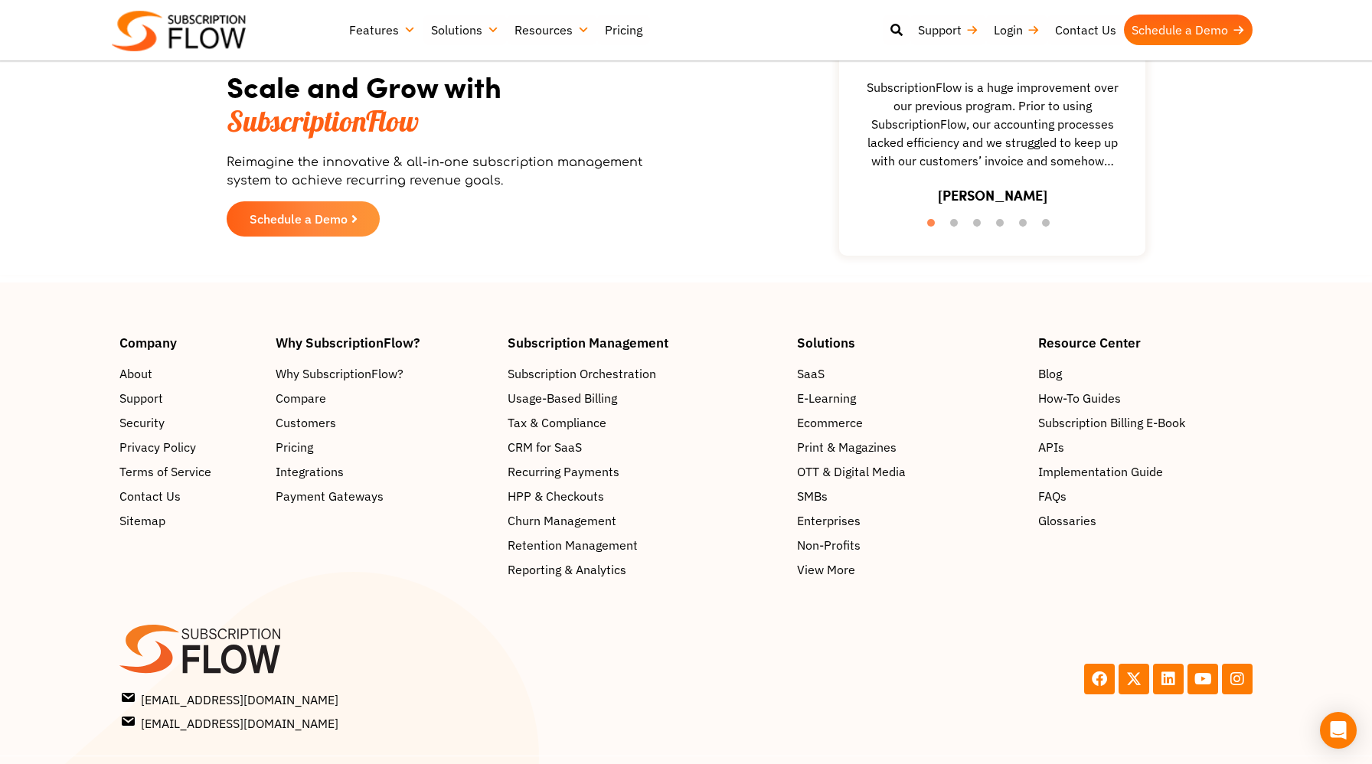
scroll to position [2659, 0]
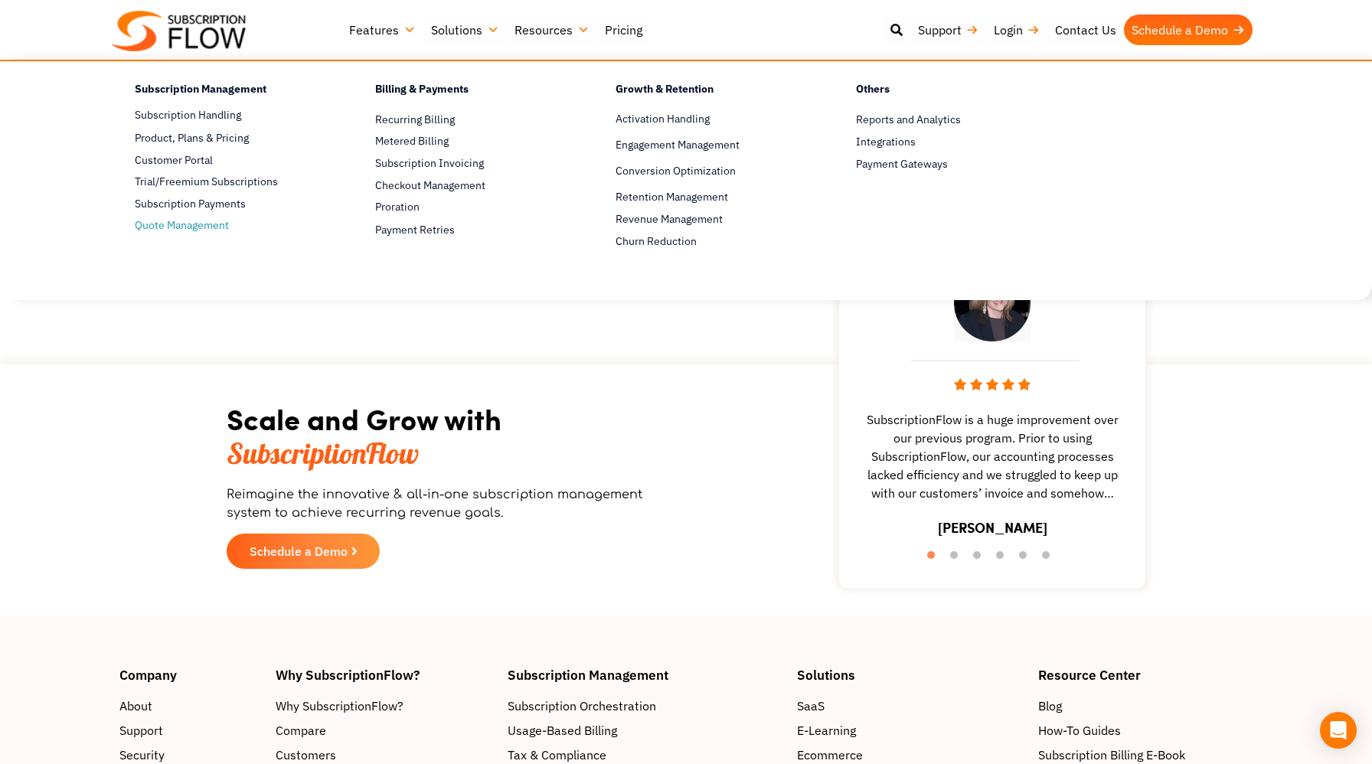
click at [207, 234] on link "Quote Management" at bounding box center [228, 226] width 187 height 18
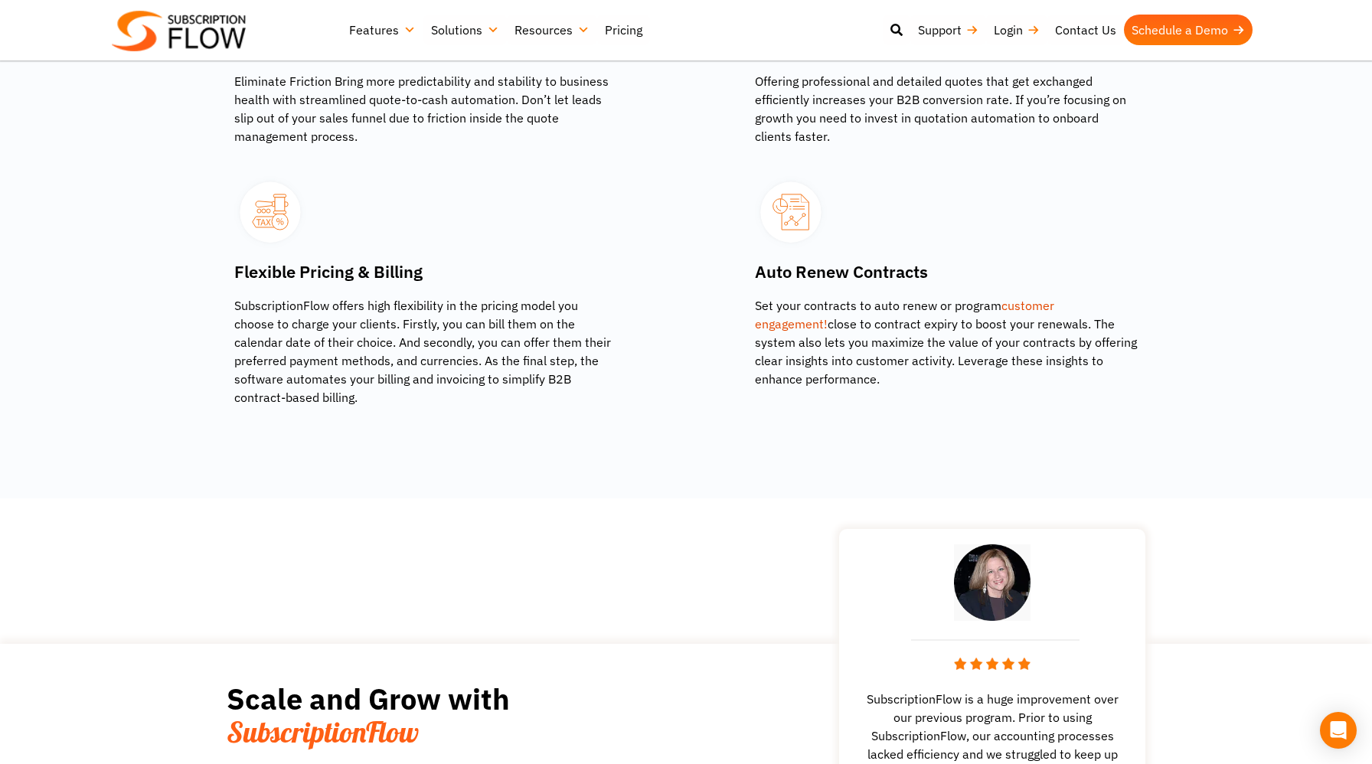
scroll to position [2301, 0]
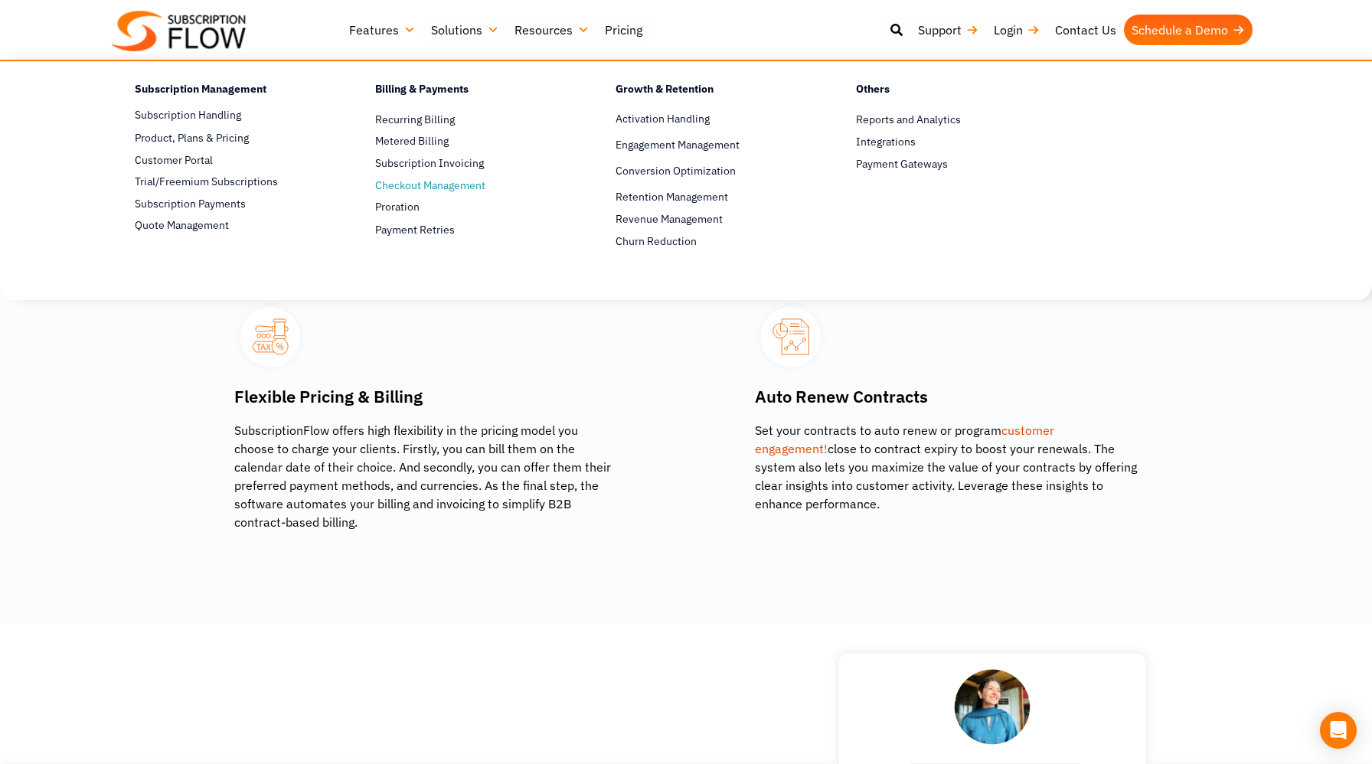
click at [428, 187] on span "Checkout Management" at bounding box center [430, 186] width 110 height 16
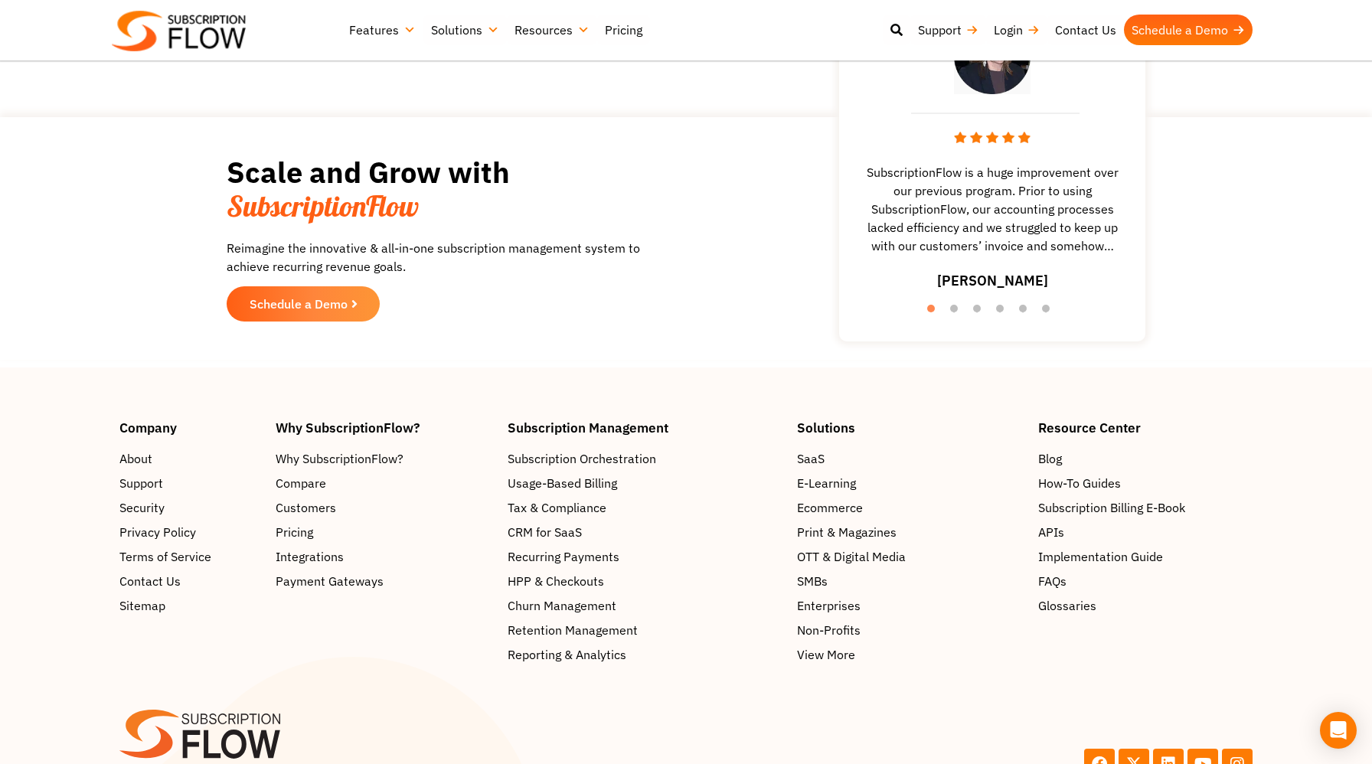
scroll to position [2641, 0]
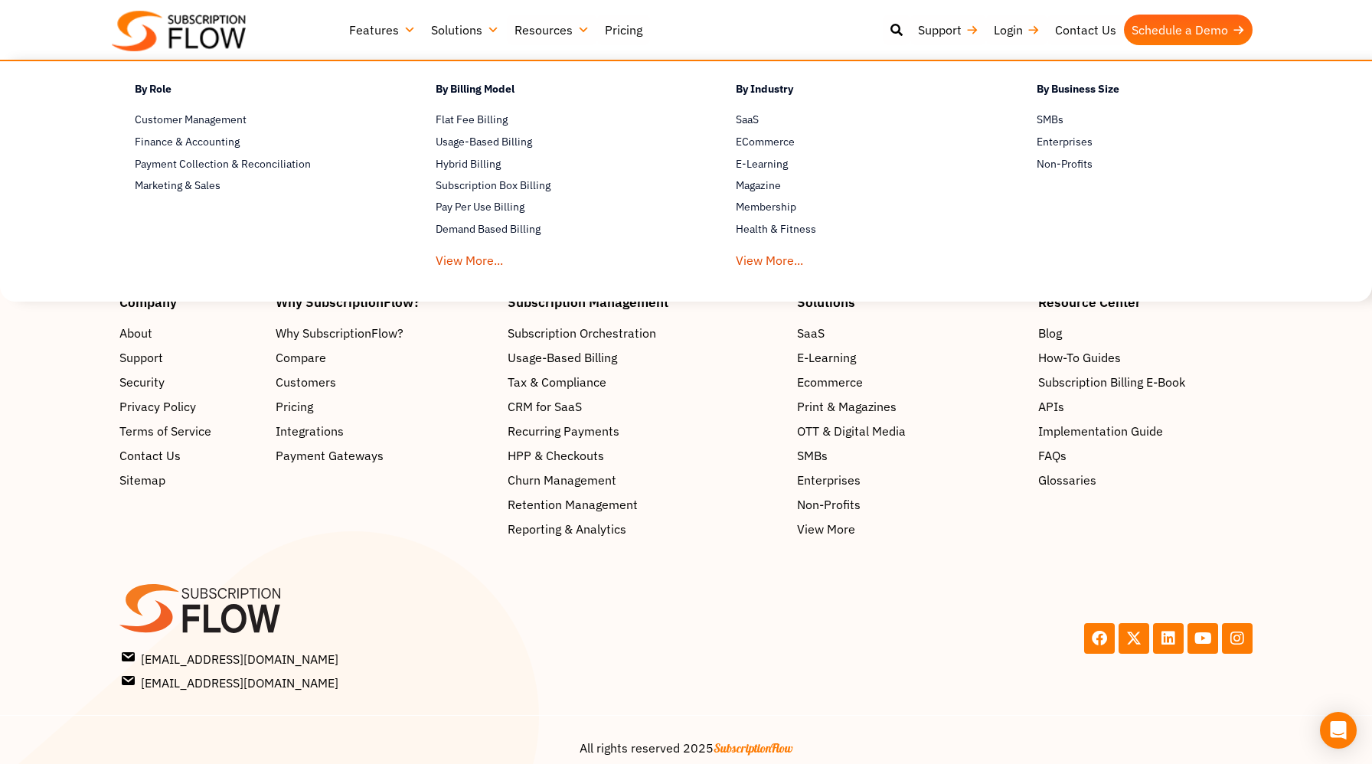
click at [460, 37] on link "Solutions" at bounding box center [464, 30] width 83 height 31
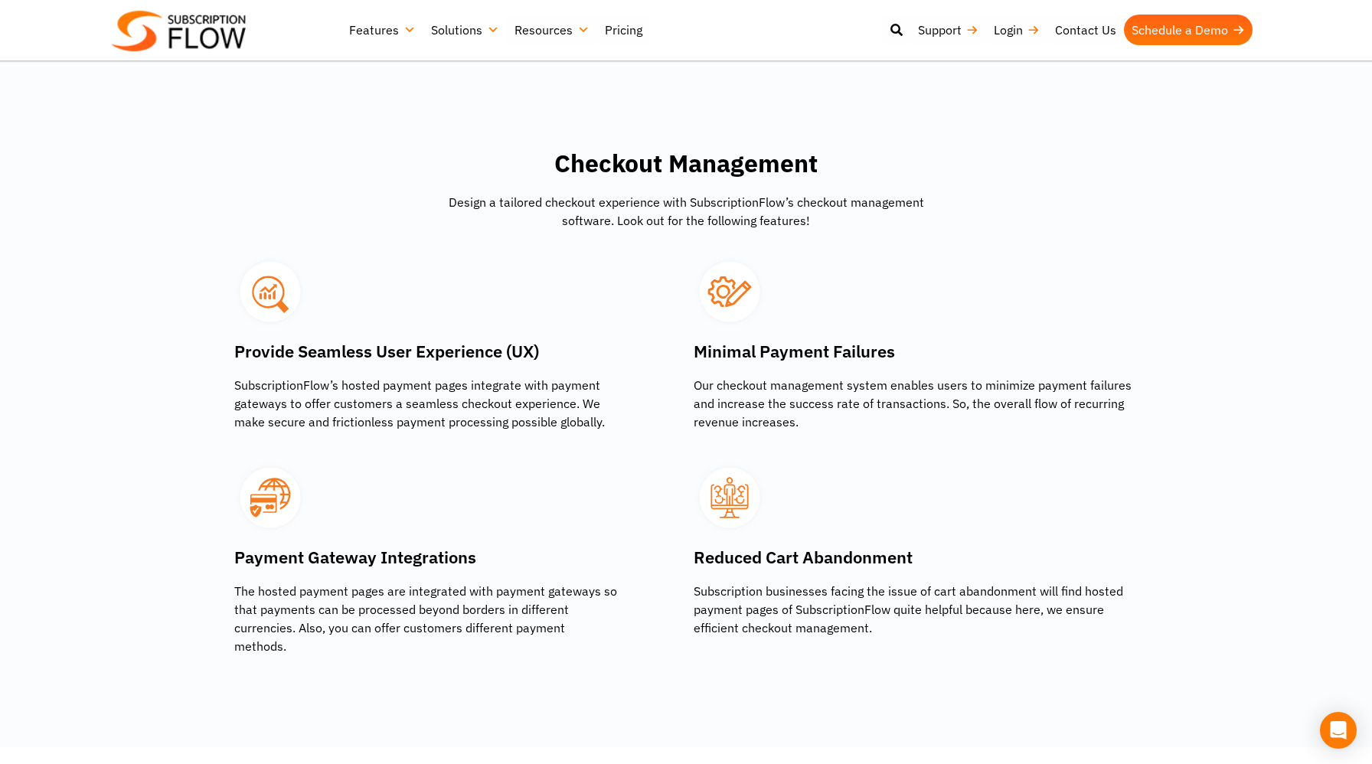
scroll to position [2330, 0]
